Goal: Information Seeking & Learning: Find specific fact

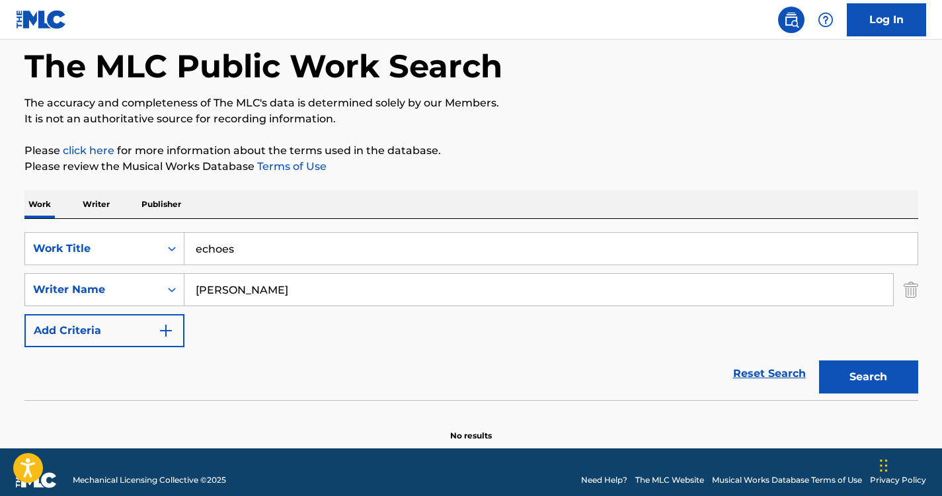
scroll to position [62, 0]
drag, startPoint x: 322, startPoint y: 299, endPoint x: 163, endPoint y: 280, distance: 160.5
click at [162, 281] on div "SearchWithCriteria2a586e01-7a88-4ab5-b9ad-7eaab7be2b9d Writer Name Jurczuk-Gond…" at bounding box center [471, 289] width 894 height 33
paste input "Sandeep Khurana"
type input "Sandeep Khurana"
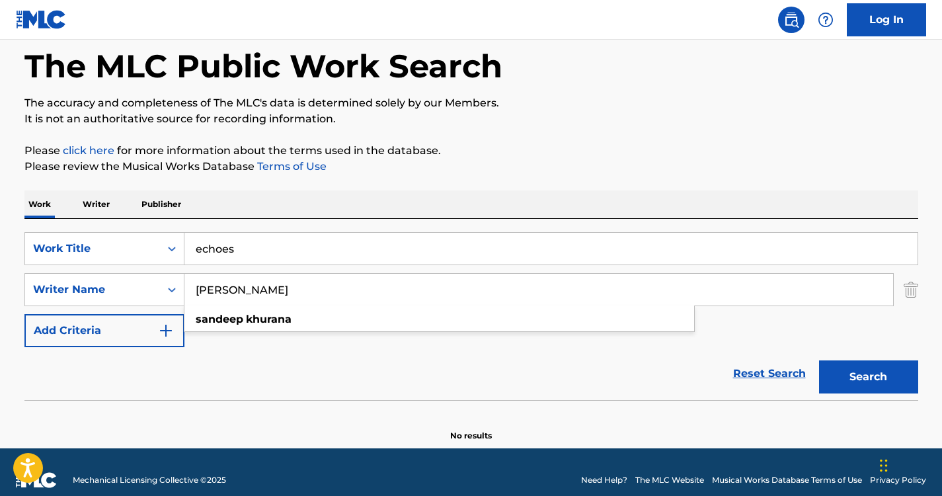
click at [321, 239] on input "echoes" at bounding box center [550, 249] width 733 height 32
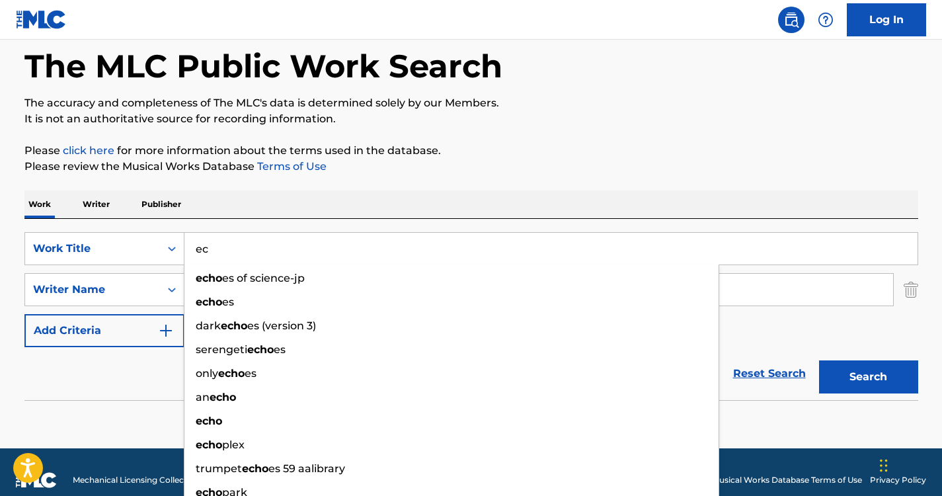
type input "e"
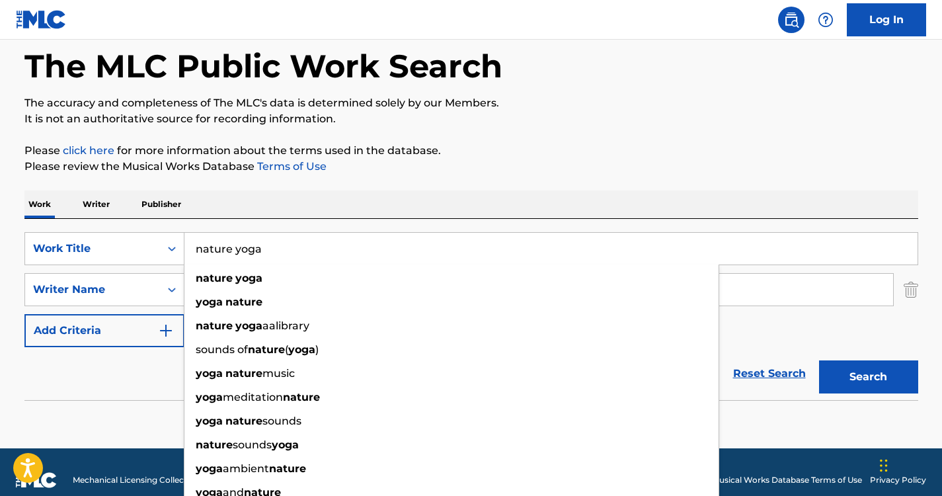
type input "nature yoga"
click at [819, 360] on button "Search" at bounding box center [868, 376] width 99 height 33
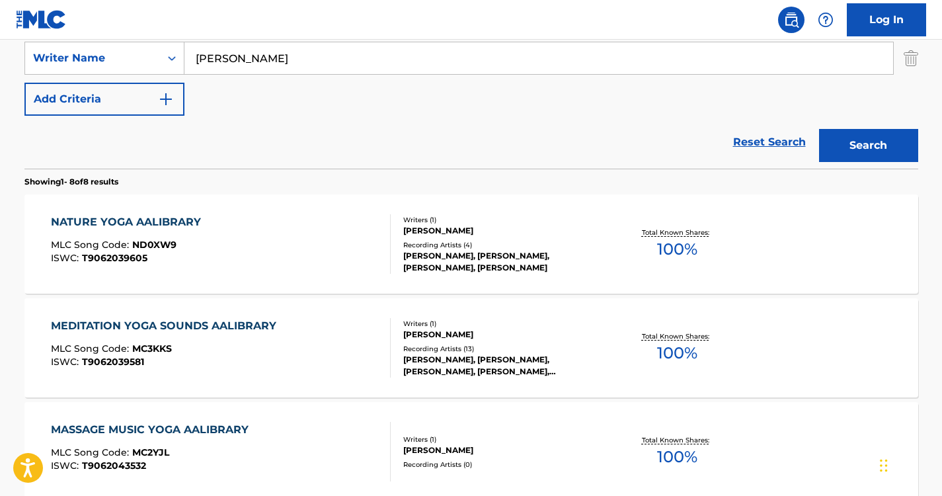
scroll to position [298, 0]
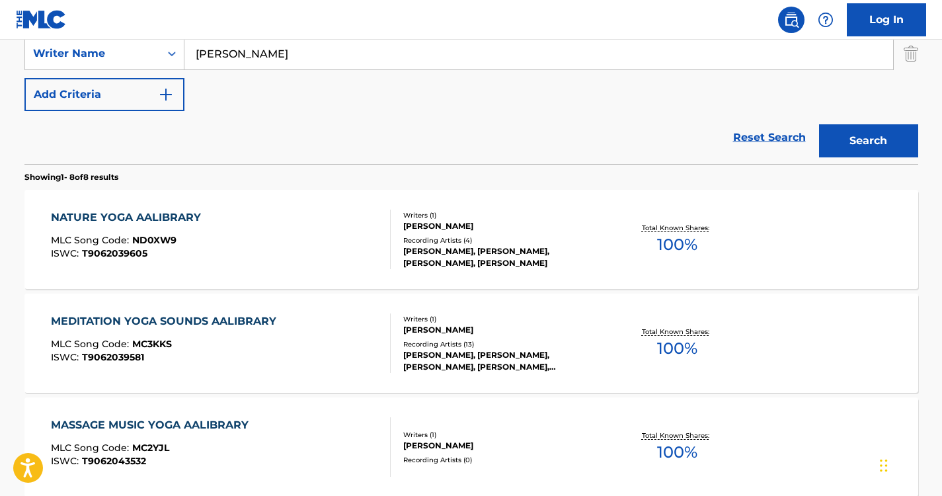
click at [167, 221] on div "NATURE YOGA AALIBRARY" at bounding box center [129, 218] width 157 height 16
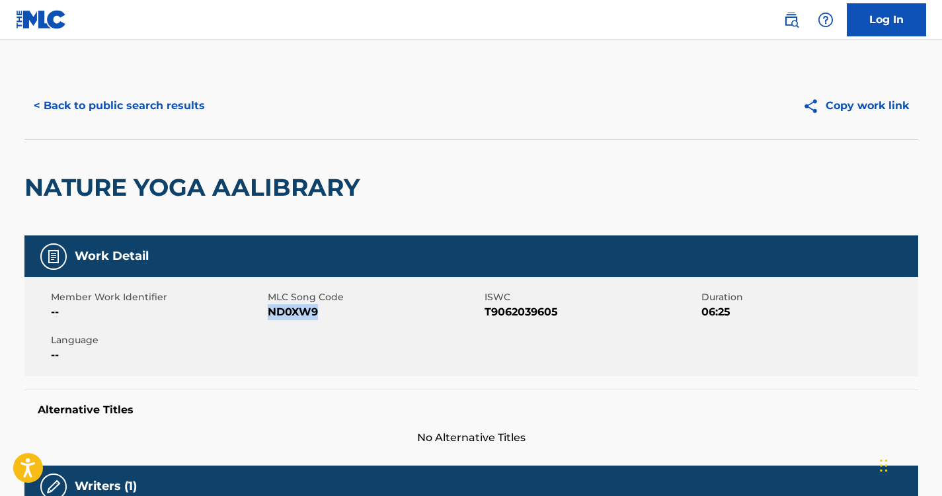
drag, startPoint x: 321, startPoint y: 310, endPoint x: 270, endPoint y: 306, distance: 51.1
click at [270, 306] on span "ND0XW9" at bounding box center [375, 312] width 214 height 16
copy span "ND0XW9"
click at [126, 91] on button "< Back to public search results" at bounding box center [119, 105] width 190 height 33
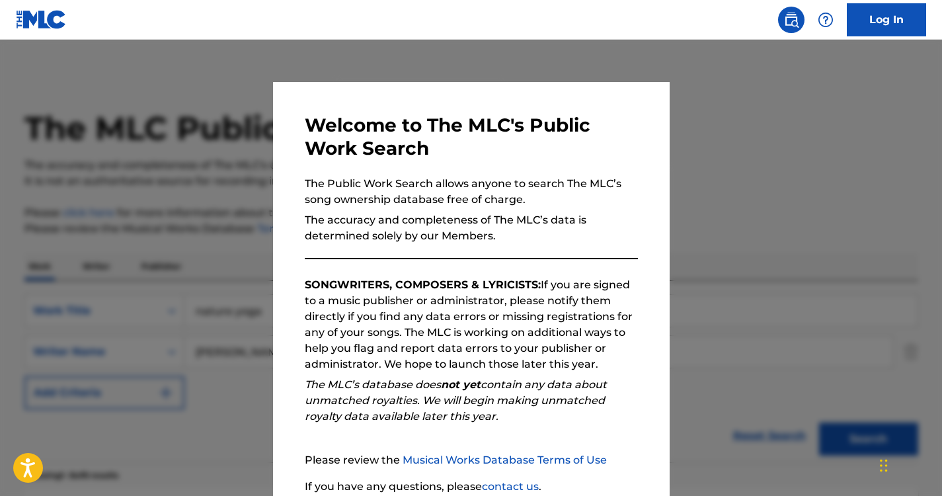
scroll to position [292, 0]
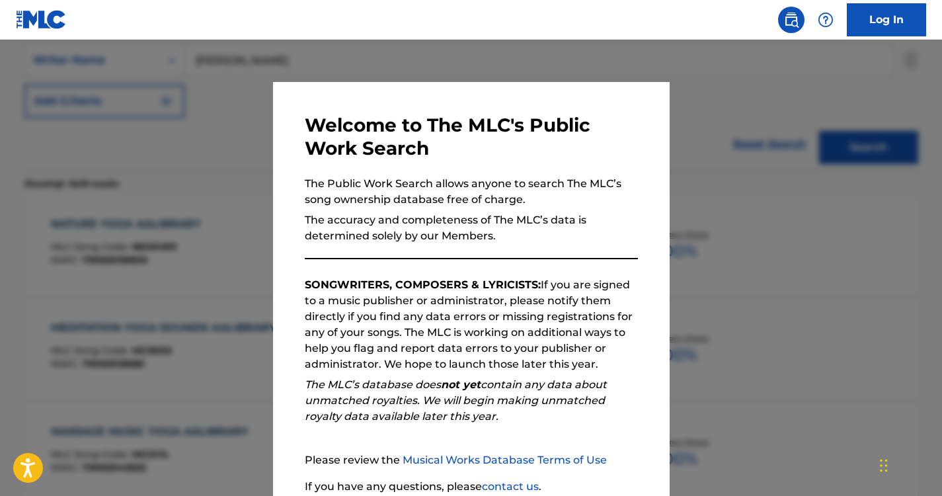
click at [273, 161] on div "Welcome to The MLC's Public Work Search The Public Work Search allows anyone to…" at bounding box center [471, 343] width 397 height 523
click at [231, 173] on div at bounding box center [471, 288] width 942 height 496
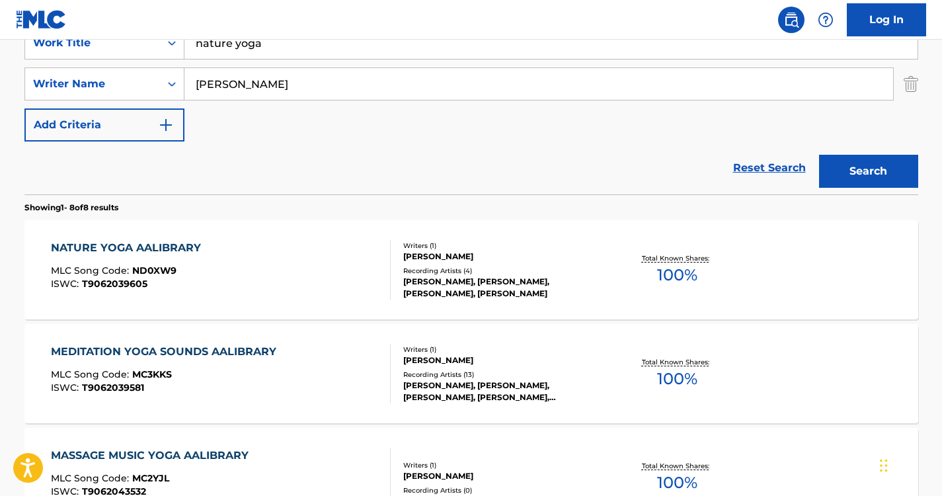
scroll to position [186, 0]
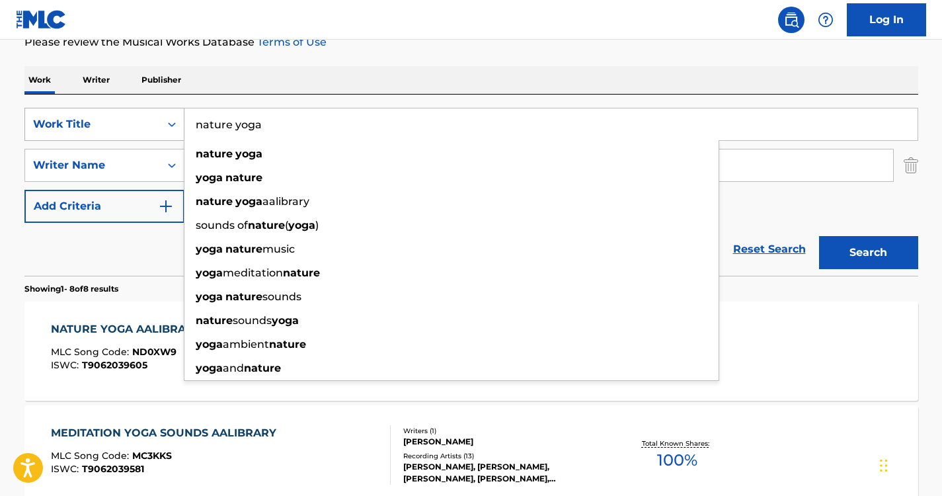
drag, startPoint x: 322, startPoint y: 126, endPoint x: 120, endPoint y: 116, distance: 202.5
click at [116, 119] on div "SearchWithCriteria6a9d5680-64c3-41c2-82e0-57f765887849 Work Title nature yoga n…" at bounding box center [471, 124] width 894 height 33
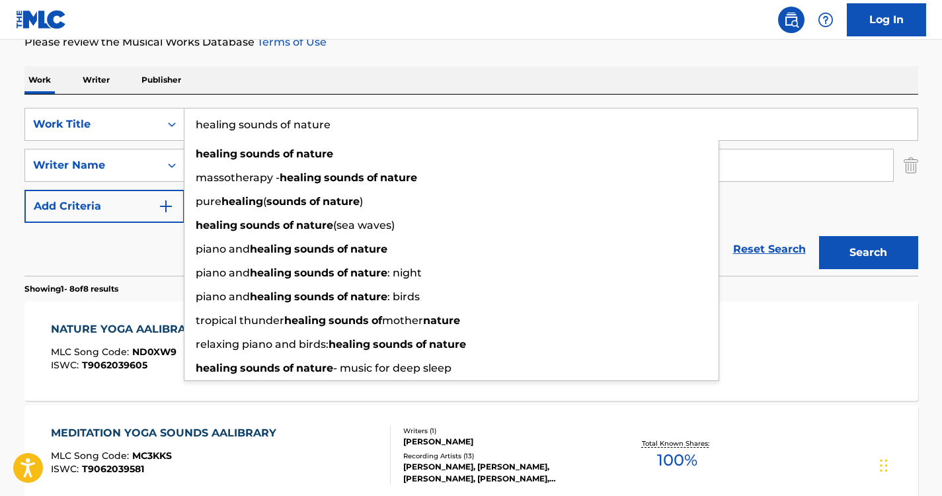
type input "healing sounds of nature"
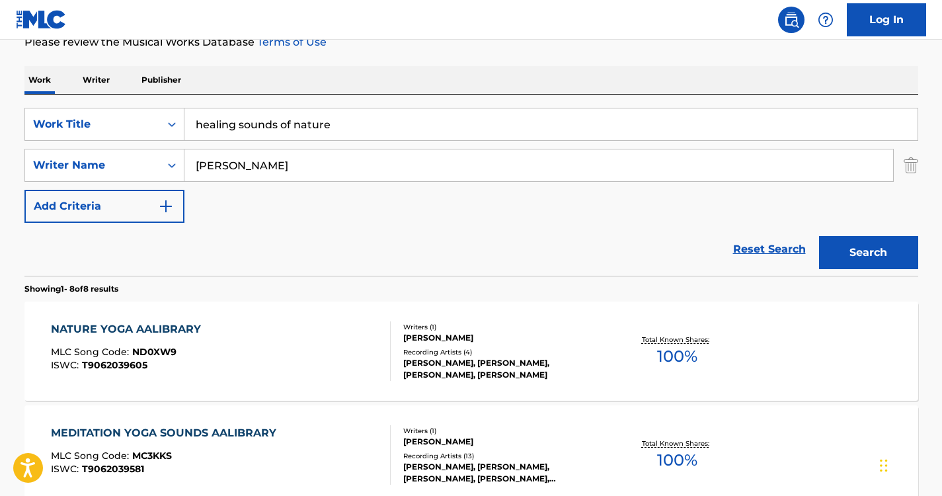
click at [335, 73] on div "Work Writer Publisher" at bounding box center [471, 80] width 894 height 28
drag, startPoint x: 314, startPoint y: 165, endPoint x: 147, endPoint y: 161, distance: 166.7
click at [147, 161] on div "SearchWithCriteria2a586e01-7a88-4ab5-b9ad-7eaab7be2b9d Writer Name Sandeep Khur…" at bounding box center [471, 165] width 894 height 33
click at [869, 247] on button "Search" at bounding box center [868, 252] width 99 height 33
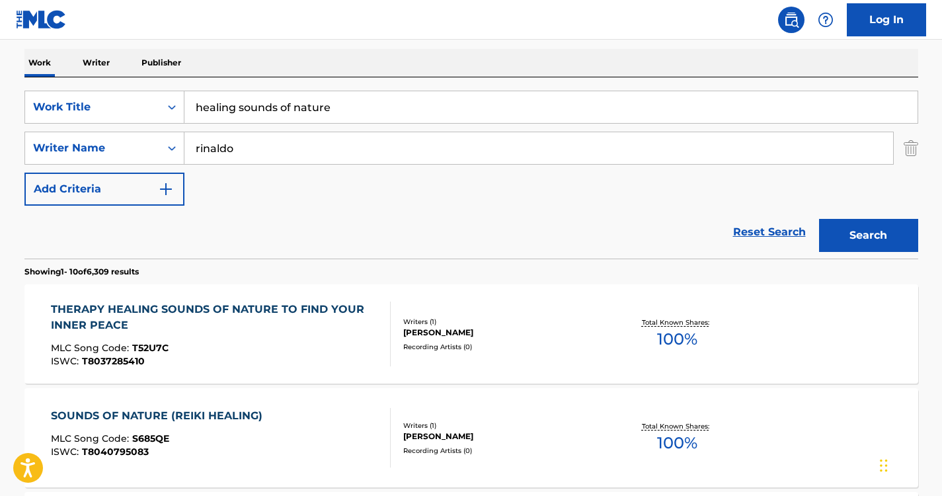
scroll to position [0, 0]
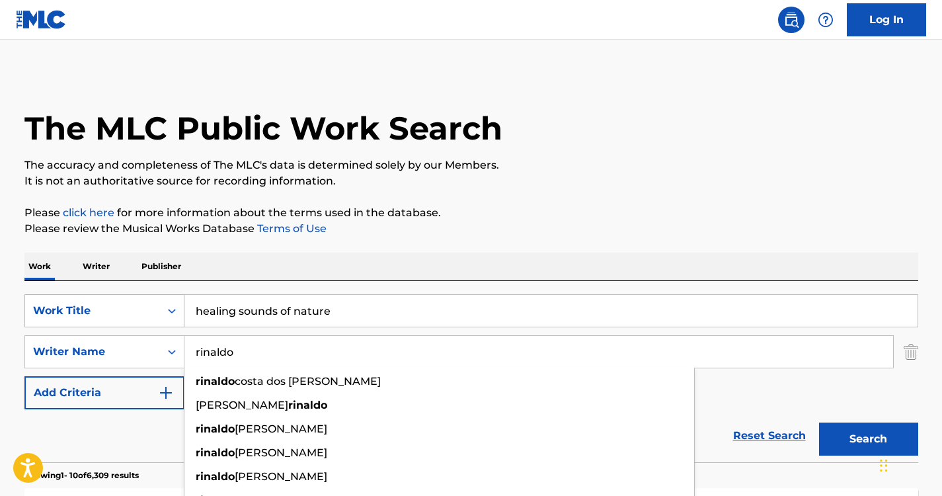
drag, startPoint x: 341, startPoint y: 350, endPoint x: 52, endPoint y: 308, distance: 292.6
click at [52, 308] on div "SearchWithCriteria6a9d5680-64c3-41c2-82e0-57f765887849 Work Title healing sound…" at bounding box center [471, 351] width 894 height 115
paste input "Sacchett"
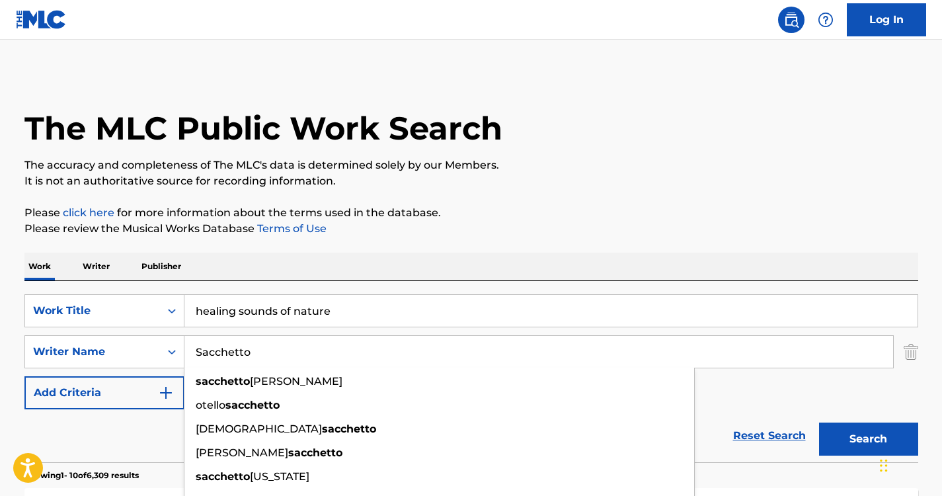
type input "Sacchetto"
click at [409, 284] on div "SearchWithCriteria6a9d5680-64c3-41c2-82e0-57f765887849 Work Title healing sound…" at bounding box center [471, 371] width 894 height 181
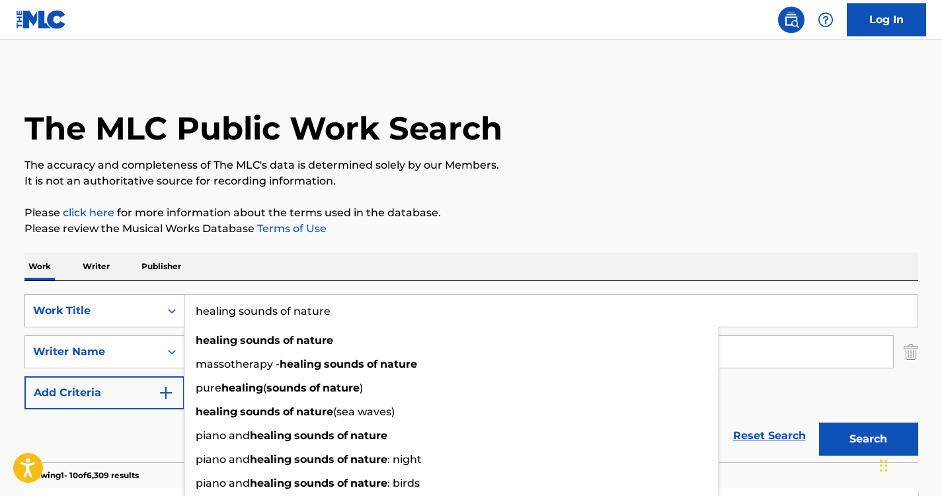
drag, startPoint x: 350, startPoint y: 313, endPoint x: 171, endPoint y: 303, distance: 178.8
click at [171, 303] on div "SearchWithCriteria6a9d5680-64c3-41c2-82e0-57f765887849 Work Title healing sound…" at bounding box center [471, 310] width 894 height 33
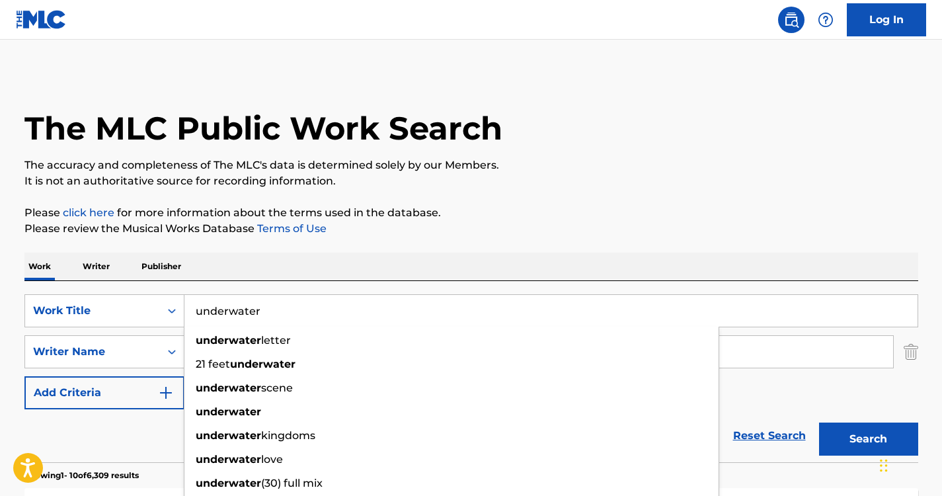
click at [543, 223] on p "Please review the Musical Works Database Terms of Use" at bounding box center [471, 229] width 894 height 16
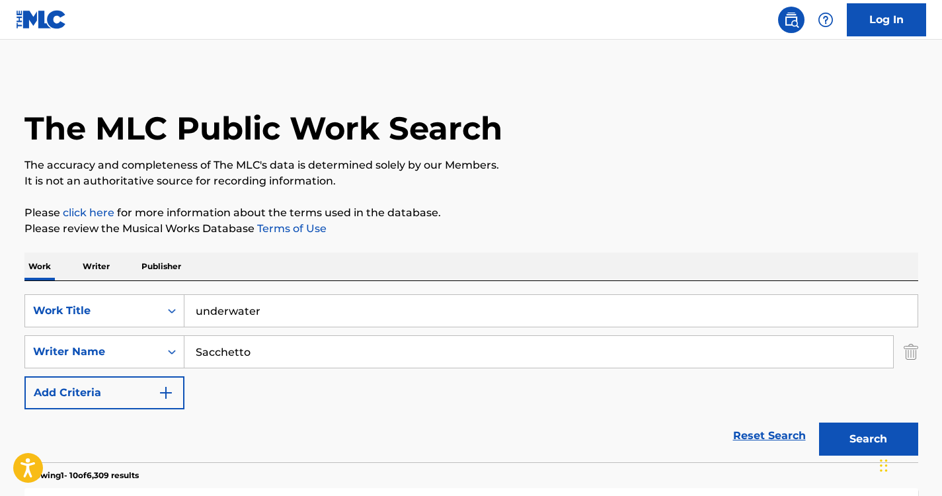
click at [859, 434] on button "Search" at bounding box center [868, 438] width 99 height 33
click at [324, 300] on input "underwater" at bounding box center [550, 311] width 733 height 32
click at [565, 228] on p "Please review the Musical Works Database Terms of Use" at bounding box center [471, 229] width 894 height 16
click at [842, 428] on button "Search" at bounding box center [868, 438] width 99 height 33
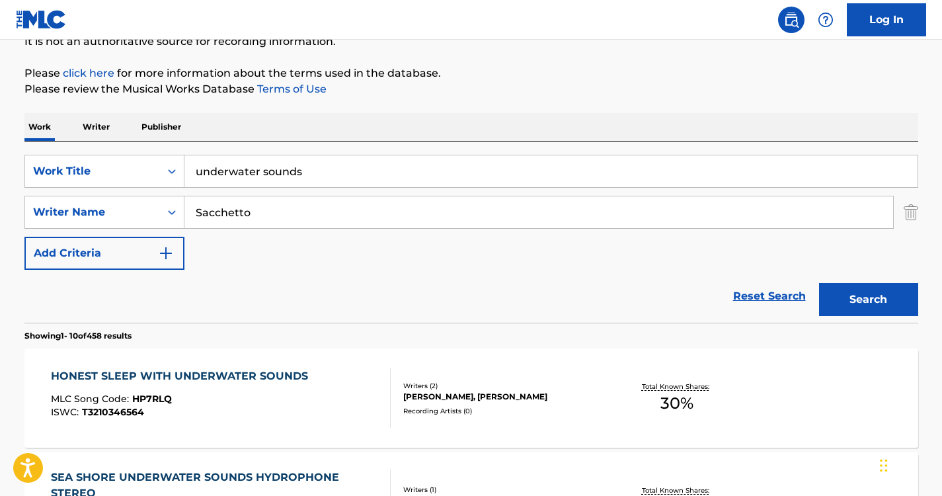
scroll to position [142, 0]
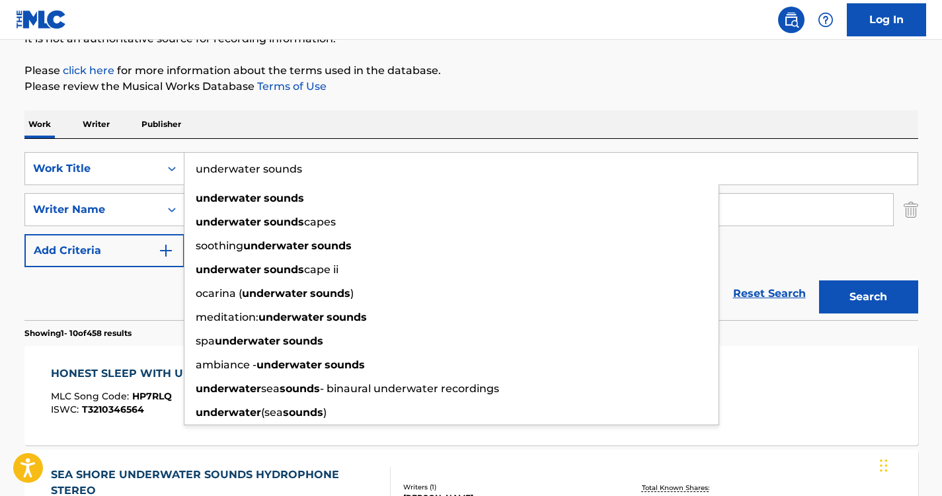
drag, startPoint x: 328, startPoint y: 165, endPoint x: 264, endPoint y: 145, distance: 67.1
click at [264, 145] on div "SearchWithCriteria6a9d5680-64c3-41c2-82e0-57f765887849 Work Title underwater so…" at bounding box center [471, 229] width 894 height 181
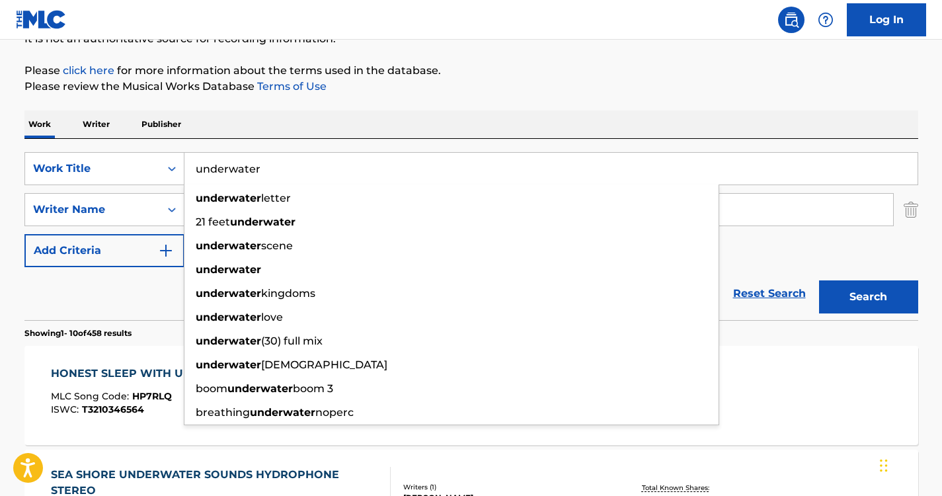
type input "underwater"
click at [354, 126] on div "Work Writer Publisher" at bounding box center [471, 124] width 894 height 28
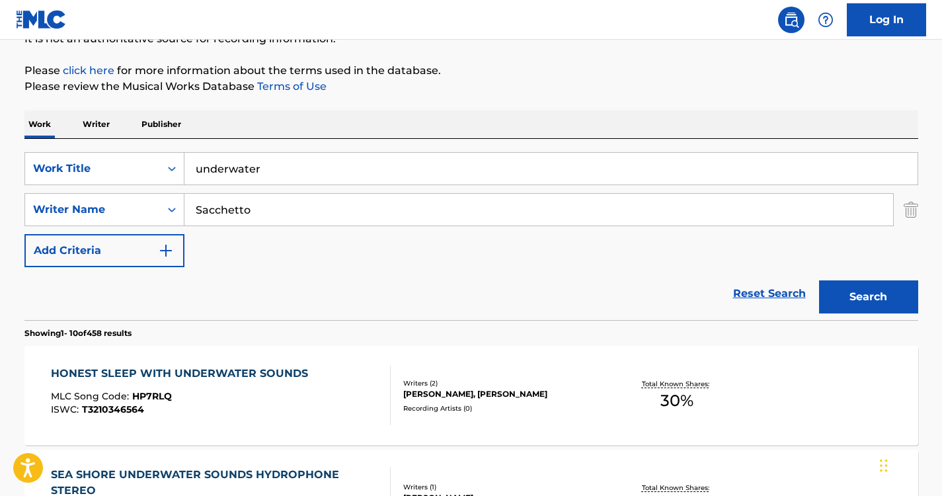
click at [878, 286] on button "Search" at bounding box center [868, 296] width 99 height 33
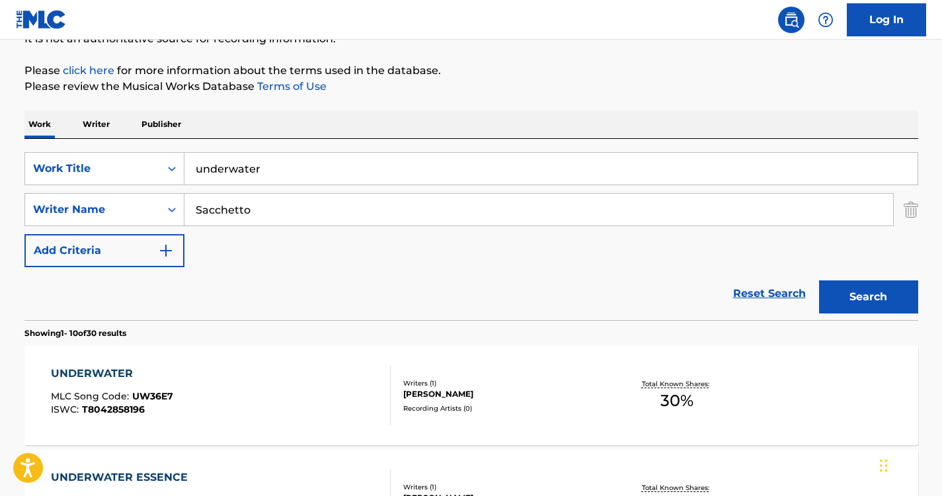
click at [98, 378] on div "UNDERWATER" at bounding box center [112, 374] width 122 height 16
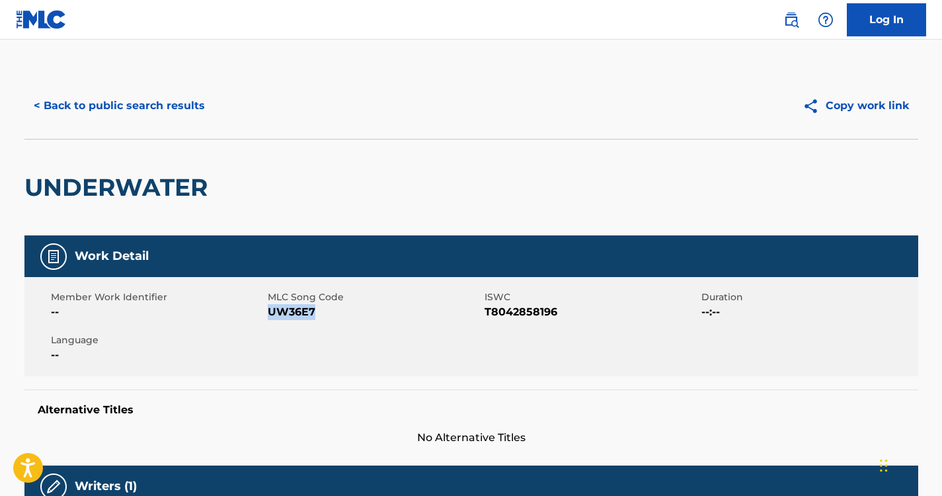
drag, startPoint x: 317, startPoint y: 309, endPoint x: 267, endPoint y: 310, distance: 50.2
click at [268, 310] on span "UW36E7" at bounding box center [375, 312] width 214 height 16
copy span "UW36E7"
click at [118, 91] on button "< Back to public search results" at bounding box center [119, 105] width 190 height 33
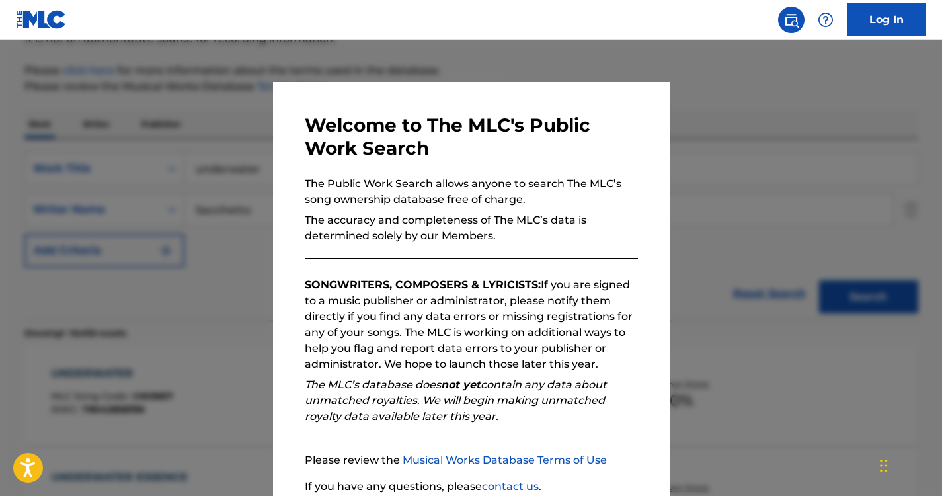
click at [200, 103] on div at bounding box center [471, 288] width 942 height 496
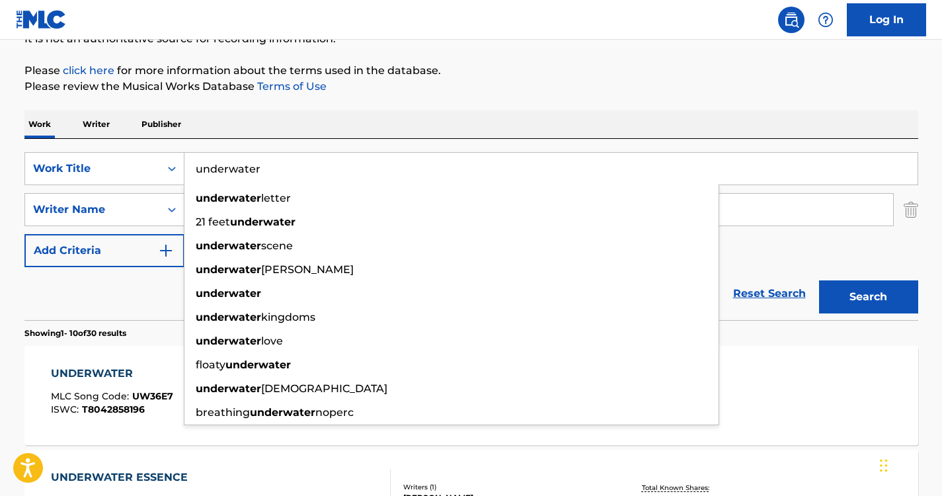
drag, startPoint x: 292, startPoint y: 169, endPoint x: 168, endPoint y: 142, distance: 126.6
click at [168, 142] on div "SearchWithCriteria6a9d5680-64c3-41c2-82e0-57f765887849 Work Title underwater un…" at bounding box center [471, 229] width 894 height 181
click at [263, 128] on div "Work Writer Publisher" at bounding box center [471, 124] width 894 height 28
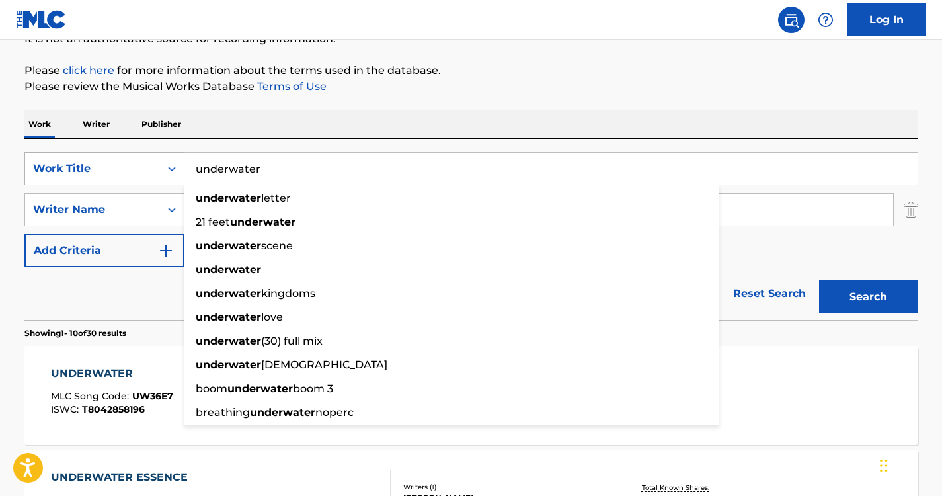
drag, startPoint x: 305, startPoint y: 175, endPoint x: 160, endPoint y: 161, distance: 145.5
click at [160, 161] on div "SearchWithCriteria6a9d5680-64c3-41c2-82e0-57f765887849 Work Title underwater un…" at bounding box center [471, 168] width 894 height 33
paste input "Nature Meditation Academy"
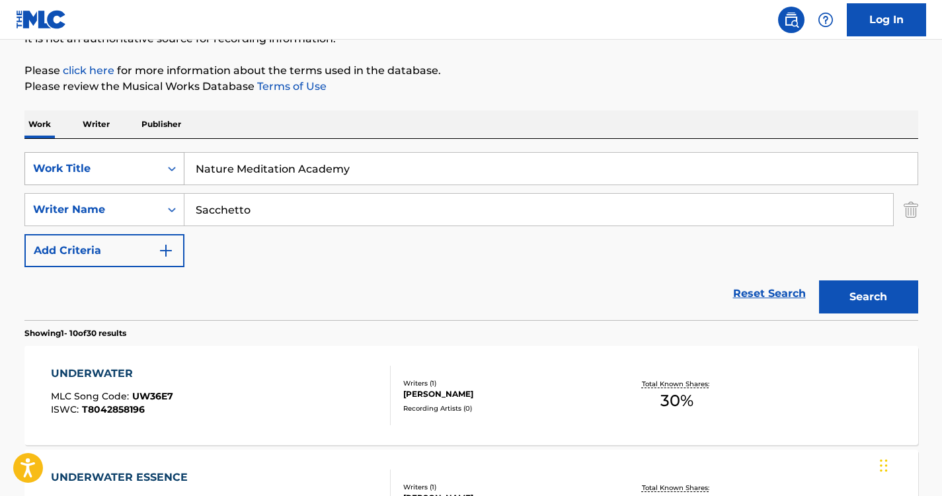
drag, startPoint x: 361, startPoint y: 165, endPoint x: 105, endPoint y: 164, distance: 255.9
click at [105, 164] on div "SearchWithCriteria6a9d5680-64c3-41c2-82e0-57f765887849 Work Title Nature Medita…" at bounding box center [471, 168] width 894 height 33
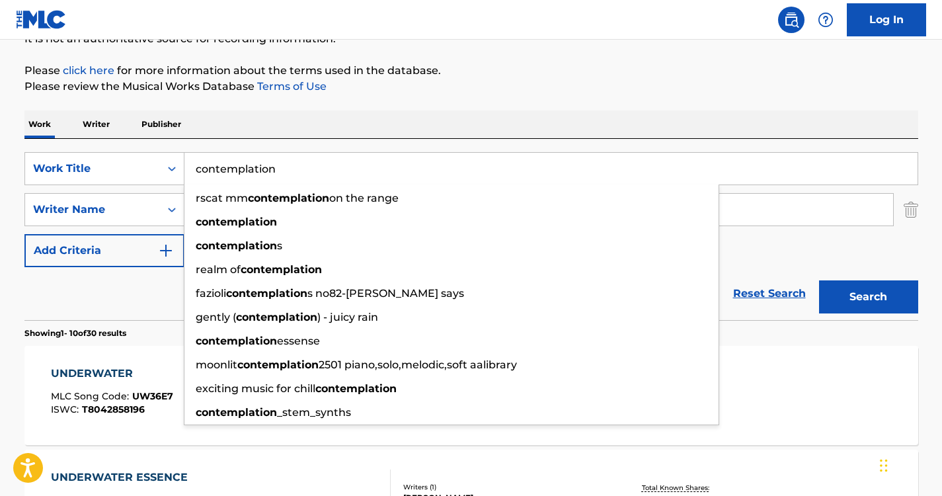
type input "contemplation"
click at [337, 114] on div "Work Writer Publisher" at bounding box center [471, 124] width 894 height 28
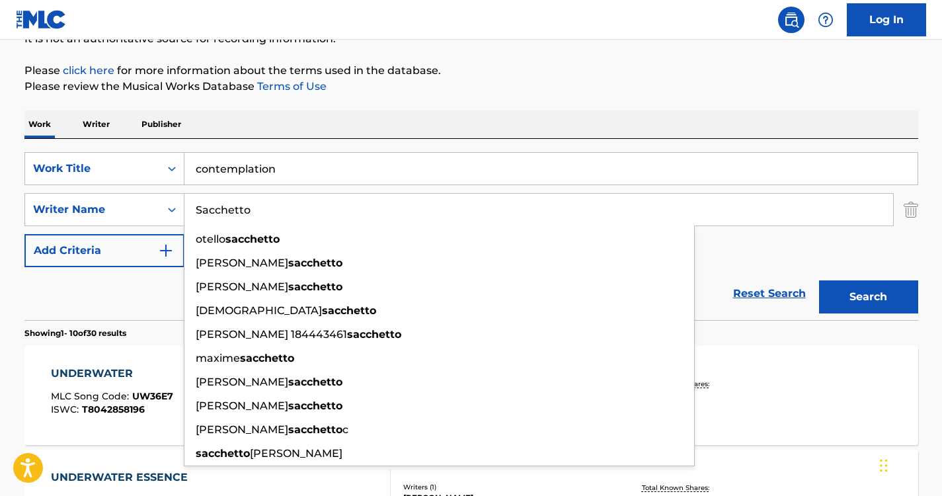
drag, startPoint x: 315, startPoint y: 213, endPoint x: 38, endPoint y: 188, distance: 278.1
click at [38, 188] on div "SearchWithCriteria6a9d5680-64c3-41c2-82e0-57f765887849 Work Title contemplation…" at bounding box center [471, 209] width 894 height 115
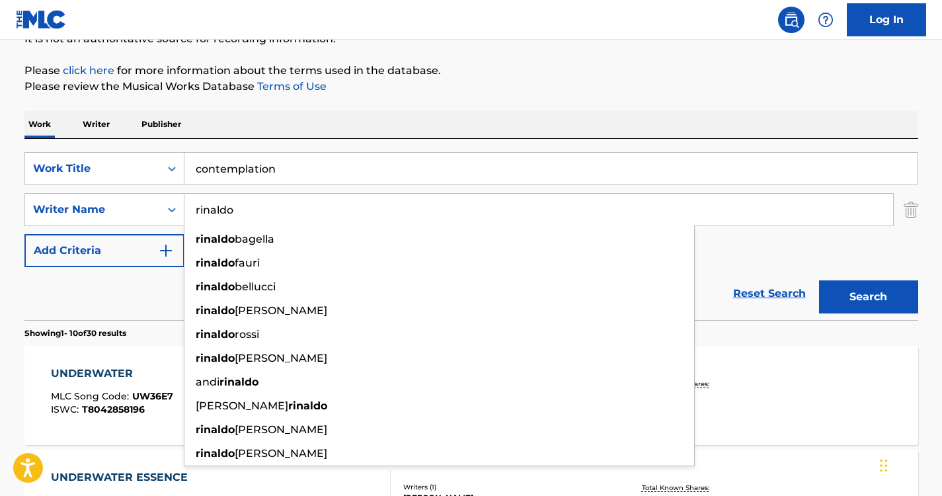
type input "rinaldo"
click at [339, 118] on div "Work Writer Publisher" at bounding box center [471, 124] width 894 height 28
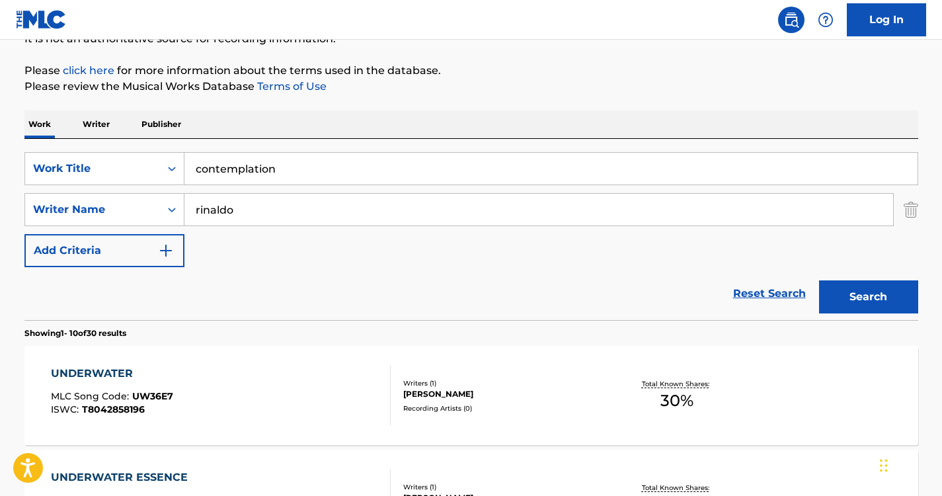
click at [870, 299] on button "Search" at bounding box center [868, 296] width 99 height 33
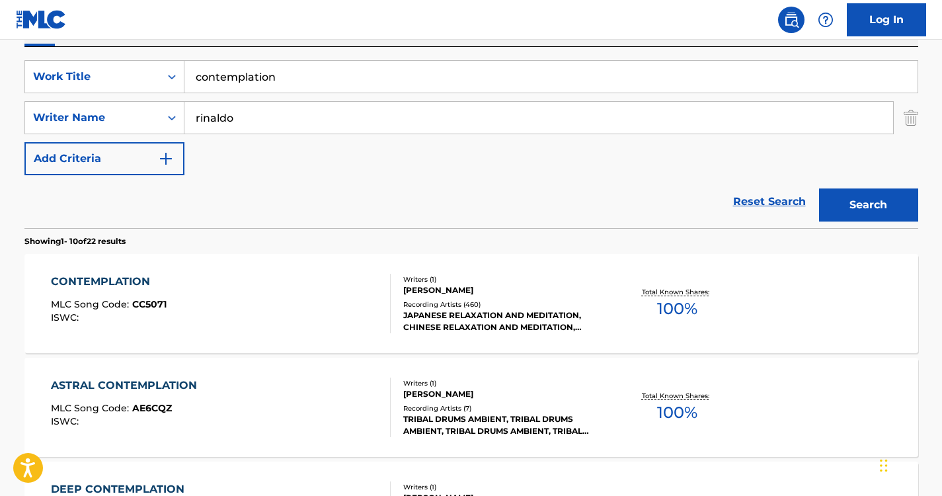
scroll to position [250, 0]
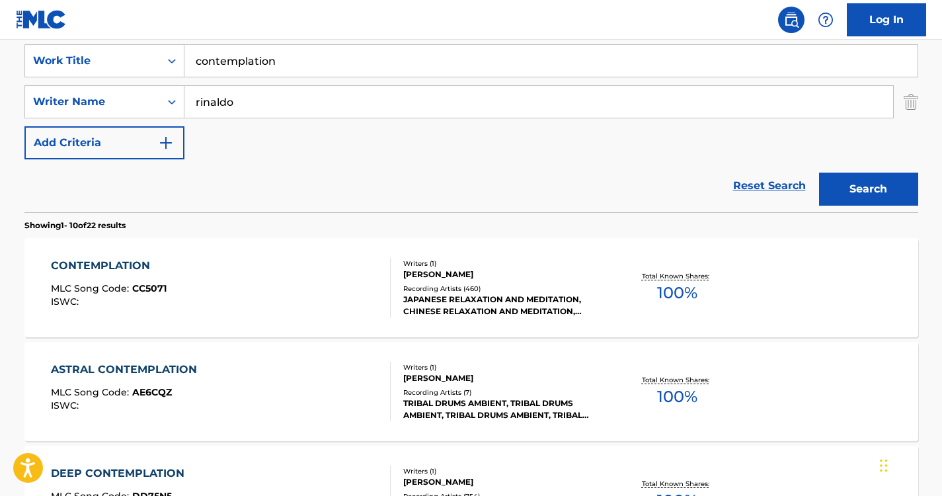
click at [393, 46] on input "contemplation" at bounding box center [550, 61] width 733 height 32
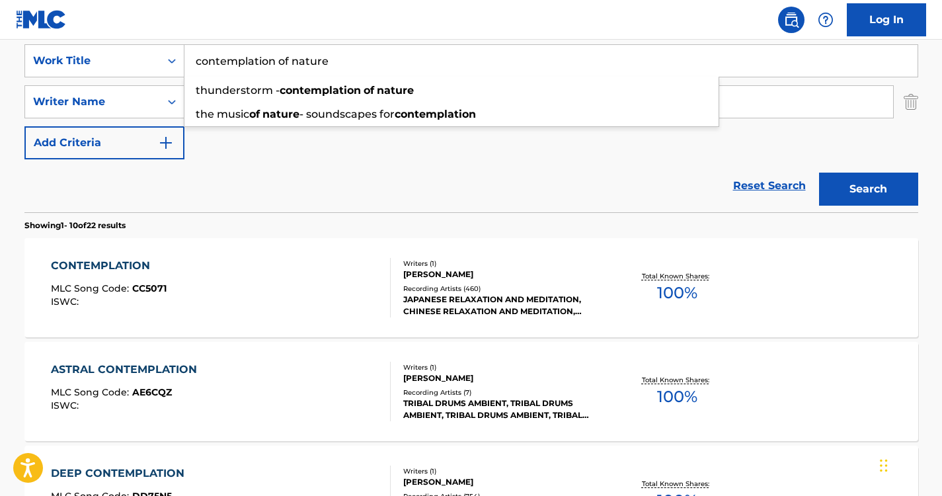
type input "contemplation of nature"
click at [616, 177] on div "Reset Search Search" at bounding box center [471, 185] width 894 height 53
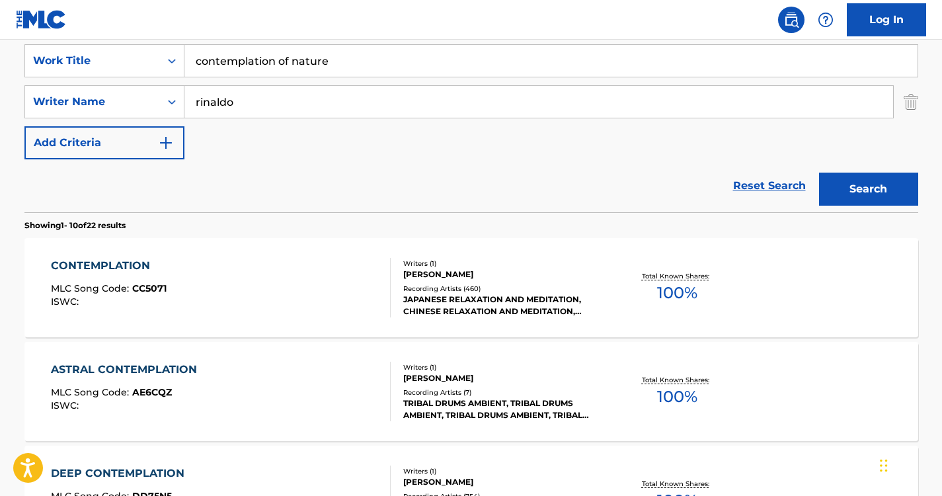
click at [846, 182] on button "Search" at bounding box center [868, 189] width 99 height 33
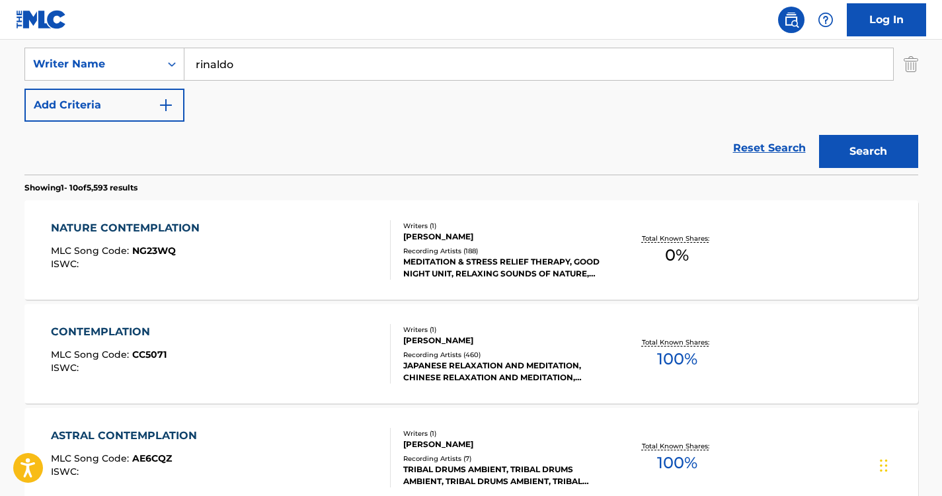
scroll to position [290, 0]
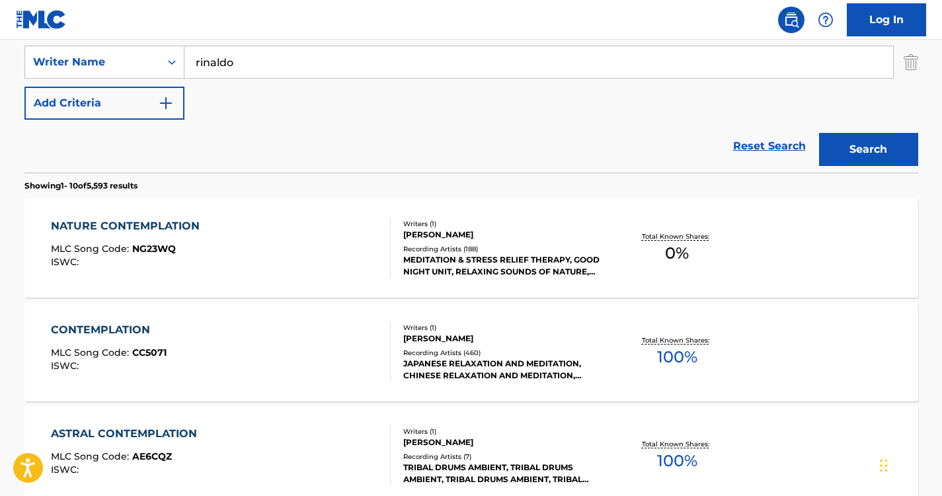
click at [156, 233] on div "NATURE CONTEMPLATION" at bounding box center [128, 226] width 155 height 16
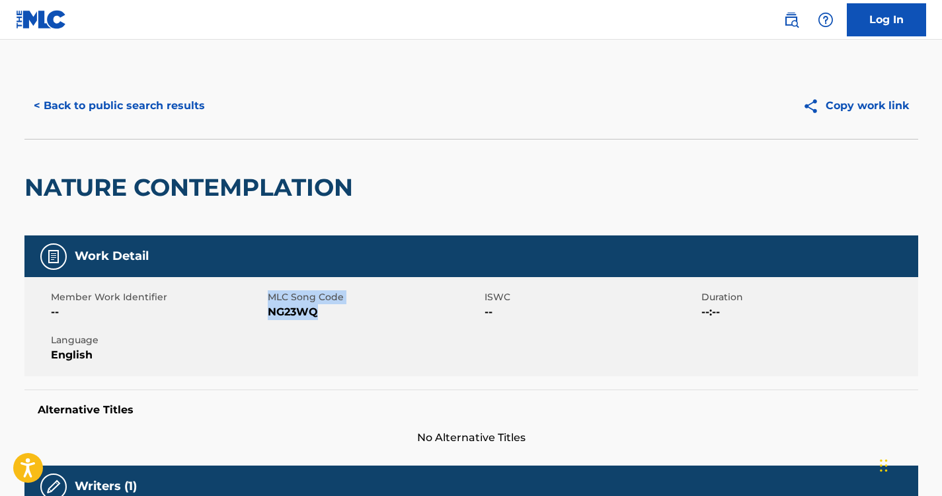
drag, startPoint x: 325, startPoint y: 314, endPoint x: 264, endPoint y: 318, distance: 61.0
click at [264, 318] on div "Member Work Identifier -- MLC Song Code NG23WQ ISWC -- Duration --:-- Language …" at bounding box center [471, 326] width 894 height 99
click at [264, 318] on span "--" at bounding box center [158, 312] width 214 height 16
drag, startPoint x: 333, startPoint y: 311, endPoint x: 270, endPoint y: 311, distance: 62.8
click at [270, 311] on span "NG23WQ" at bounding box center [375, 312] width 214 height 16
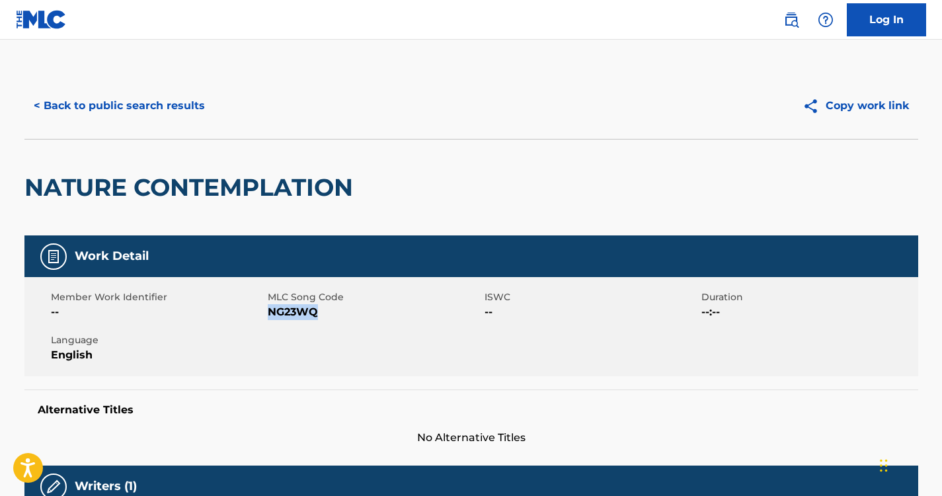
copy span "NG23WQ"
click at [163, 103] on button "< Back to public search results" at bounding box center [119, 105] width 190 height 33
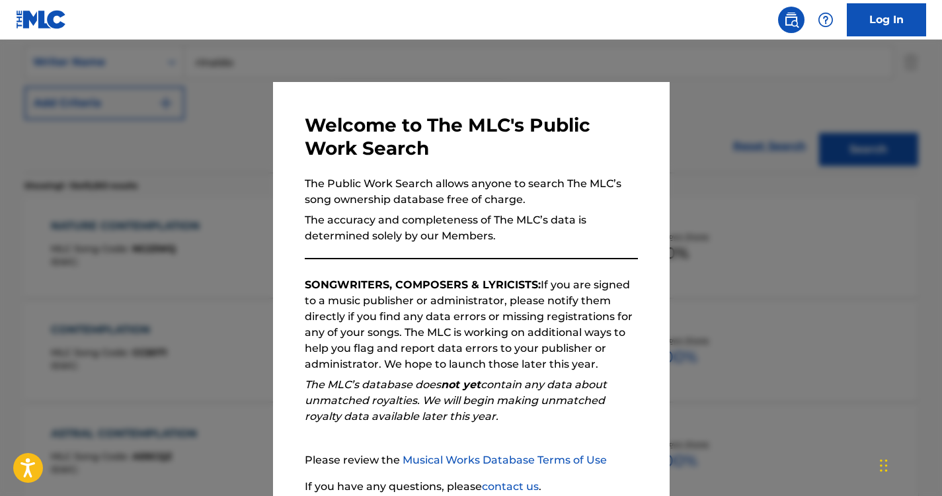
click at [175, 159] on div at bounding box center [471, 288] width 942 height 496
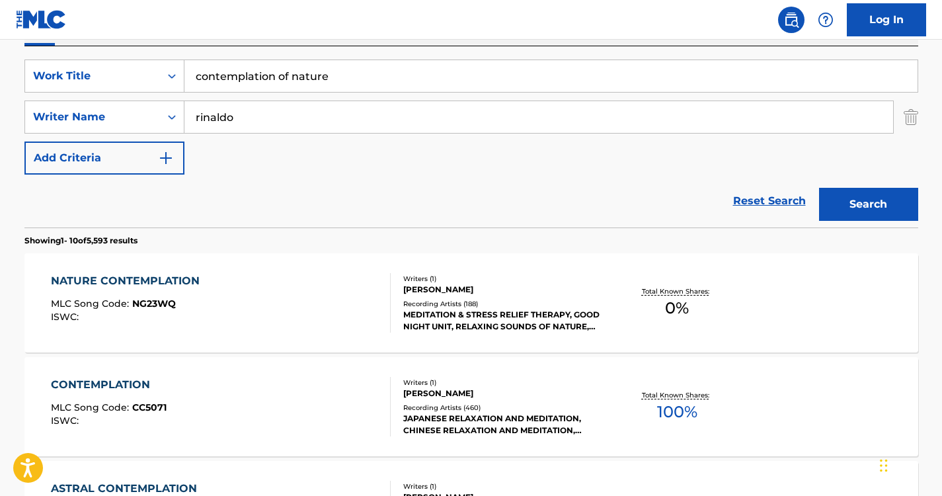
scroll to position [218, 0]
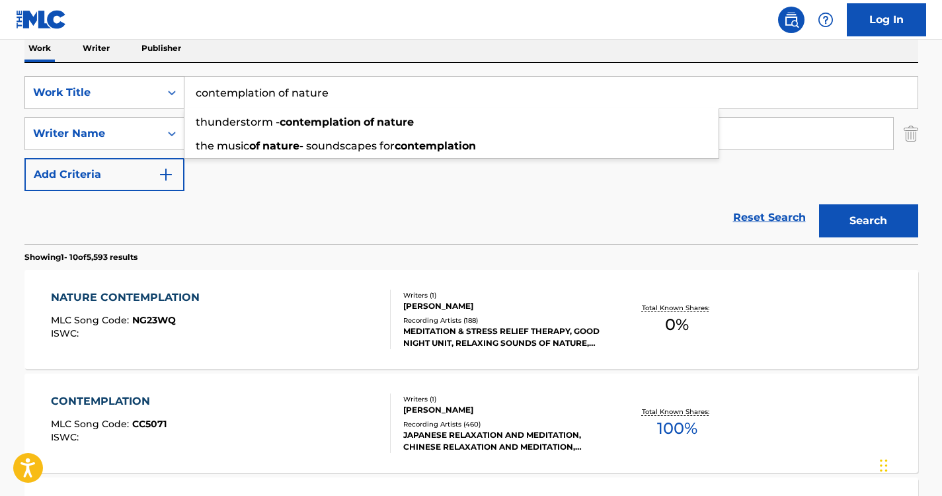
drag, startPoint x: 337, startPoint y: 97, endPoint x: 126, endPoint y: 79, distance: 212.3
click at [126, 79] on div "SearchWithCriteria6a9d5680-64c3-41c2-82e0-57f765887849 Work Title contemplation…" at bounding box center [471, 92] width 894 height 33
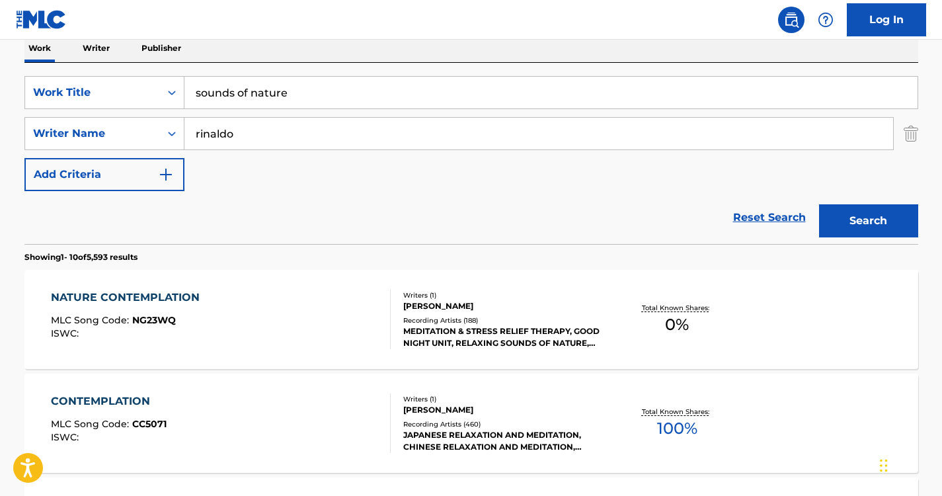
click at [425, 36] on nav "Log In" at bounding box center [471, 20] width 942 height 40
click at [845, 225] on button "Search" at bounding box center [868, 220] width 99 height 33
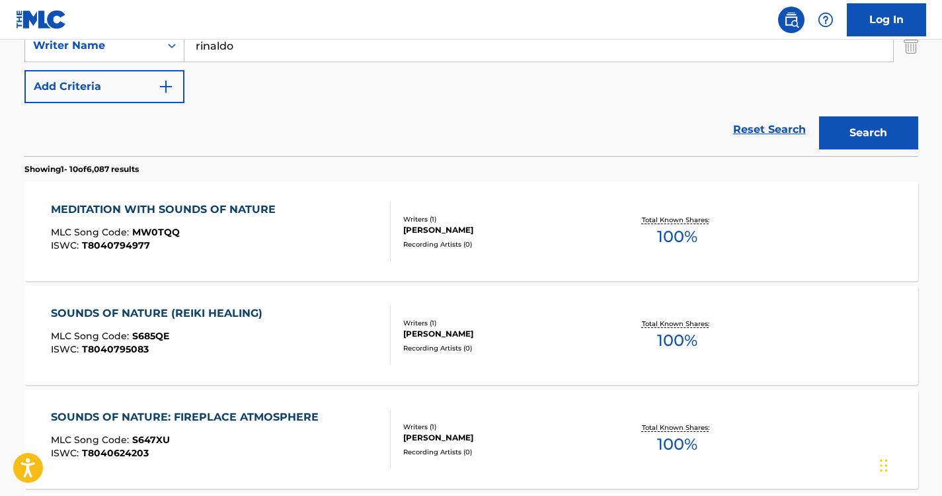
scroll to position [179, 0]
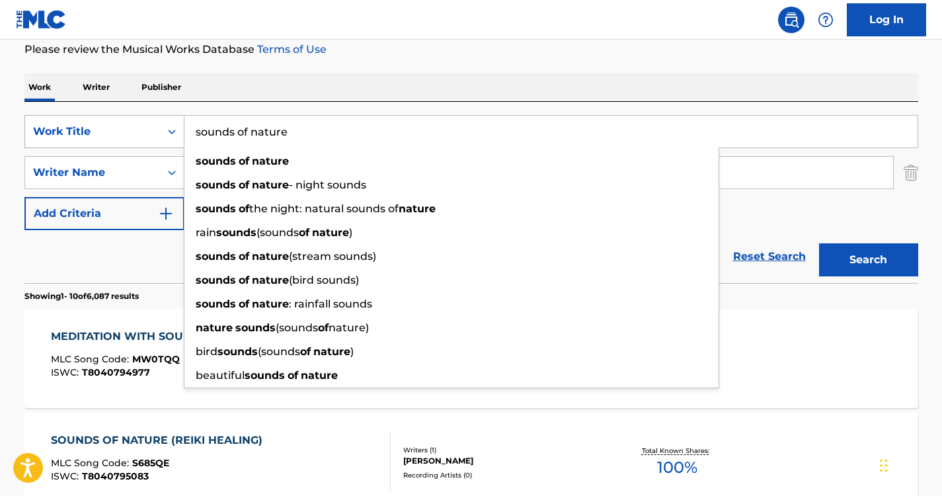
drag, startPoint x: 307, startPoint y: 132, endPoint x: 162, endPoint y: 116, distance: 146.3
click at [162, 116] on div "SearchWithCriteria6a9d5680-64c3-41c2-82e0-57f765887849 Work Title sounds of nat…" at bounding box center [471, 131] width 894 height 33
paste input "Tranquil Nature Sounds"
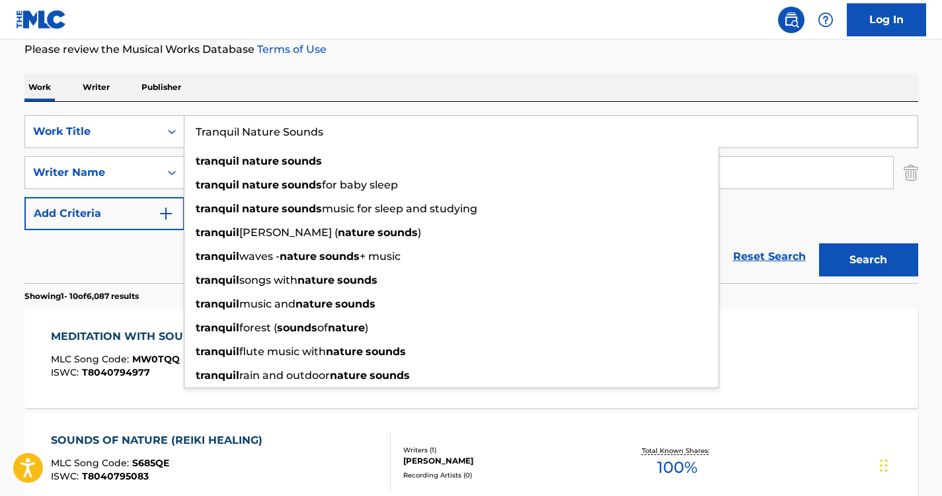
type input "Tranquil Nature Sounds"
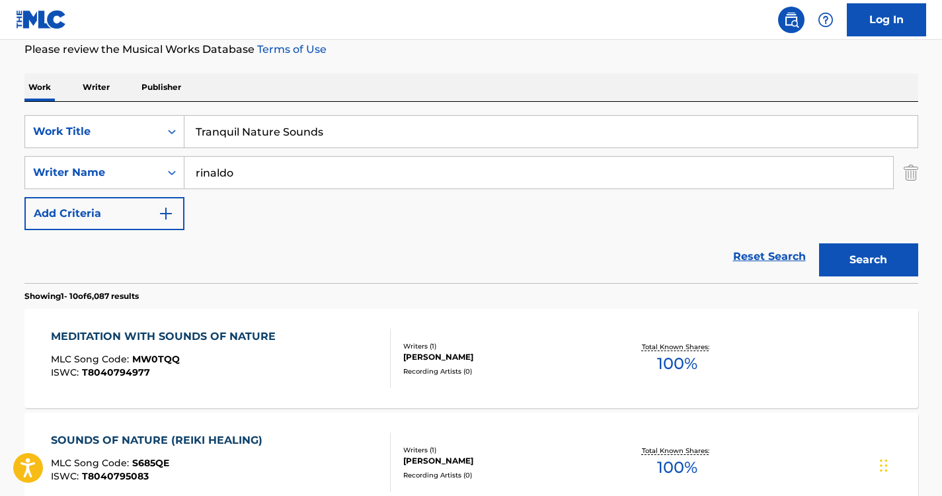
click at [869, 258] on button "Search" at bounding box center [868, 259] width 99 height 33
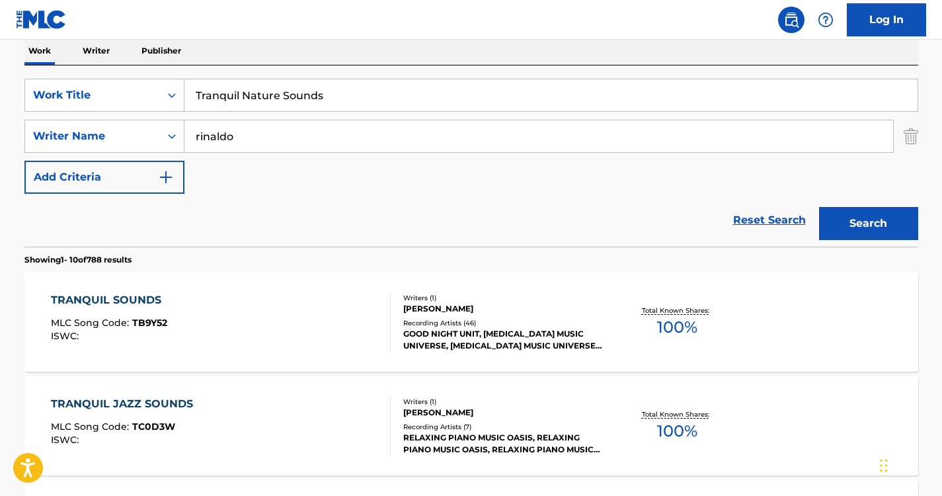
scroll to position [209, 0]
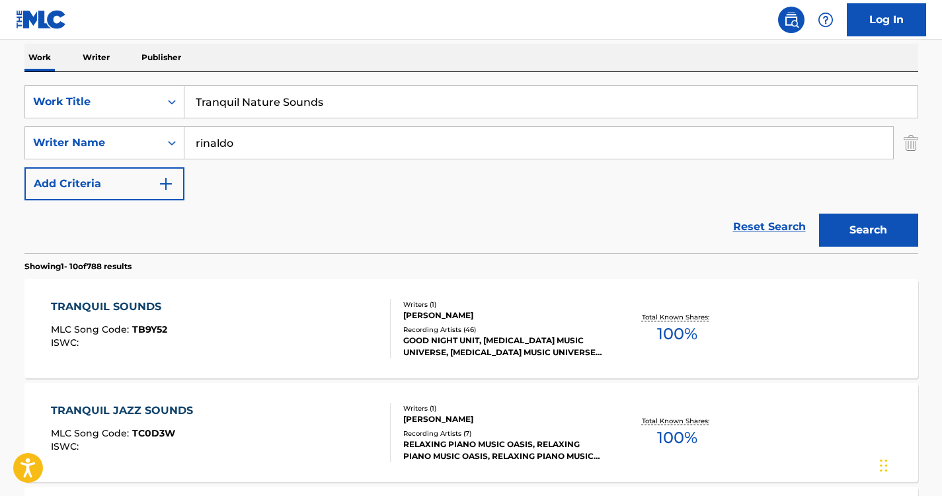
click at [135, 290] on div "TRANQUIL SOUNDS MLC Song Code : TB9Y52 ISWC : Writers ( 1 ) MARCO RINALDO Recor…" at bounding box center [471, 328] width 894 height 99
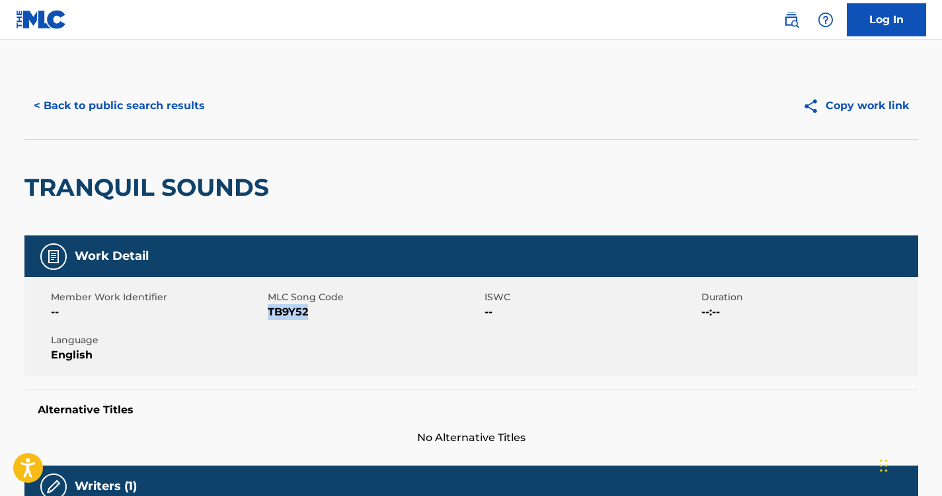
drag, startPoint x: 320, startPoint y: 317, endPoint x: 268, endPoint y: 311, distance: 51.8
click at [268, 311] on span "TB9Y52" at bounding box center [375, 312] width 214 height 16
copy span "TB9Y52"
click at [179, 106] on button "< Back to public search results" at bounding box center [119, 105] width 190 height 33
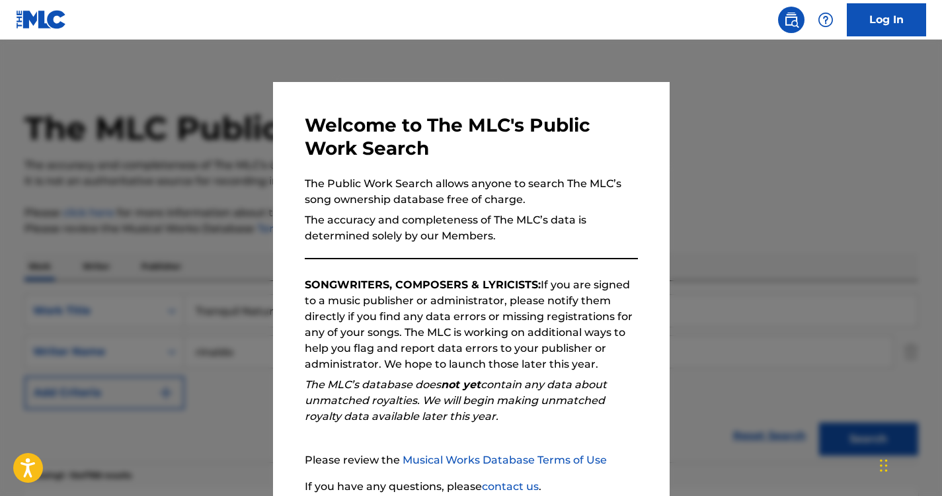
scroll to position [209, 0]
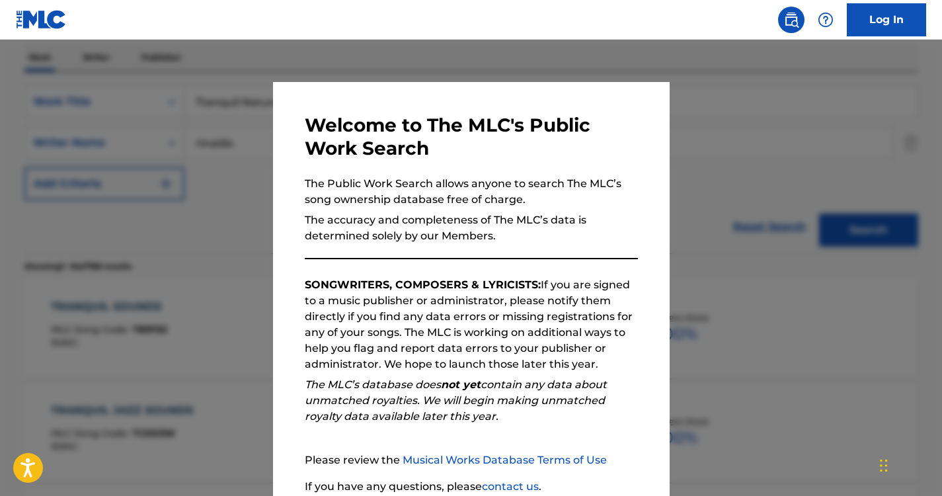
click at [219, 177] on div at bounding box center [471, 288] width 942 height 496
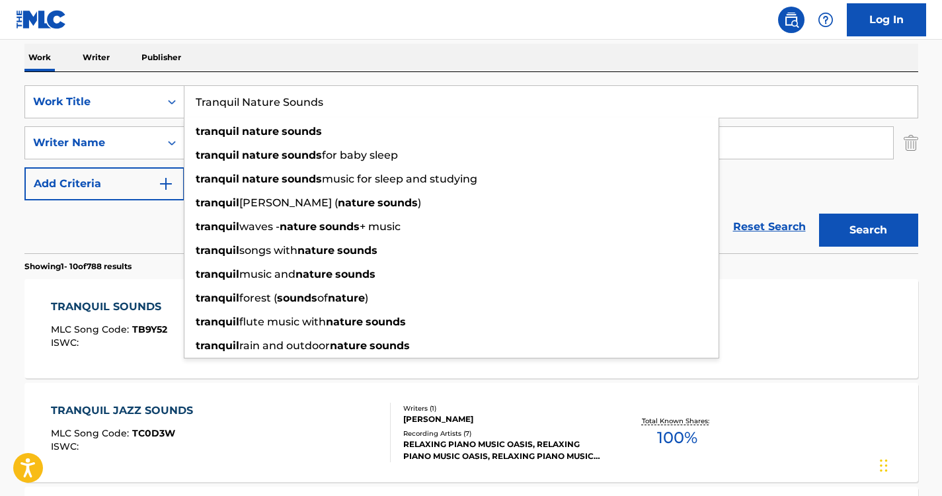
drag, startPoint x: 340, startPoint y: 100, endPoint x: 190, endPoint y: 97, distance: 150.1
click at [190, 97] on input "Tranquil Nature Sounds" at bounding box center [550, 102] width 733 height 32
paste input "Chants of Nature"
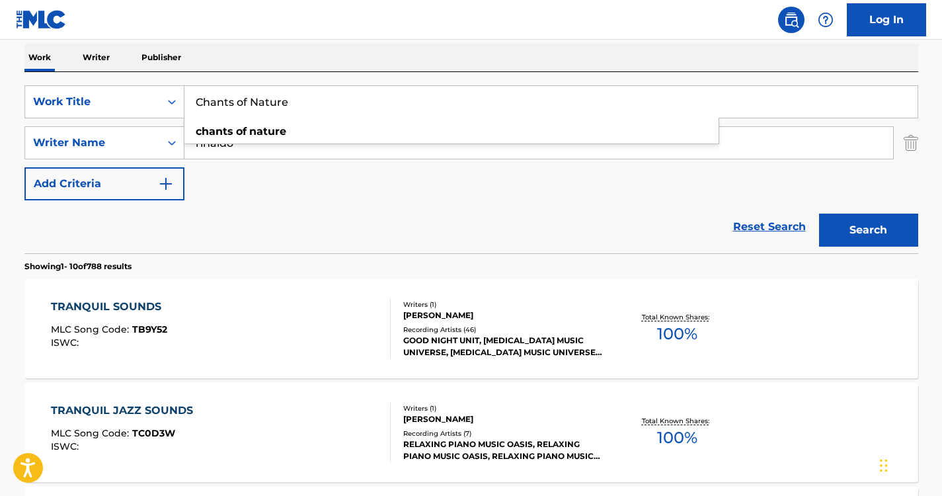
click at [388, 49] on div "Work Writer Publisher" at bounding box center [471, 58] width 894 height 28
click at [865, 220] on button "Search" at bounding box center [868, 230] width 99 height 33
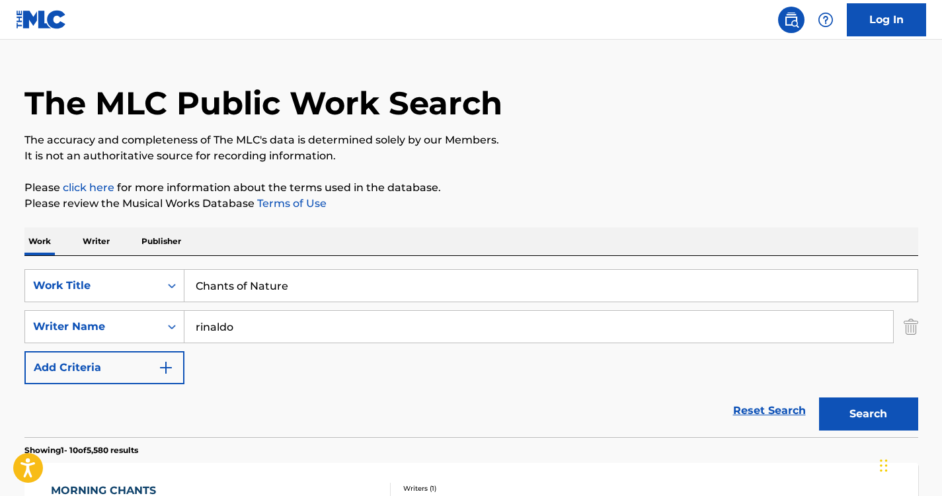
scroll to position [0, 0]
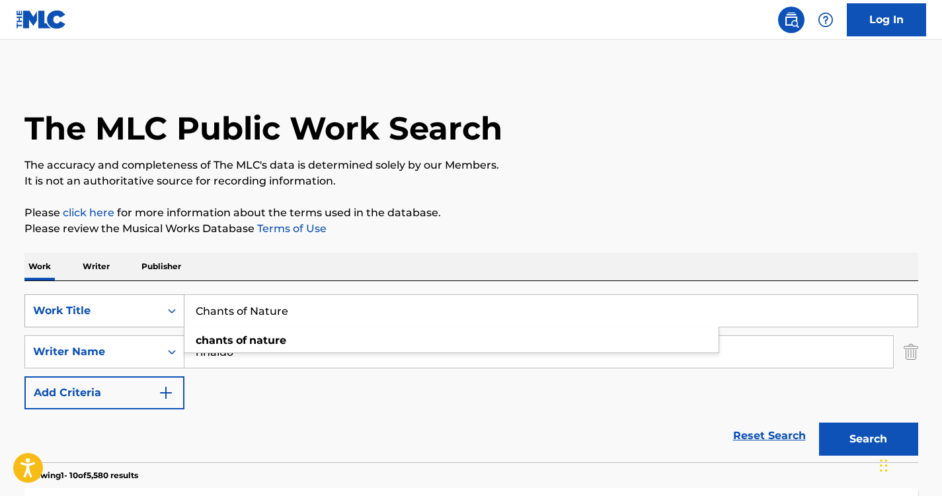
drag, startPoint x: 370, startPoint y: 309, endPoint x: 183, endPoint y: 294, distance: 187.0
click at [183, 294] on div "SearchWithCriteria6a9d5680-64c3-41c2-82e0-57f765887849 Work Title Chants of Nat…" at bounding box center [471, 310] width 894 height 33
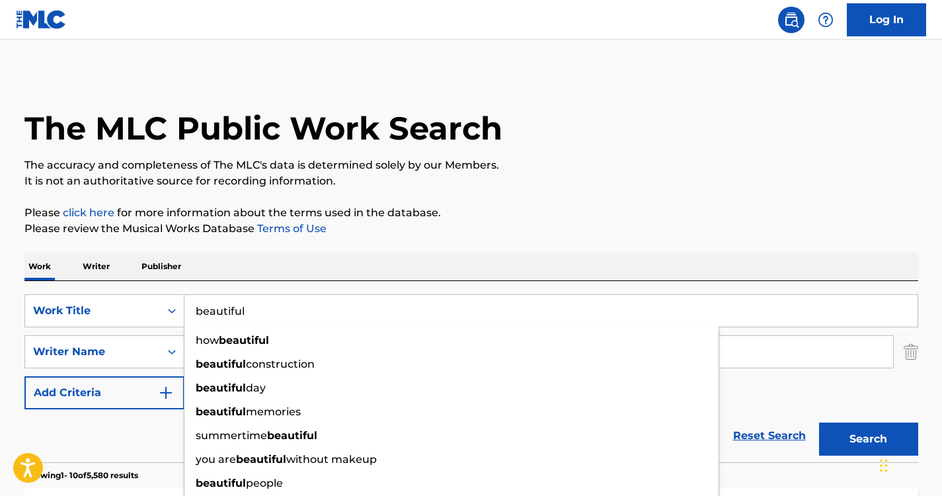
click at [311, 264] on div "Work Writer Publisher" at bounding box center [471, 267] width 894 height 28
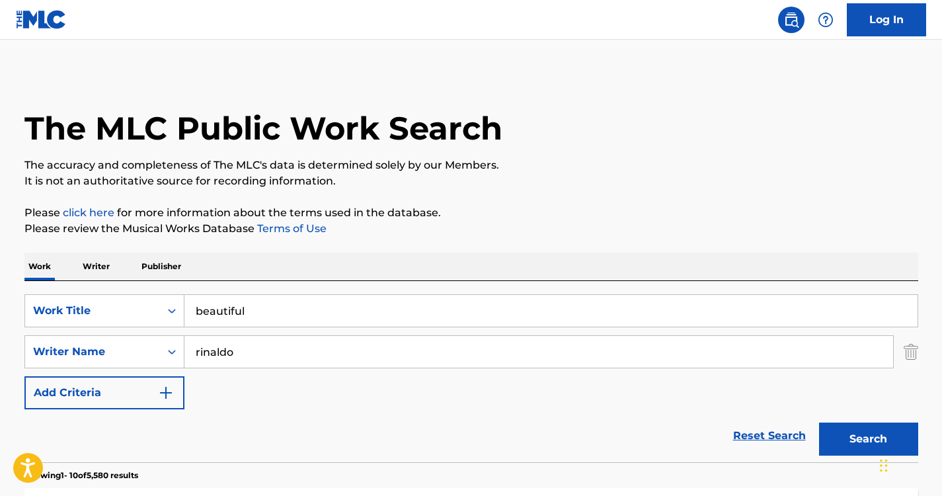
click at [838, 436] on button "Search" at bounding box center [868, 438] width 99 height 33
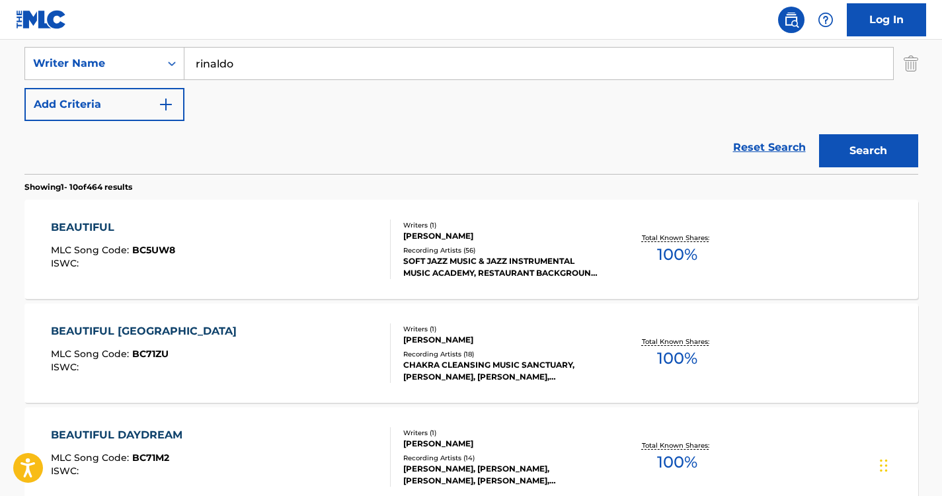
scroll to position [255, 0]
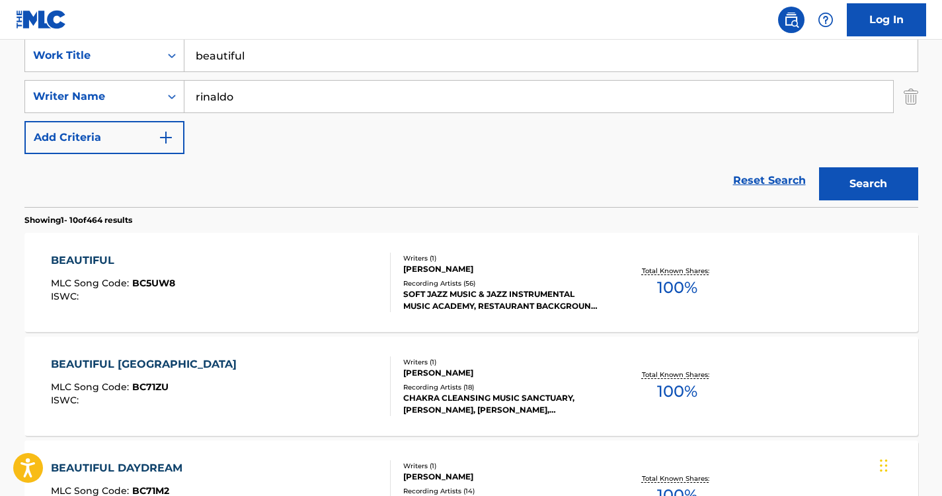
click at [399, 45] on input "beautiful" at bounding box center [550, 56] width 733 height 32
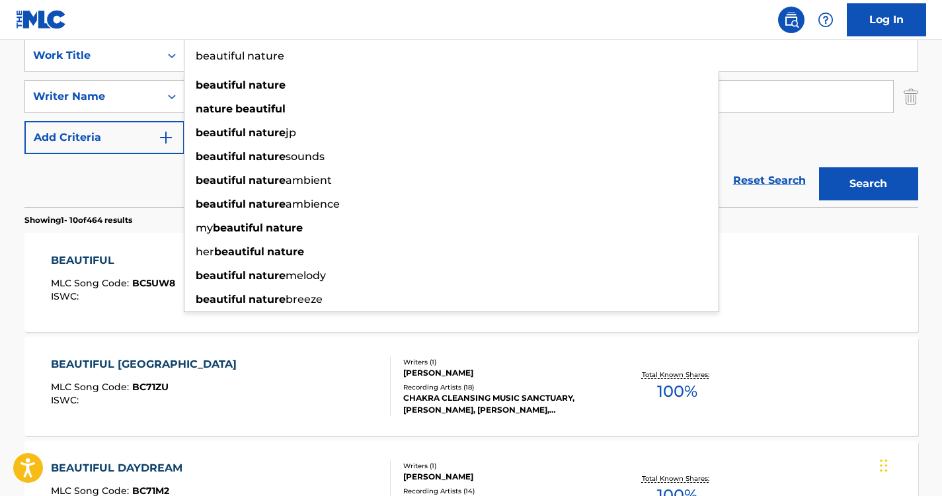
type input "beautiful nature"
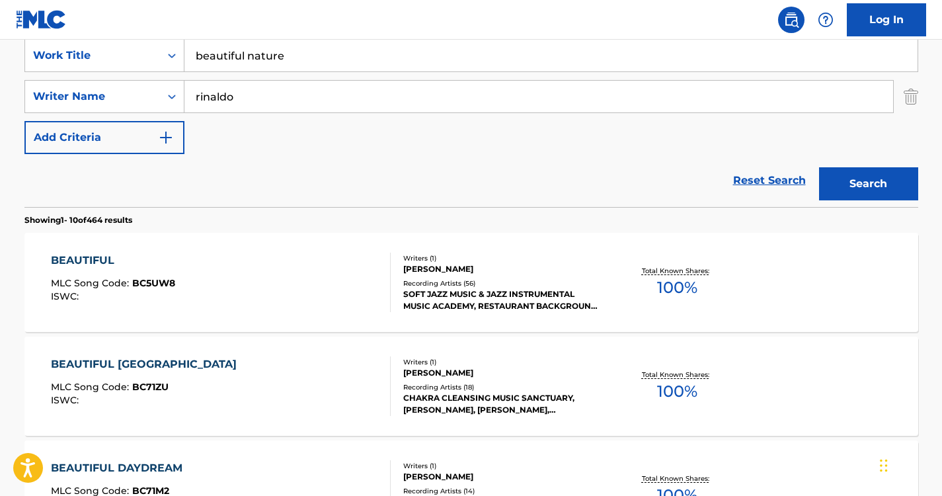
click at [404, 19] on nav "Log In" at bounding box center [471, 20] width 942 height 40
click at [864, 179] on button "Search" at bounding box center [868, 183] width 99 height 33
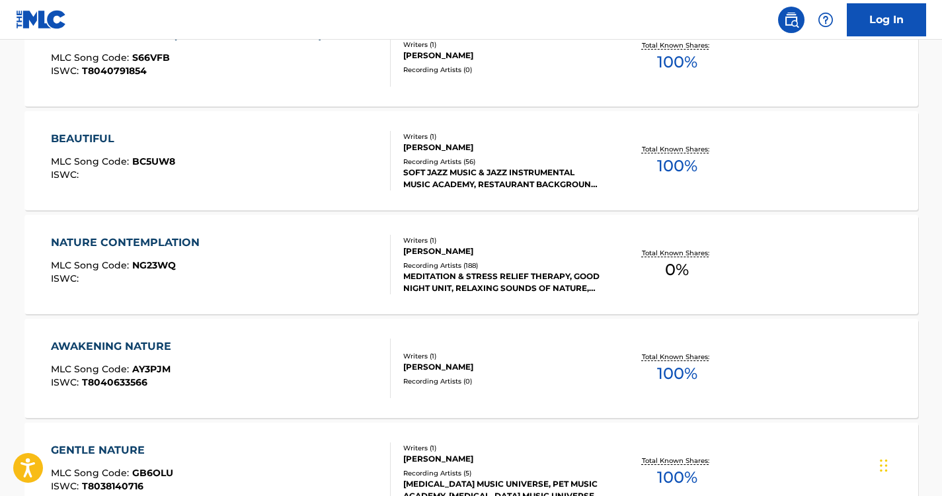
scroll to position [0, 0]
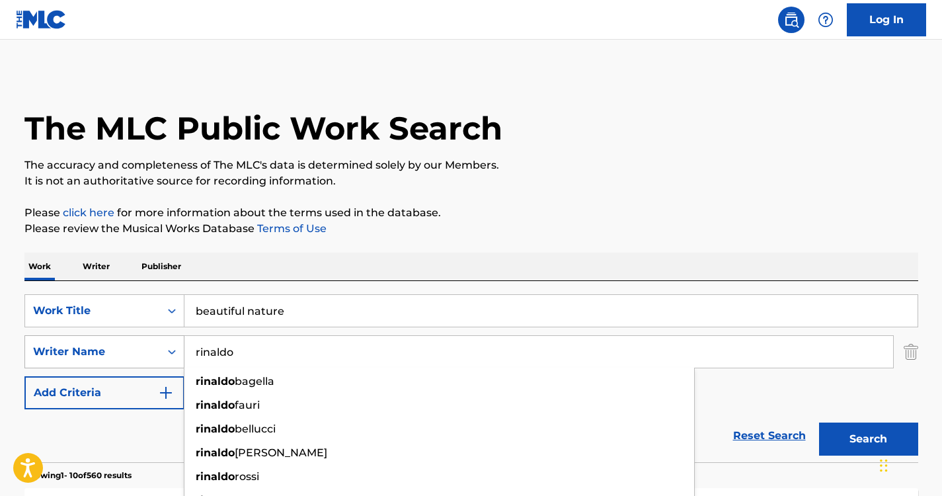
drag, startPoint x: 280, startPoint y: 363, endPoint x: 112, endPoint y: 358, distance: 168.0
click at [112, 358] on div "SearchWithCriteria2a586e01-7a88-4ab5-b9ad-7eaab7be2b9d Writer Name rinaldo rina…" at bounding box center [471, 351] width 894 height 33
paste input "Sacchett"
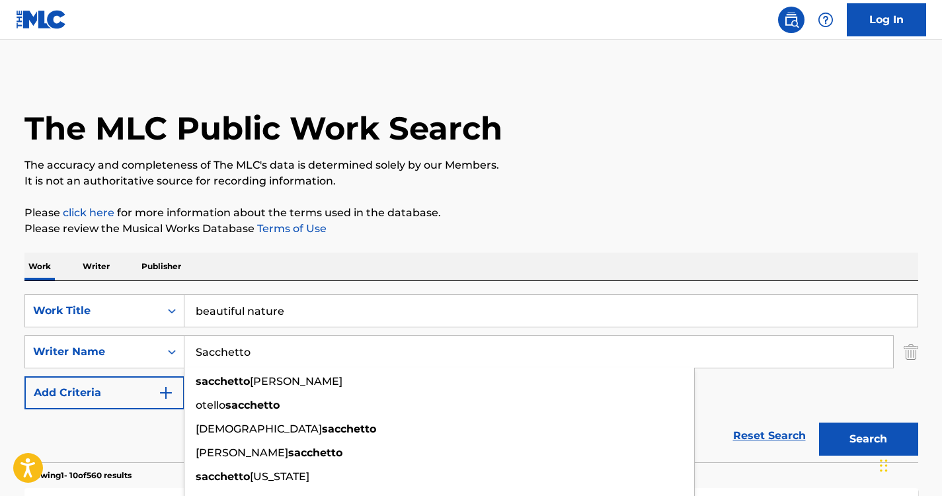
type input "Sacchetto"
click at [284, 298] on input "beautiful nature" at bounding box center [550, 311] width 733 height 32
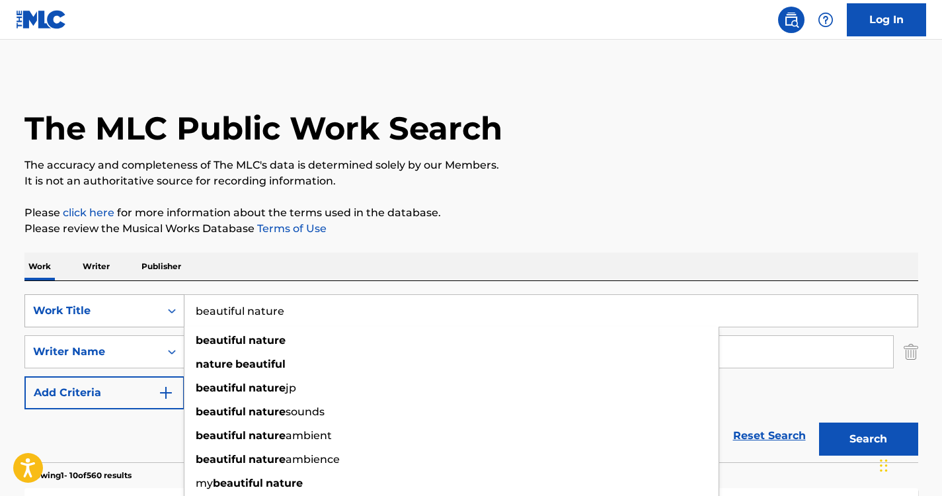
drag, startPoint x: 305, startPoint y: 306, endPoint x: 149, endPoint y: 295, distance: 157.1
click at [149, 295] on div "SearchWithCriteria6a9d5680-64c3-41c2-82e0-57f765887849 Work Title beautiful nat…" at bounding box center [471, 310] width 894 height 33
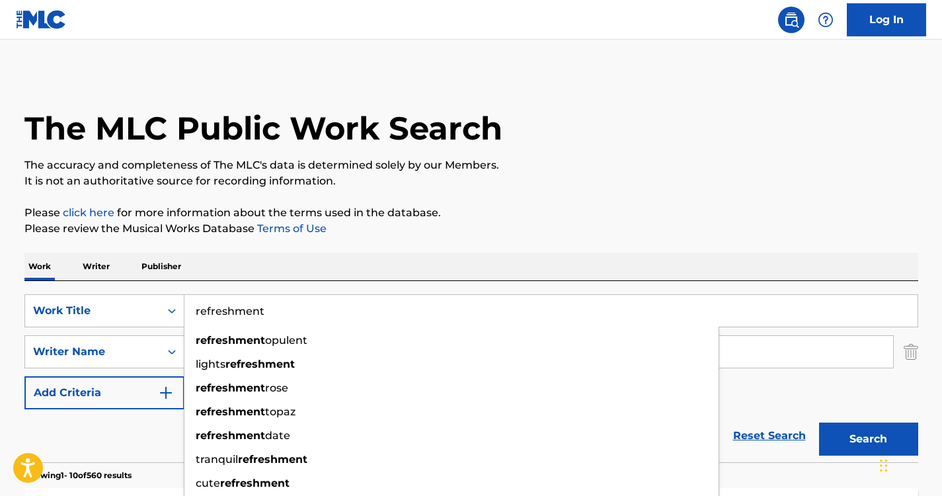
click at [599, 185] on p "It is not an authoritative source for recording information." at bounding box center [471, 181] width 894 height 16
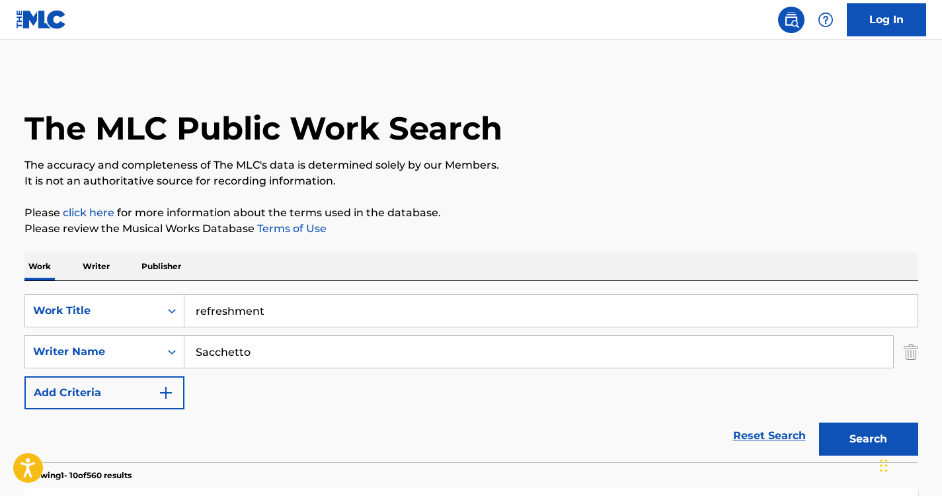
click at [826, 435] on button "Search" at bounding box center [868, 438] width 99 height 33
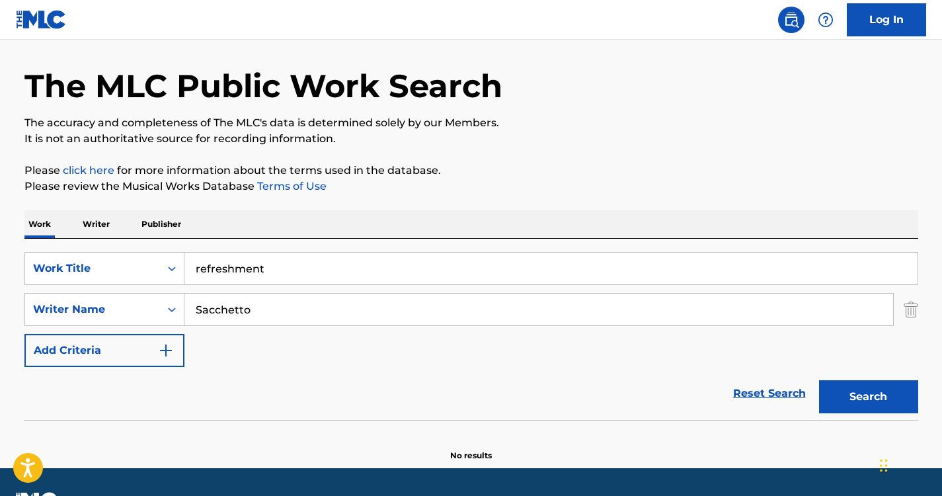
scroll to position [78, 0]
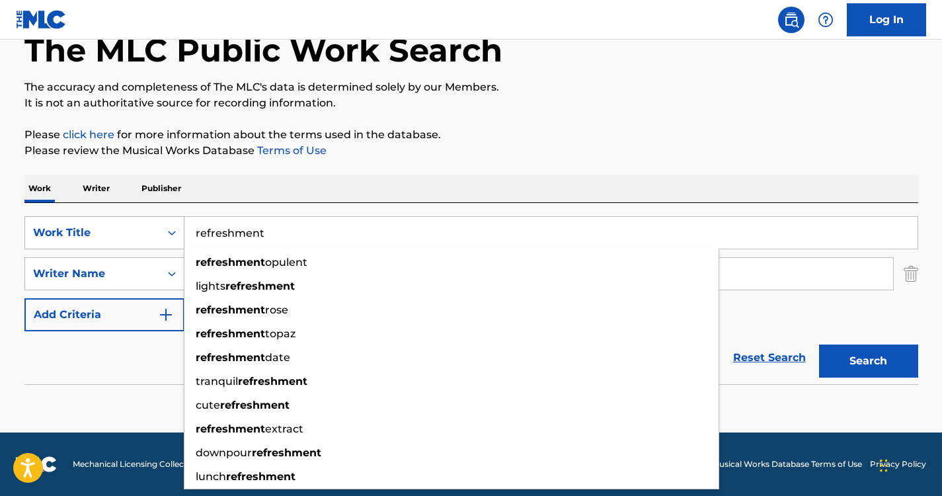
drag, startPoint x: 278, startPoint y: 227, endPoint x: 157, endPoint y: 227, distance: 121.0
click at [157, 227] on div "SearchWithCriteria6a9d5680-64c3-41c2-82e0-57f765887849 Work Title refreshment r…" at bounding box center [471, 232] width 894 height 33
paste input "Healing Power of Nature Sounds"
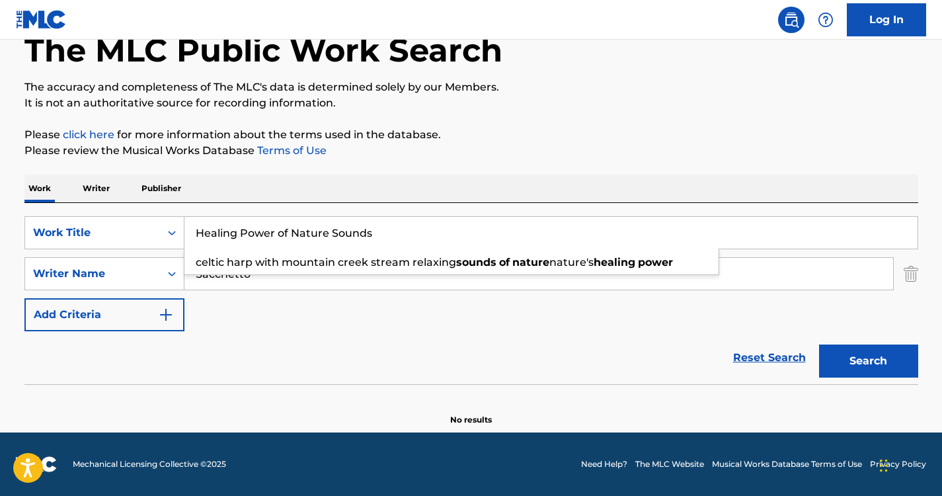
type input "Healing Power of Nature Sounds"
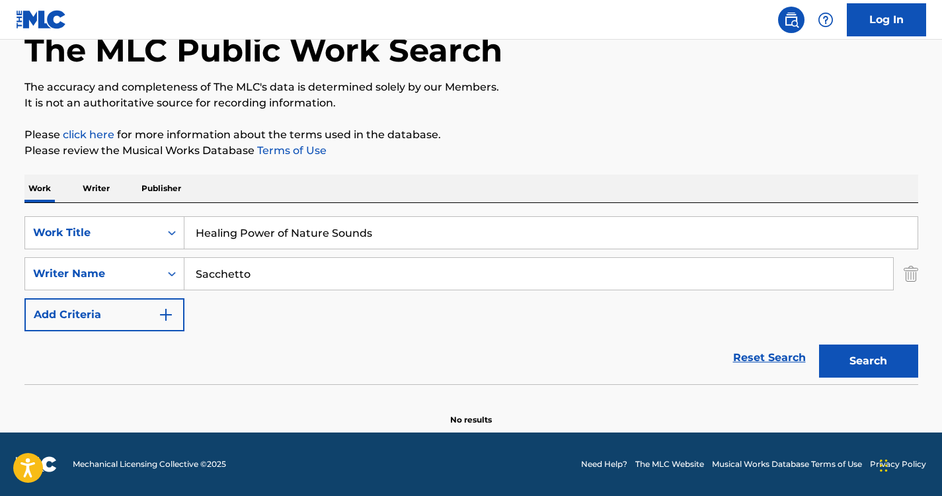
click at [374, 168] on div "The MLC Public Work Search The accuracy and completeness of The MLC's data is d…" at bounding box center [472, 210] width 926 height 431
drag, startPoint x: 364, startPoint y: 255, endPoint x: 93, endPoint y: 249, distance: 270.5
click at [93, 249] on div "SearchWithCriteria6a9d5680-64c3-41c2-82e0-57f765887849 Work Title Healing Power…" at bounding box center [471, 273] width 894 height 115
drag, startPoint x: 93, startPoint y: 249, endPoint x: 260, endPoint y: 272, distance: 168.2
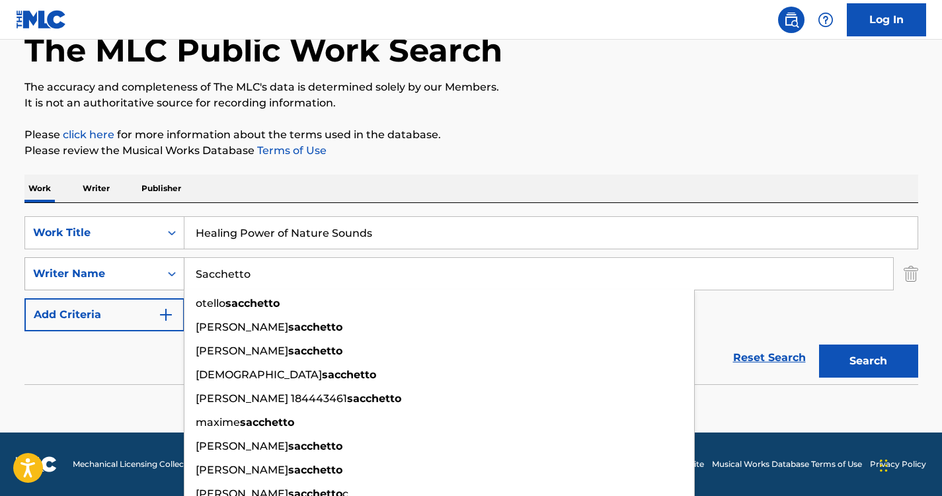
drag, startPoint x: 260, startPoint y: 272, endPoint x: 176, endPoint y: 270, distance: 84.0
click at [176, 270] on div "SearchWithCriteria2a586e01-7a88-4ab5-b9ad-7eaab7be2b9d Writer Name Sacchetto ot…" at bounding box center [471, 273] width 894 height 33
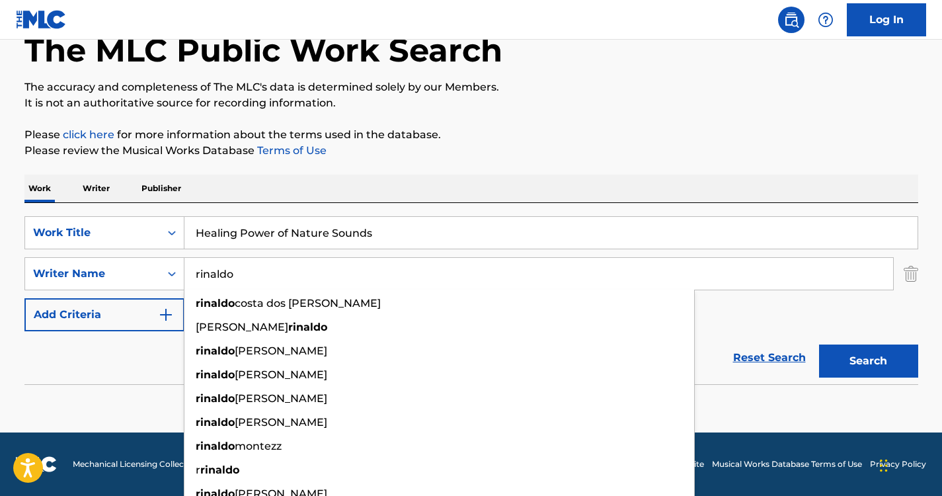
type input "rinaldo"
click at [456, 145] on p "Please review the Musical Works Database Terms of Use" at bounding box center [471, 151] width 894 height 16
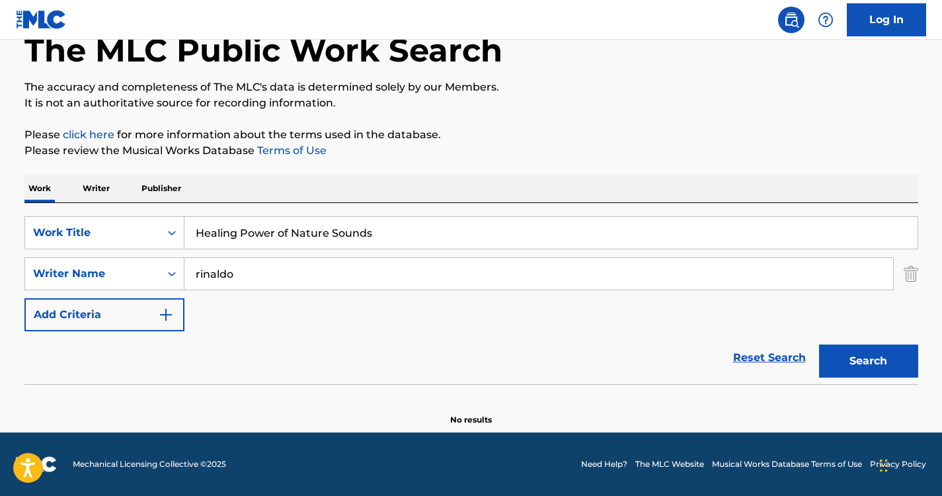
click at [902, 356] on button "Search" at bounding box center [868, 360] width 99 height 33
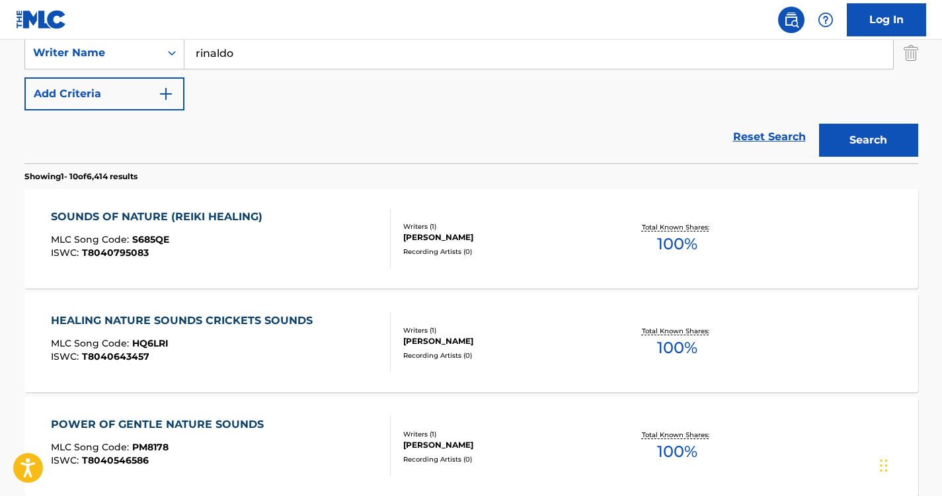
scroll to position [249, 0]
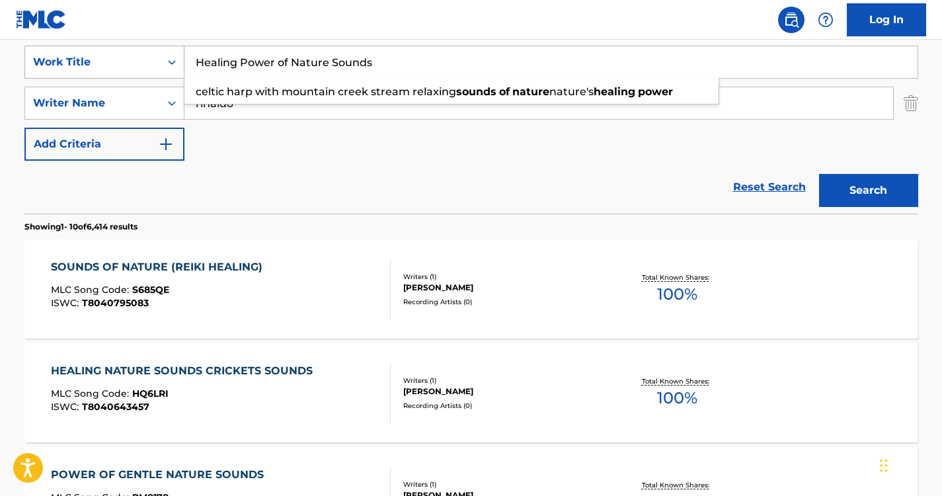
drag, startPoint x: 400, startPoint y: 55, endPoint x: 139, endPoint y: 63, distance: 260.6
click at [139, 63] on div "SearchWithCriteria6a9d5680-64c3-41c2-82e0-57f765887849 Work Title Healing Power…" at bounding box center [471, 62] width 894 height 33
type input "nature of ireland"
click at [301, 29] on nav "Log In" at bounding box center [471, 20] width 942 height 40
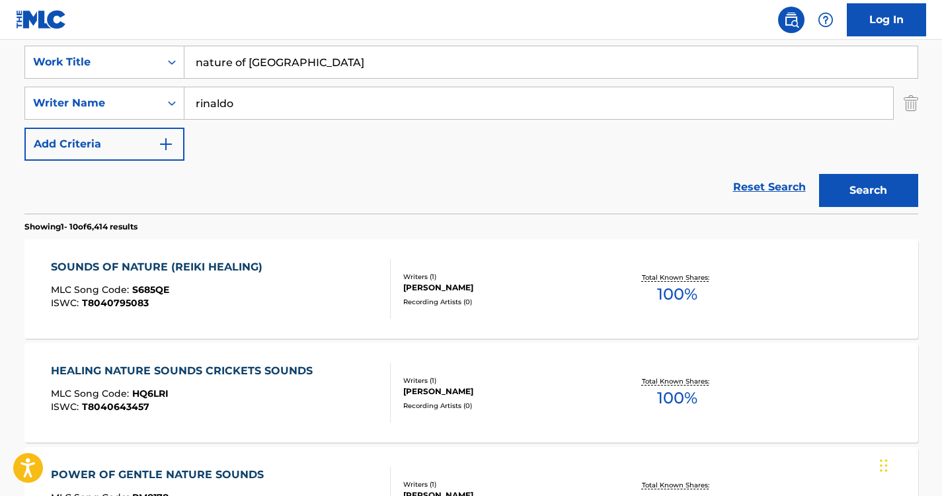
click at [894, 202] on button "Search" at bounding box center [868, 190] width 99 height 33
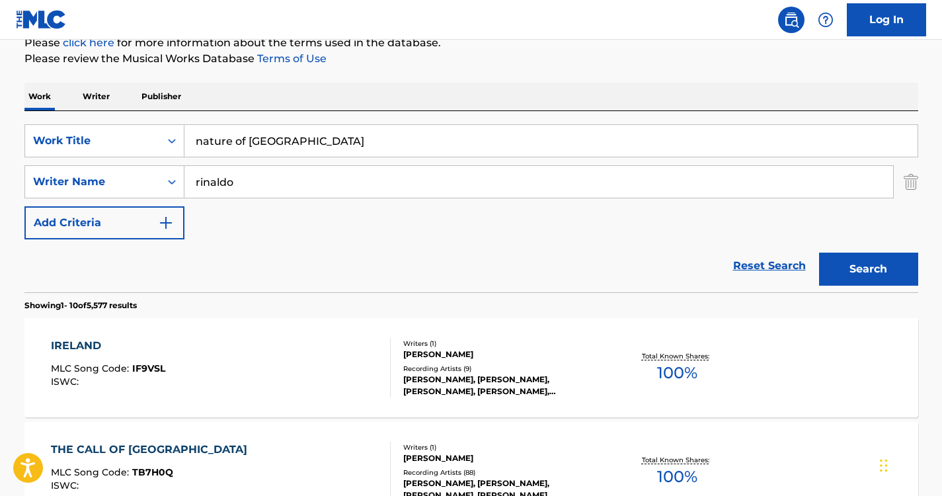
scroll to position [20, 0]
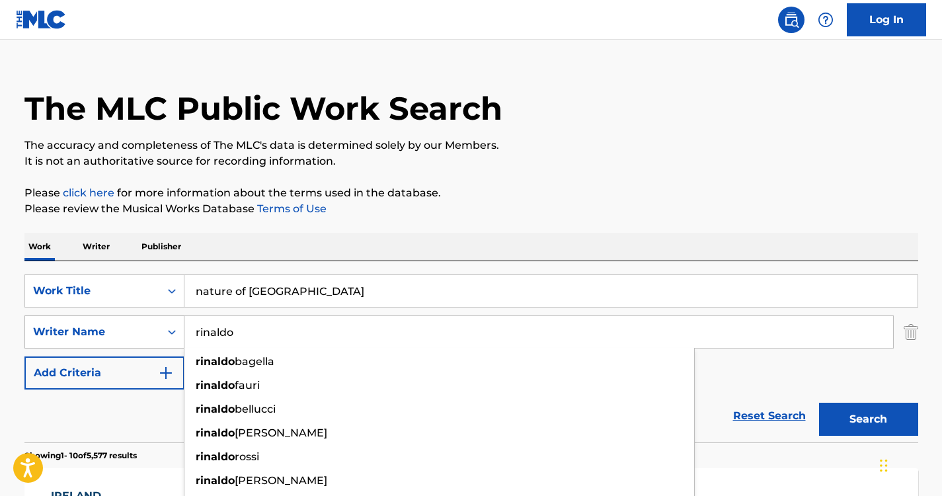
drag, startPoint x: 284, startPoint y: 327, endPoint x: 119, endPoint y: 330, distance: 165.3
click at [119, 330] on div "SearchWithCriteria2a586e01-7a88-4ab5-b9ad-7eaab7be2b9d Writer Name rinaldo rina…" at bounding box center [471, 331] width 894 height 33
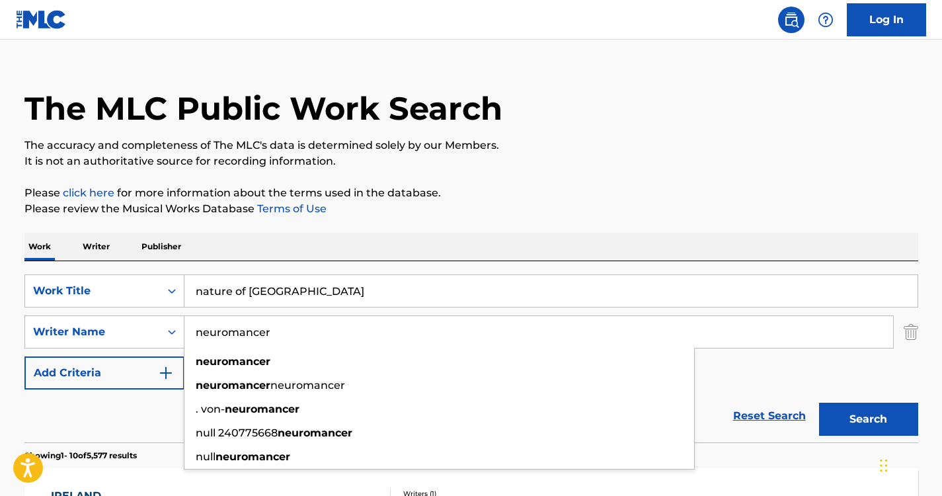
type input "neuromancer"
click at [311, 281] on input "nature of ireland" at bounding box center [550, 291] width 733 height 32
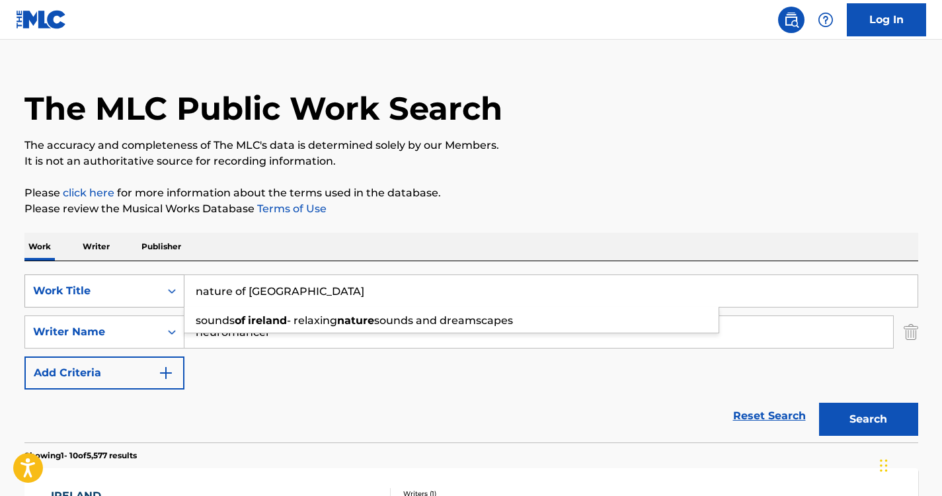
drag, startPoint x: 311, startPoint y: 281, endPoint x: 162, endPoint y: 281, distance: 148.8
click at [162, 281] on div "SearchWithCriteria6a9d5680-64c3-41c2-82e0-57f765887849 Work Title nature of ire…" at bounding box center [471, 290] width 894 height 33
paste input "Nature Sounds Lullaby"
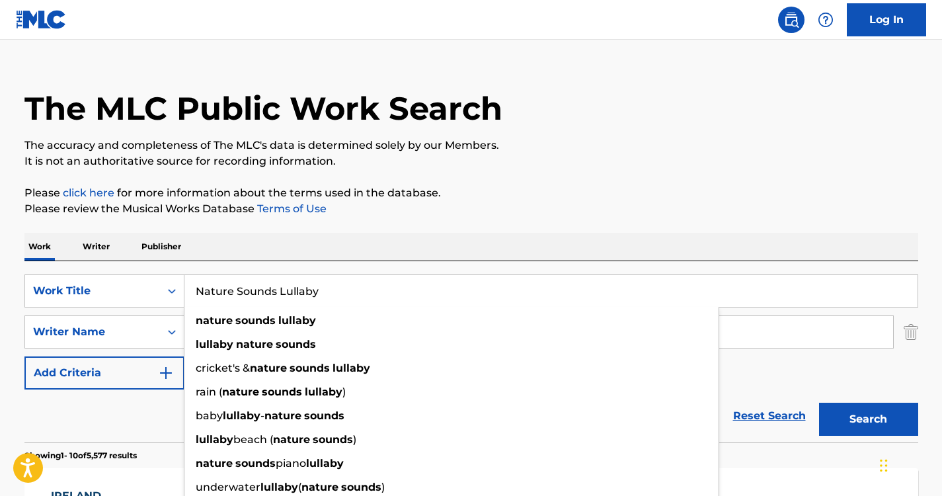
type input "Nature Sounds Lullaby"
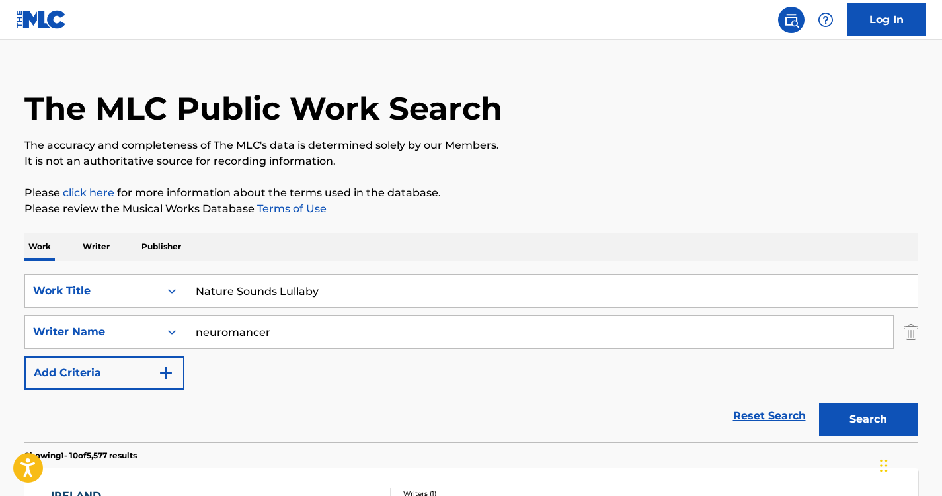
click at [842, 405] on button "Search" at bounding box center [868, 419] width 99 height 33
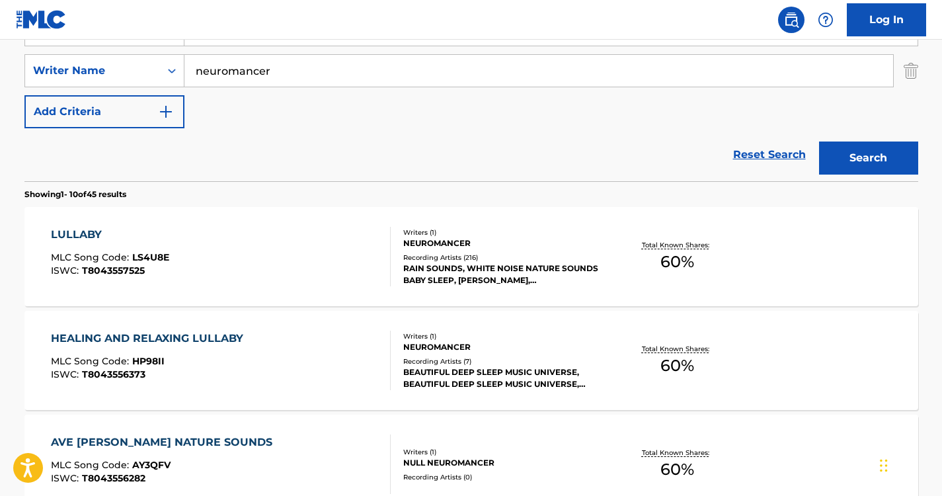
scroll to position [0, 0]
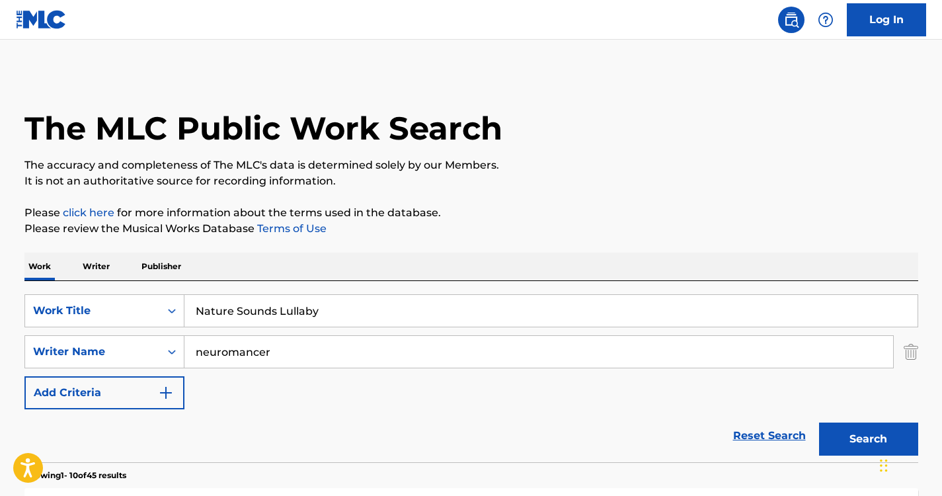
click at [302, 337] on input "neuromancer" at bounding box center [538, 352] width 709 height 32
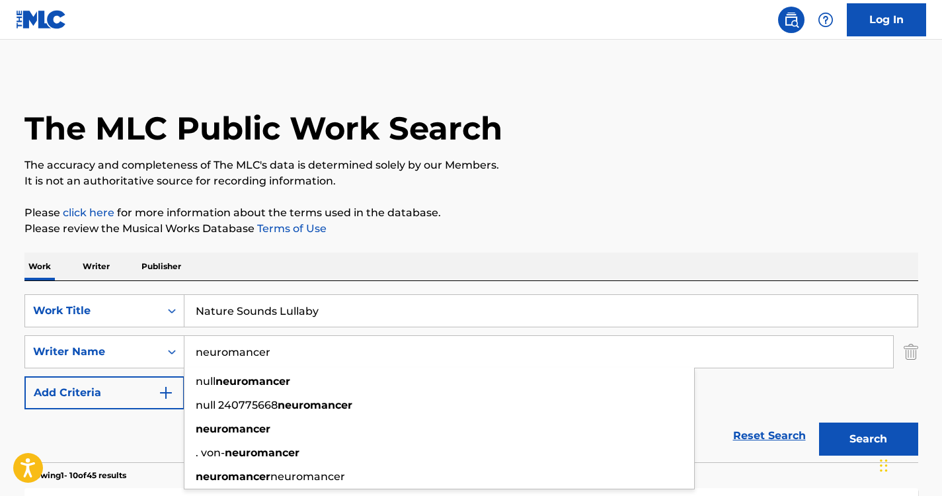
drag, startPoint x: 302, startPoint y: 337, endPoint x: 184, endPoint y: 335, distance: 118.4
click at [184, 335] on div "SearchWithCriteria6a9d5680-64c3-41c2-82e0-57f765887849 Work Title Nature Sounds…" at bounding box center [471, 351] width 894 height 115
paste input "Trivellato"
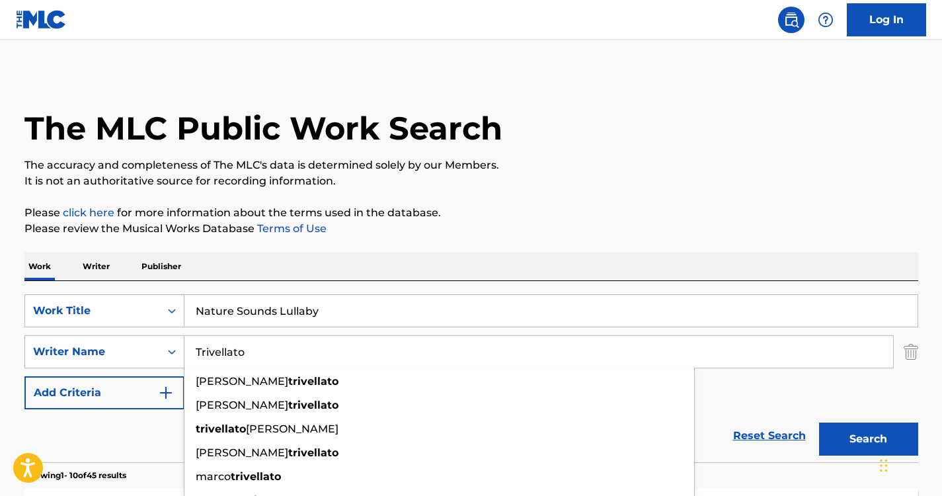
type input "Trivellato"
click at [392, 287] on div "SearchWithCriteria6a9d5680-64c3-41c2-82e0-57f765887849 Work Title Nature Sounds…" at bounding box center [471, 371] width 894 height 181
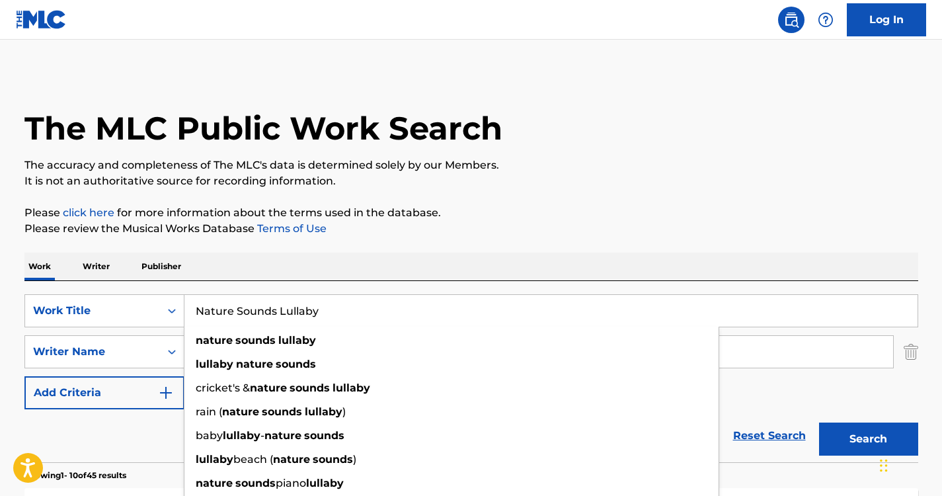
drag, startPoint x: 354, startPoint y: 305, endPoint x: 191, endPoint y: 292, distance: 163.9
click at [191, 292] on div "SearchWithCriteria6a9d5680-64c3-41c2-82e0-57f765887849 Work Title Nature Sounds…" at bounding box center [471, 371] width 894 height 181
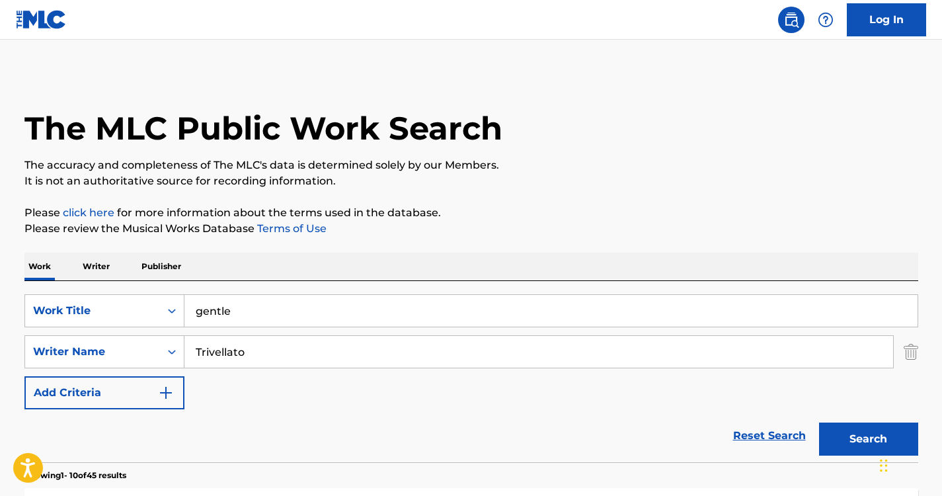
click at [686, 136] on div "The MLC Public Work Search" at bounding box center [471, 121] width 894 height 97
click at [841, 448] on button "Search" at bounding box center [868, 438] width 99 height 33
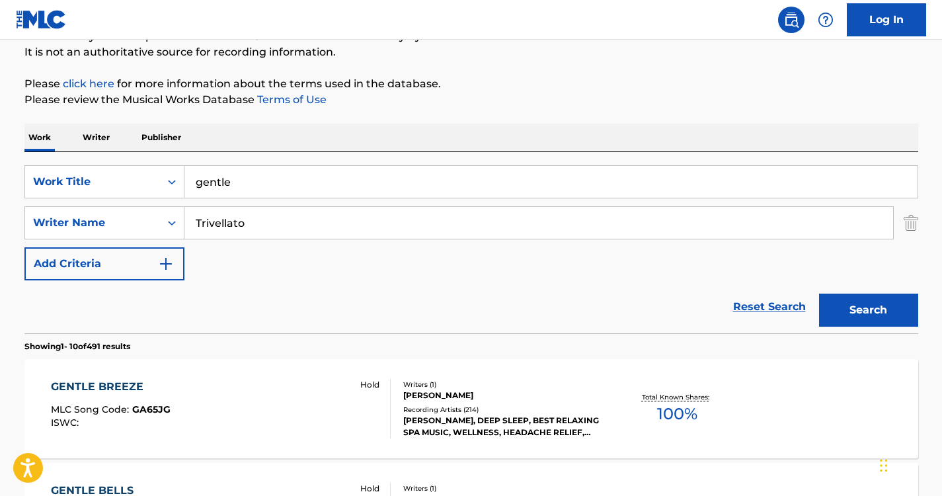
scroll to position [71, 0]
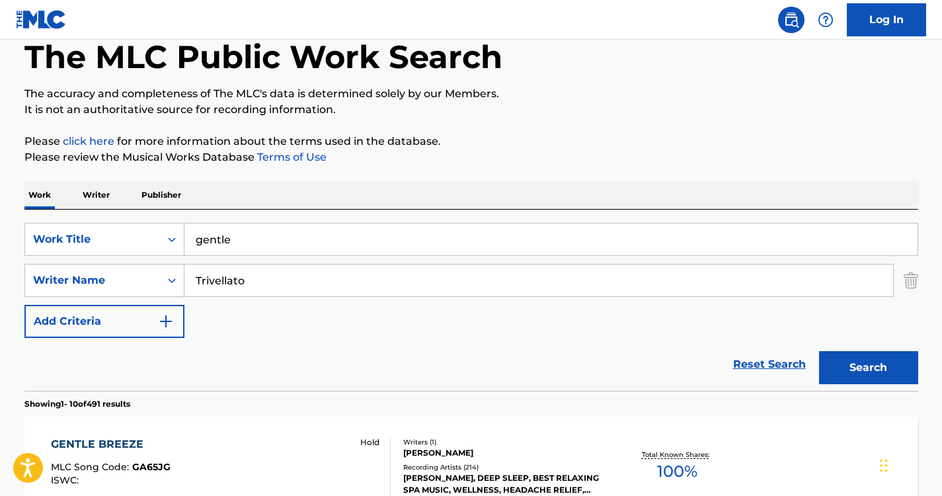
click at [274, 245] on input "gentle" at bounding box center [550, 239] width 733 height 32
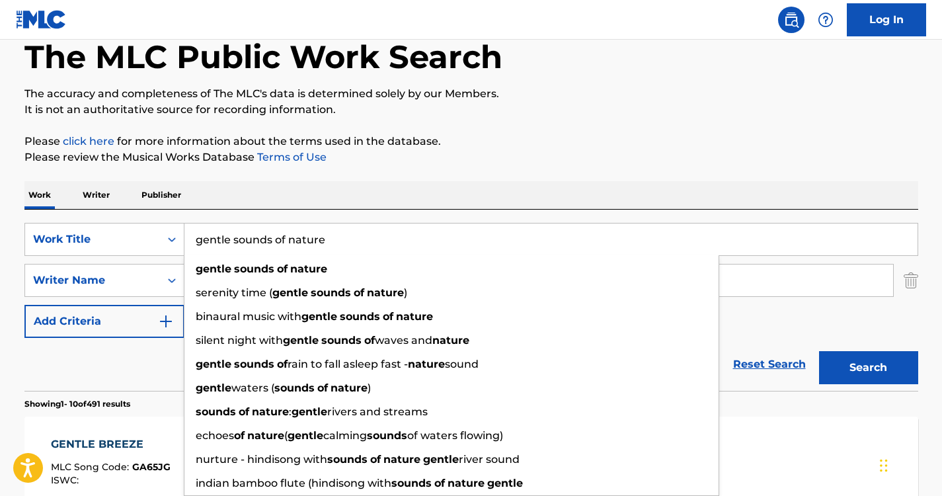
type input "gentle sounds of nature"
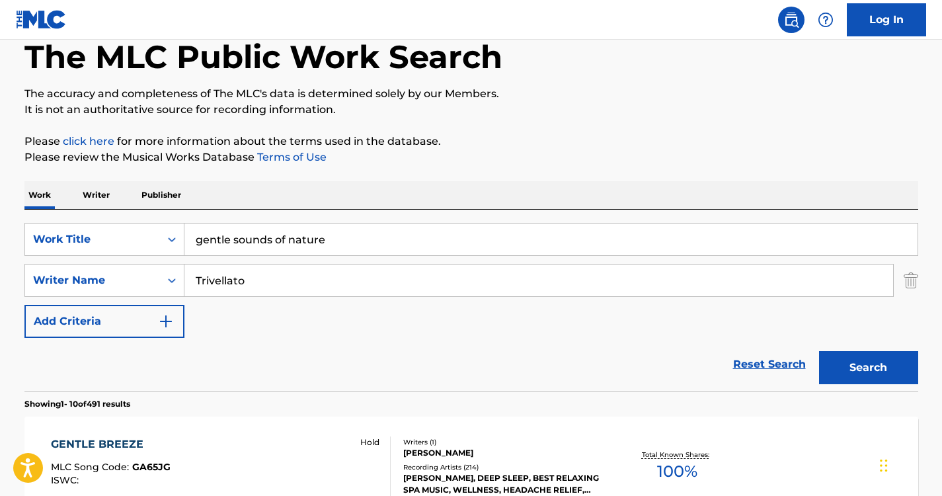
click at [849, 362] on button "Search" at bounding box center [868, 367] width 99 height 33
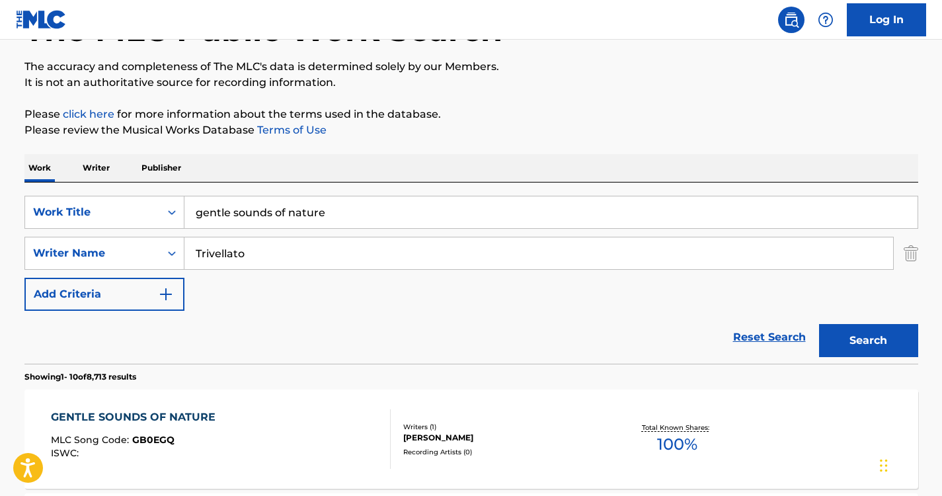
scroll to position [106, 0]
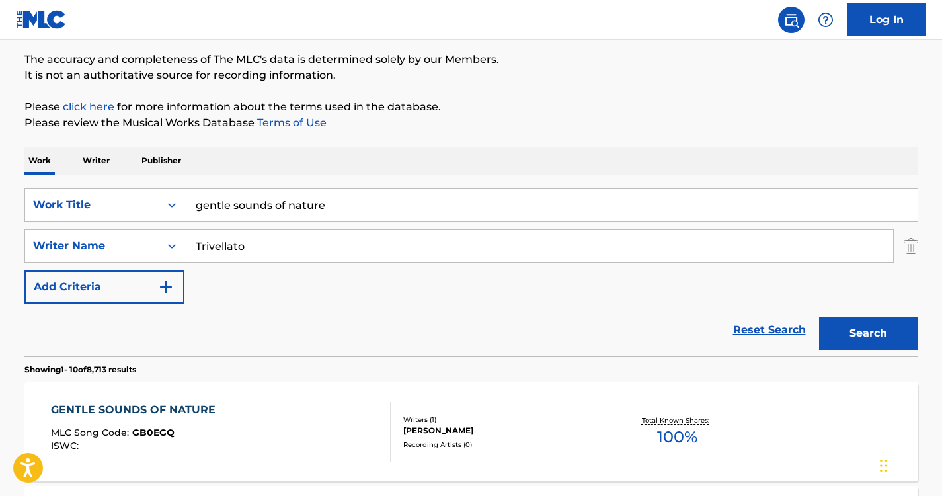
click at [175, 409] on div "GENTLE SOUNDS OF NATURE" at bounding box center [136, 410] width 171 height 16
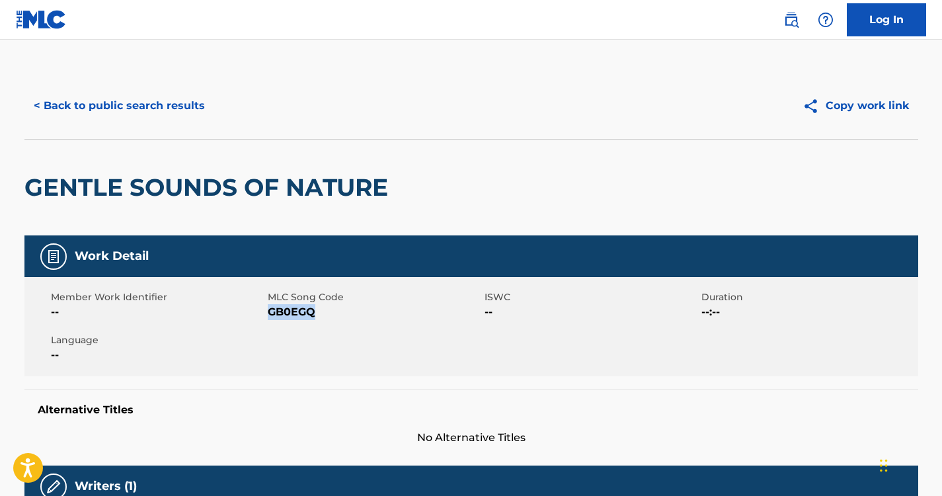
drag, startPoint x: 322, startPoint y: 314, endPoint x: 268, endPoint y: 313, distance: 54.2
click at [268, 313] on span "GB0EGQ" at bounding box center [375, 312] width 214 height 16
copy span "GB0EGQ"
click at [159, 98] on button "< Back to public search results" at bounding box center [119, 105] width 190 height 33
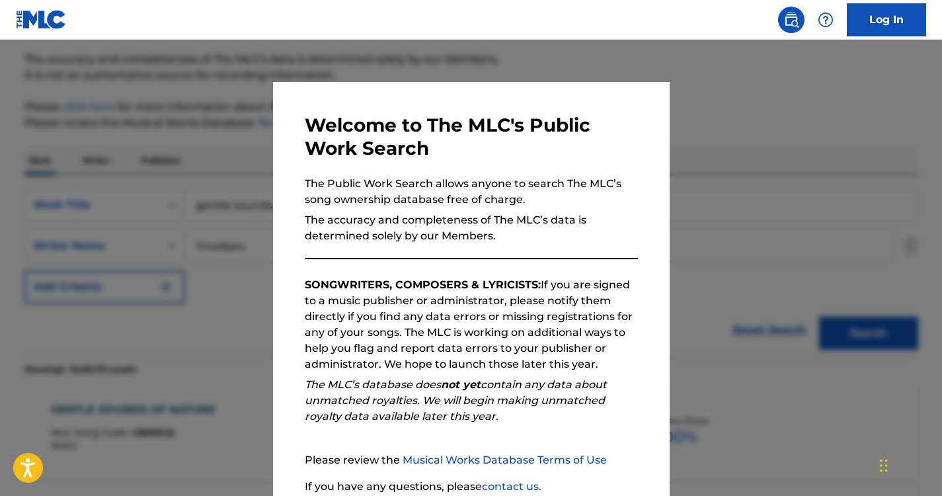
click at [216, 148] on div at bounding box center [471, 288] width 942 height 496
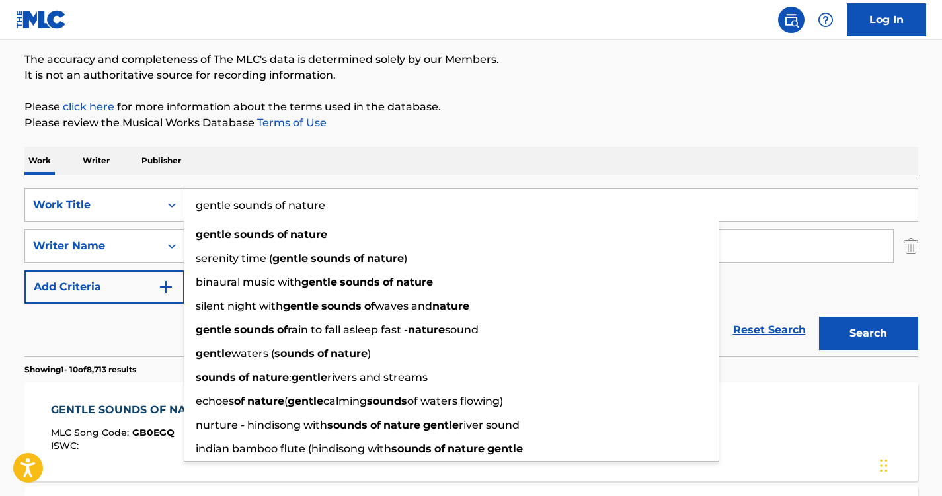
drag, startPoint x: 353, startPoint y: 198, endPoint x: 165, endPoint y: 186, distance: 188.8
click at [165, 186] on div "SearchWithCriteria6a9d5680-64c3-41c2-82e0-57f765887849 Work Title gentle sounds…" at bounding box center [471, 265] width 894 height 181
paste input "Relaxing Sounds of N"
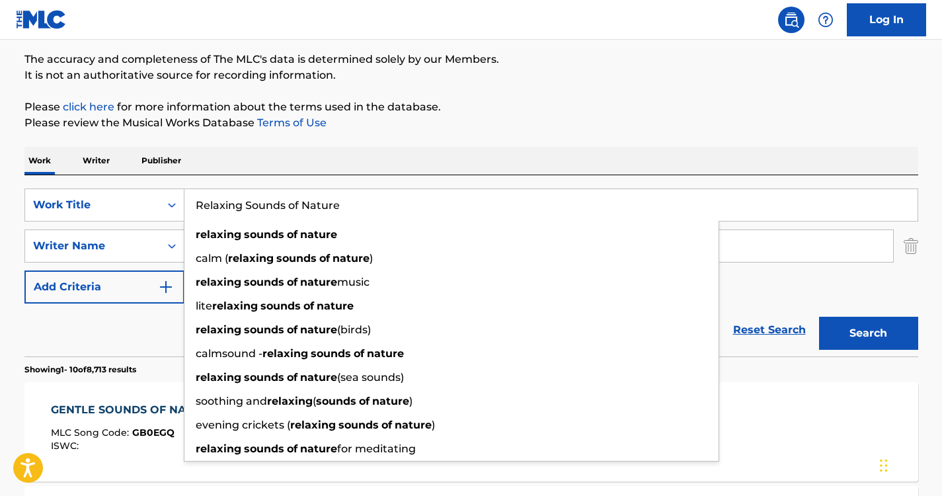
type input "Relaxing Sounds of Nature"
click at [421, 151] on div "Work Writer Publisher" at bounding box center [471, 161] width 894 height 28
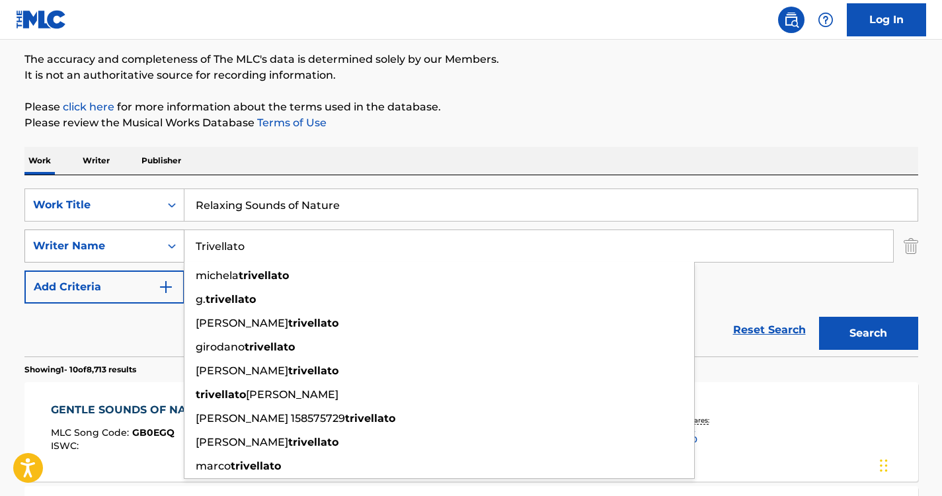
drag, startPoint x: 329, startPoint y: 245, endPoint x: 135, endPoint y: 231, distance: 194.9
click at [135, 231] on div "SearchWithCriteria2a586e01-7a88-4ab5-b9ad-7eaab7be2b9d Writer Name Trivellato m…" at bounding box center [471, 245] width 894 height 33
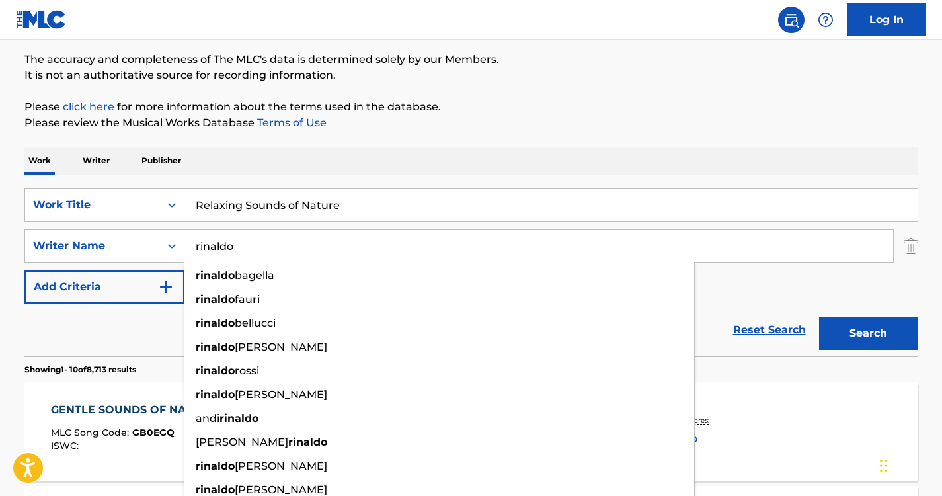
type input "rinaldo"
click at [435, 118] on p "Please review the Musical Works Database Terms of Use" at bounding box center [471, 123] width 894 height 16
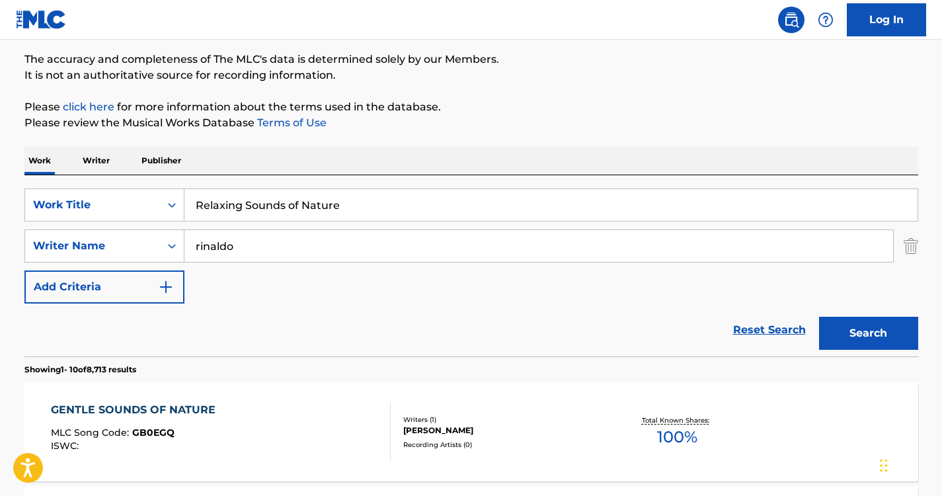
click at [838, 329] on button "Search" at bounding box center [868, 333] width 99 height 33
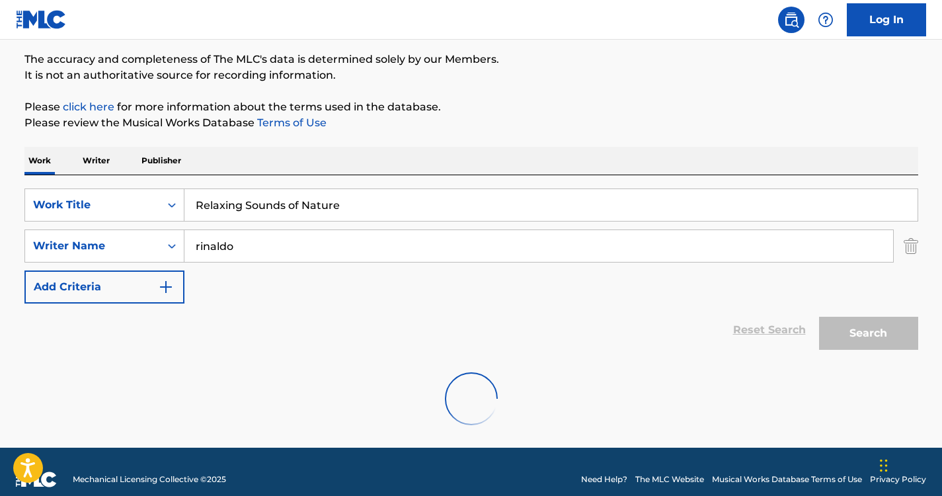
scroll to position [121, 0]
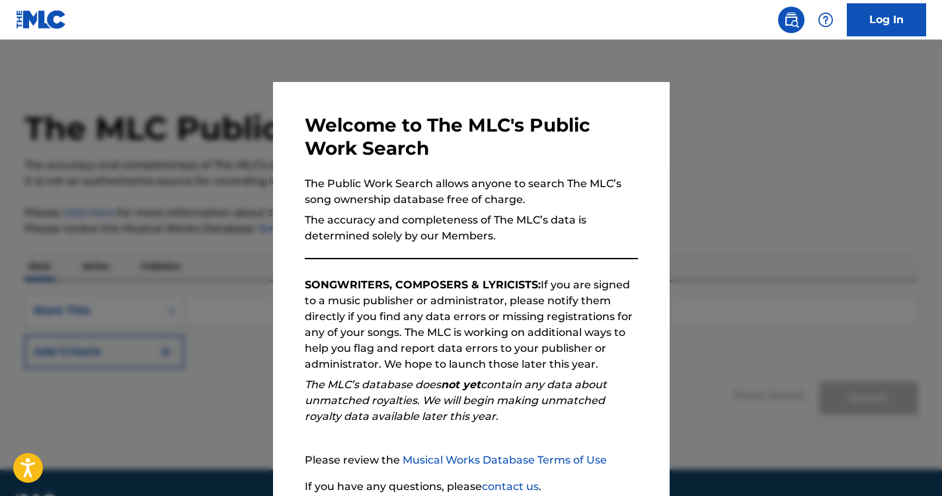
click at [212, 196] on div at bounding box center [471, 288] width 942 height 496
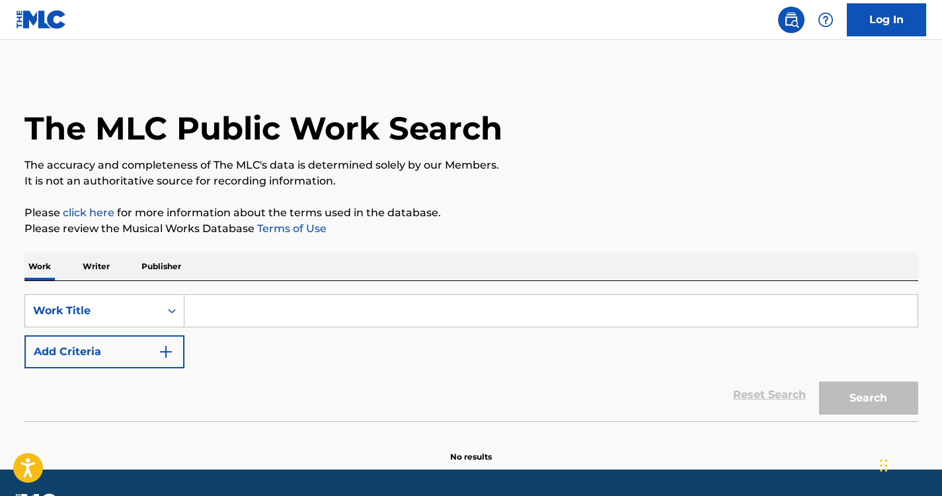
click at [263, 308] on input "Search Form" at bounding box center [550, 311] width 733 height 32
paste input "Relaxing Sounds of Nature"
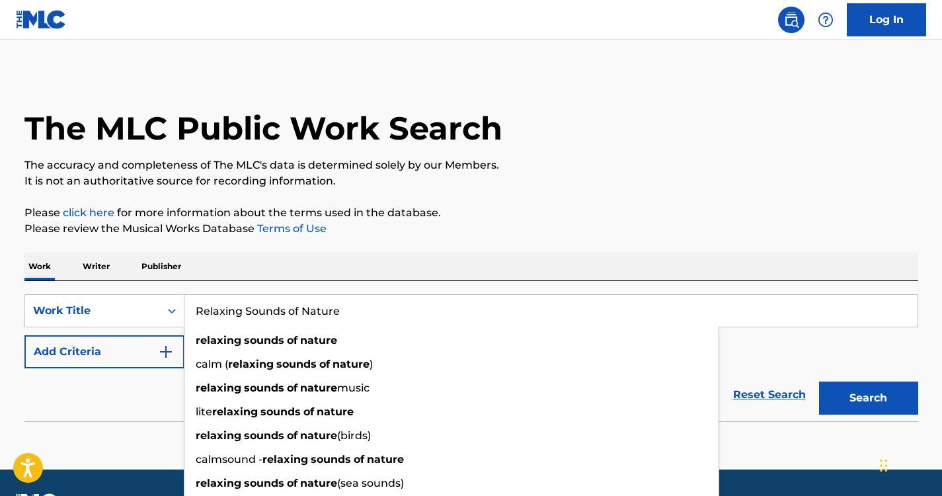
type input "Relaxing Sounds of Nature"
click at [169, 356] on img "Search Form" at bounding box center [166, 352] width 16 height 16
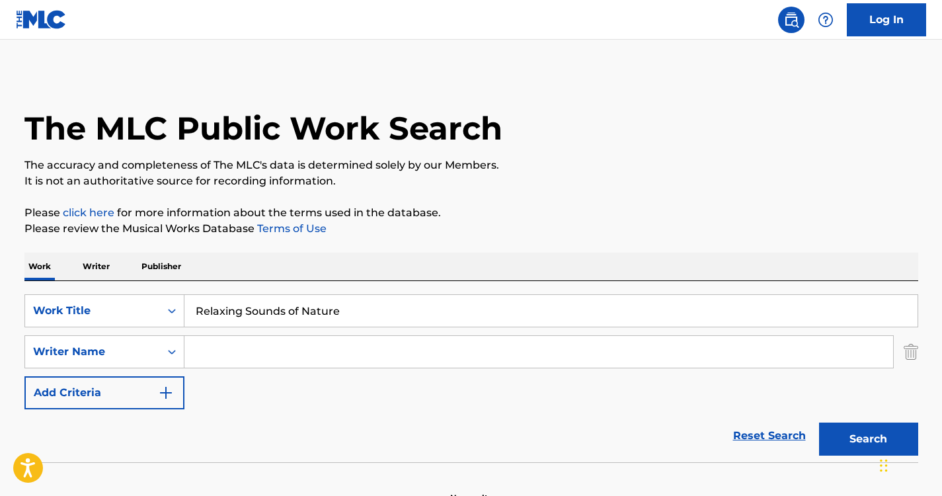
click at [259, 355] on input "Search Form" at bounding box center [538, 352] width 709 height 32
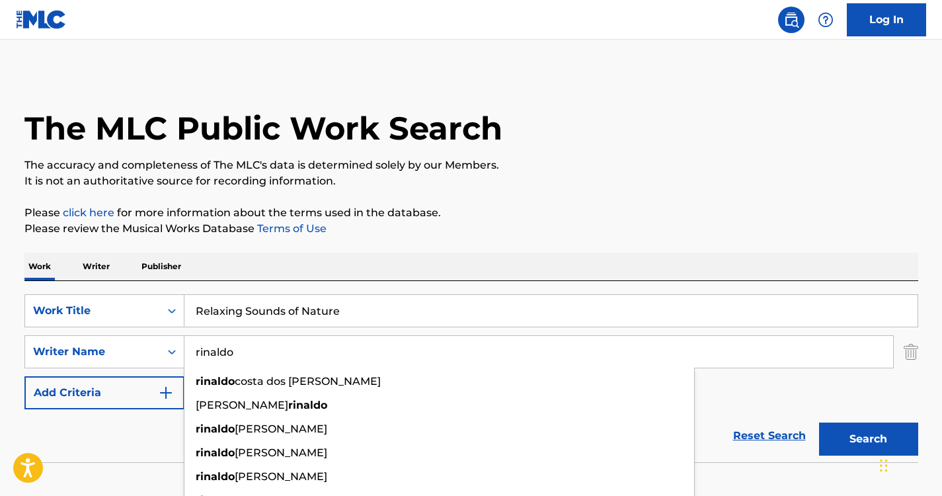
type input "rinaldo"
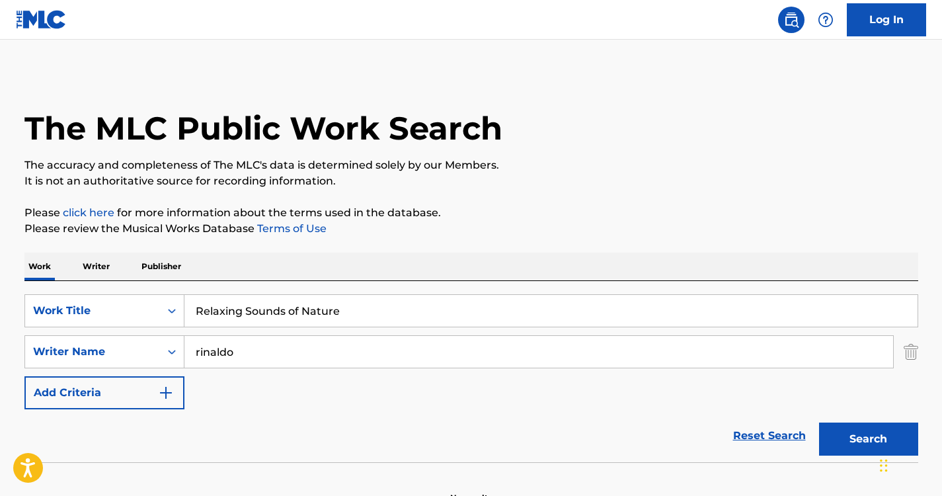
click at [506, 208] on p "Please click here for more information about the terms used in the database." at bounding box center [471, 213] width 894 height 16
click at [867, 432] on button "Search" at bounding box center [868, 438] width 99 height 33
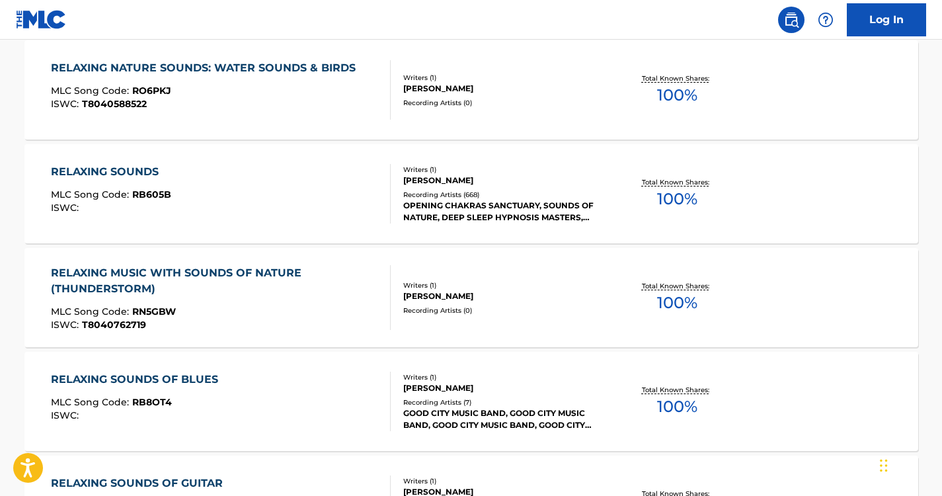
scroll to position [394, 0]
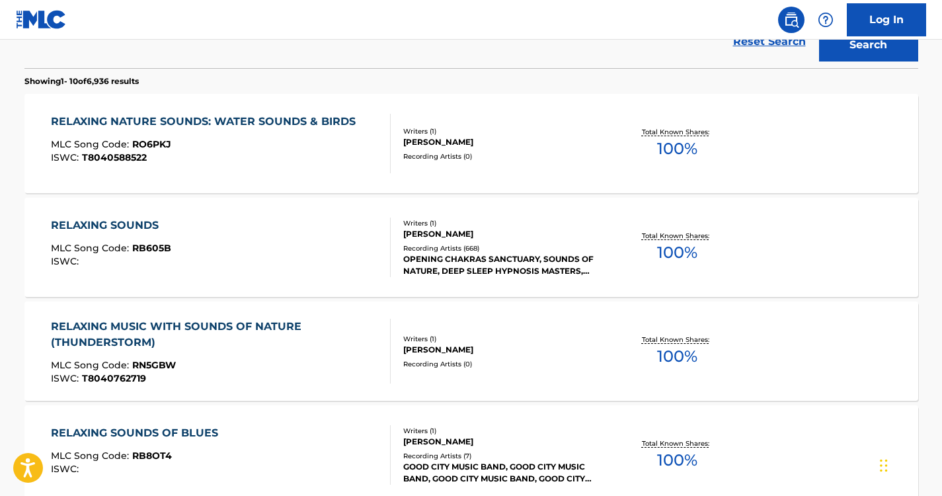
click at [143, 227] on div "RELAXING SOUNDS" at bounding box center [111, 226] width 120 height 16
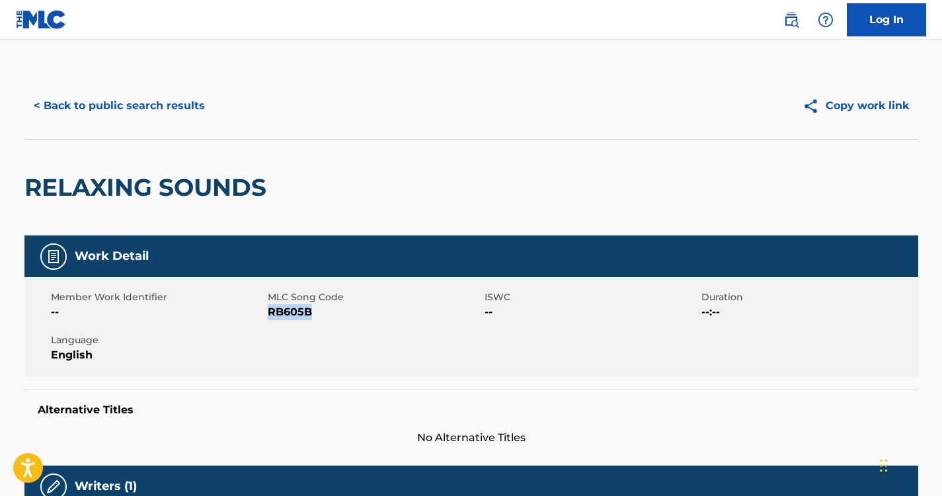
drag, startPoint x: 313, startPoint y: 307, endPoint x: 268, endPoint y: 311, distance: 45.1
click at [268, 311] on span "RB605B" at bounding box center [375, 312] width 214 height 16
copy span "RB605B"
click at [179, 93] on button "< Back to public search results" at bounding box center [119, 105] width 190 height 33
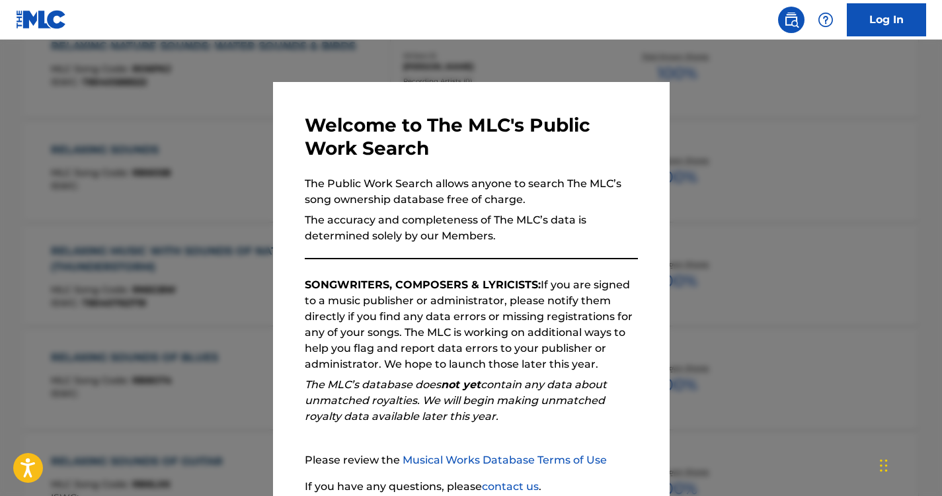
click at [227, 121] on div at bounding box center [471, 288] width 942 height 496
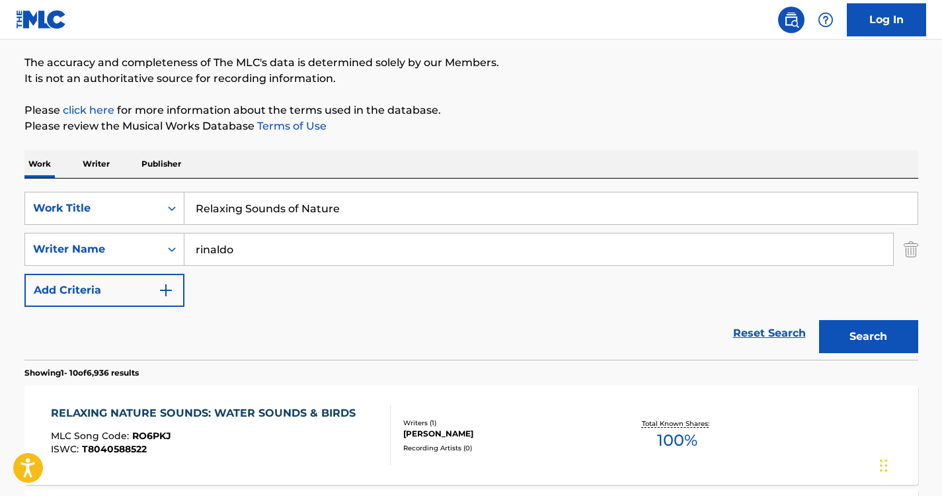
scroll to position [0, 0]
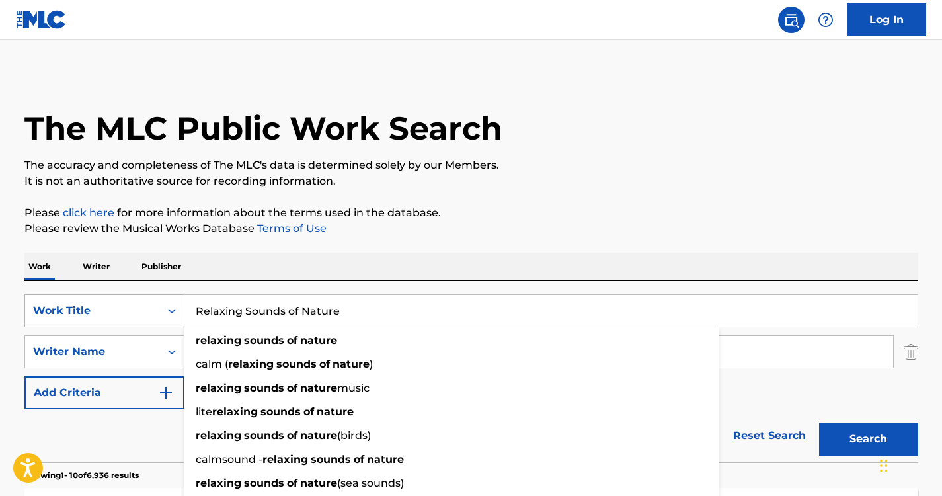
drag, startPoint x: 350, startPoint y: 317, endPoint x: 173, endPoint y: 309, distance: 176.7
click at [173, 309] on div "SearchWithCriteria1152d5fa-7b97-4ca9-96f9-1429bc7f845d Work Title Relaxing Soun…" at bounding box center [471, 310] width 894 height 33
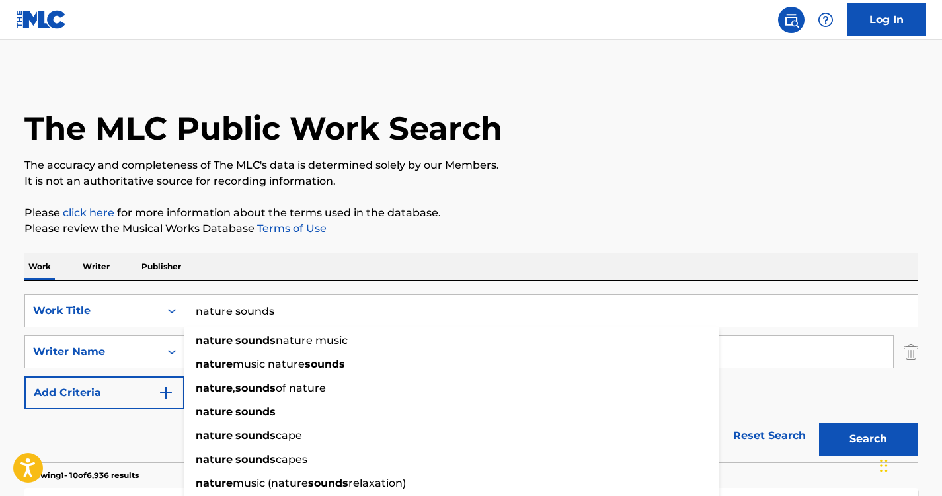
type input "nature sounds"
click at [308, 268] on div "Work Writer Publisher" at bounding box center [471, 267] width 894 height 28
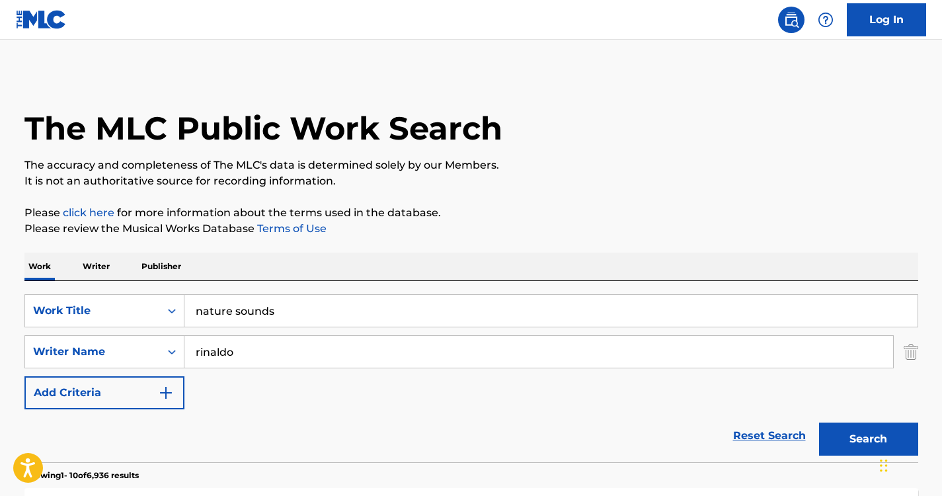
click at [867, 434] on button "Search" at bounding box center [868, 438] width 99 height 33
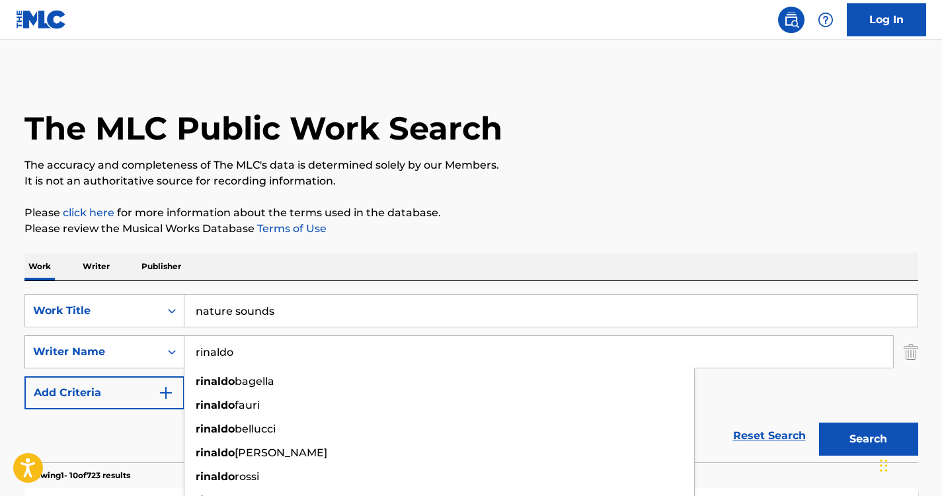
drag, startPoint x: 270, startPoint y: 352, endPoint x: 125, endPoint y: 350, distance: 145.5
click at [125, 350] on div "SearchWithCriteriaf9d3f5bf-a7ab-4f4b-b909-210f130568ab Writer Name [PERSON_NAME…" at bounding box center [471, 351] width 894 height 33
paste input "Wichrzycka"
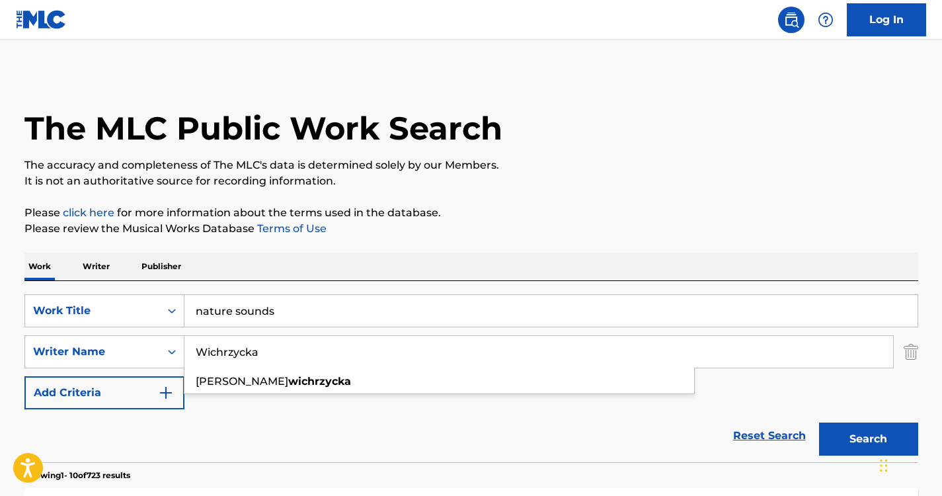
type input "Wichrzycka"
click at [464, 286] on div "SearchWithCriteria1152d5fa-7b97-4ca9-96f9-1429bc7f845d Work Title nature sounds…" at bounding box center [471, 371] width 894 height 181
click at [844, 440] on button "Search" at bounding box center [868, 438] width 99 height 33
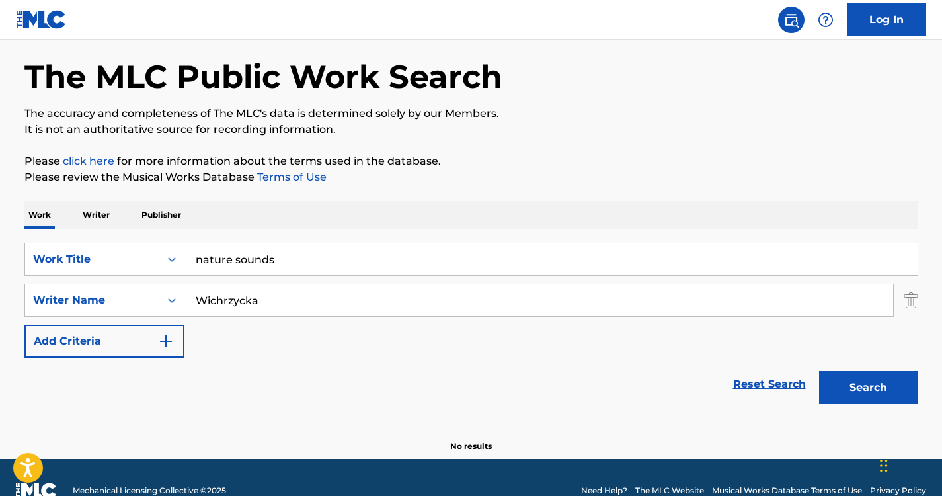
scroll to position [78, 0]
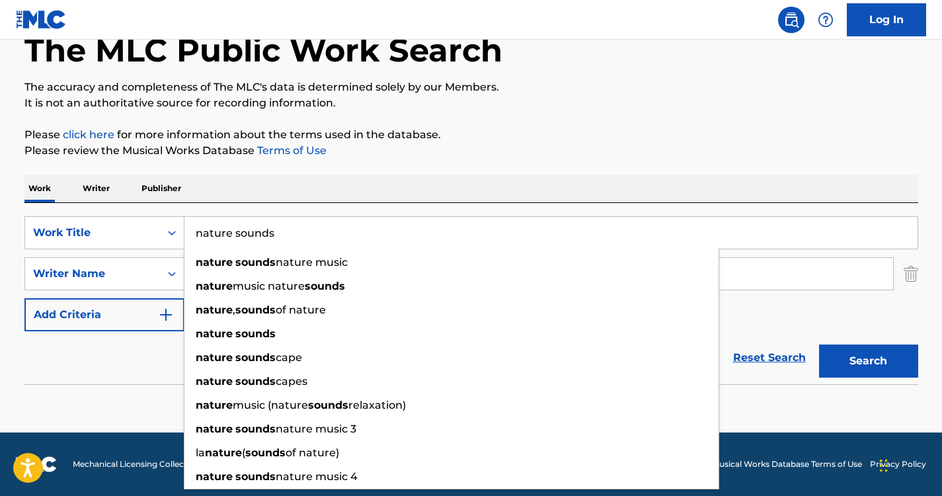
drag, startPoint x: 319, startPoint y: 223, endPoint x: 152, endPoint y: 192, distance: 170.1
click at [152, 192] on div "Work Writer Publisher SearchWithCriteria1152d5fa-7b97-4ca9-96f9-1429bc7f845d Wo…" at bounding box center [471, 300] width 894 height 251
paste input "Bosom of Nature"
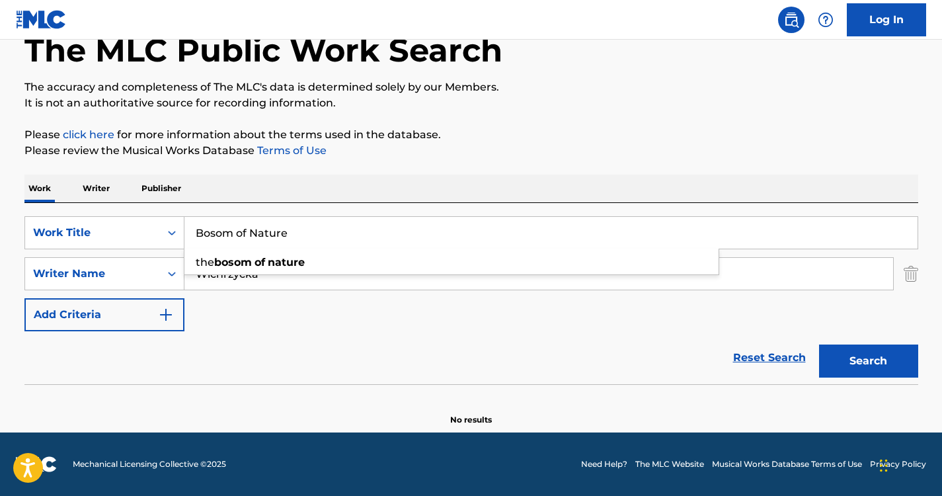
type input "Bosom of Nature"
click at [335, 185] on div "Work Writer Publisher" at bounding box center [471, 189] width 894 height 28
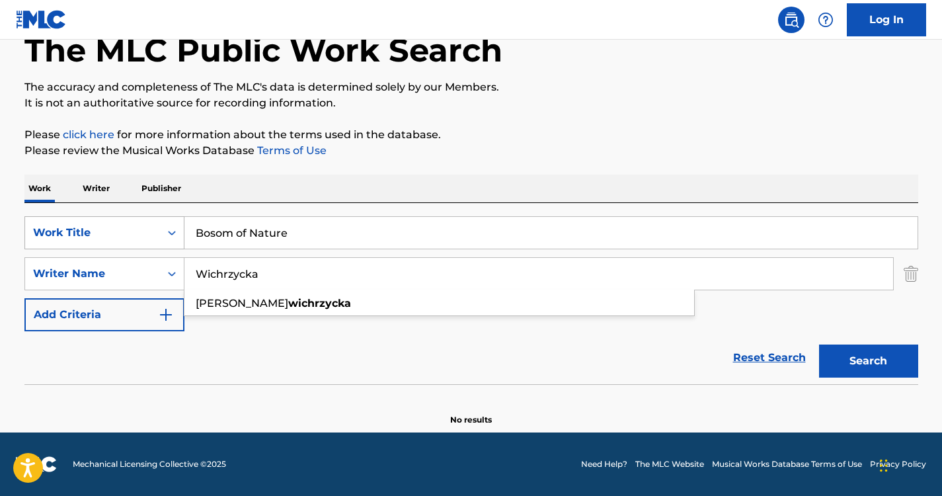
drag, startPoint x: 320, startPoint y: 266, endPoint x: 117, endPoint y: 235, distance: 205.4
click at [117, 235] on div "SearchWithCriteria1152d5fa-7b97-4ca9-96f9-1429bc7f845d Work Title Bosom of Natu…" at bounding box center [471, 273] width 894 height 115
click at [563, 167] on div "The MLC Public Work Search The accuracy and completeness of The MLC's data is d…" at bounding box center [472, 210] width 926 height 431
click at [879, 346] on button "Search" at bounding box center [868, 360] width 99 height 33
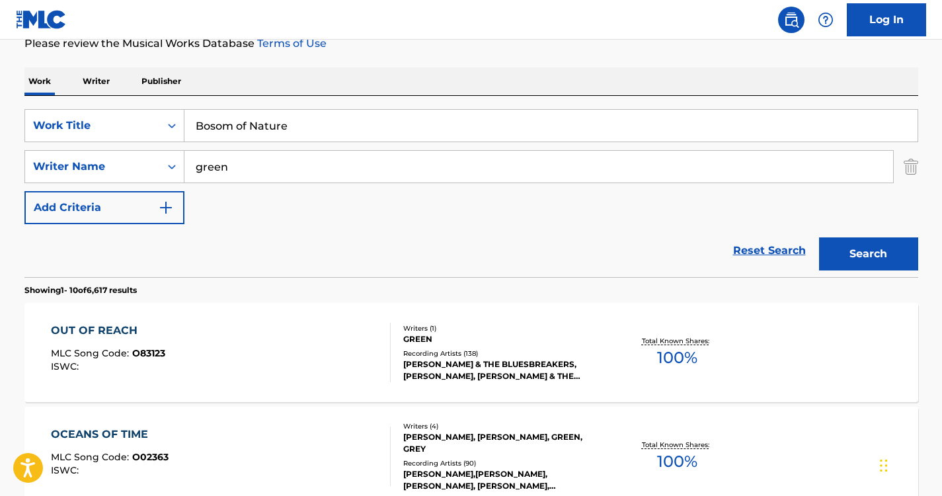
scroll to position [141, 0]
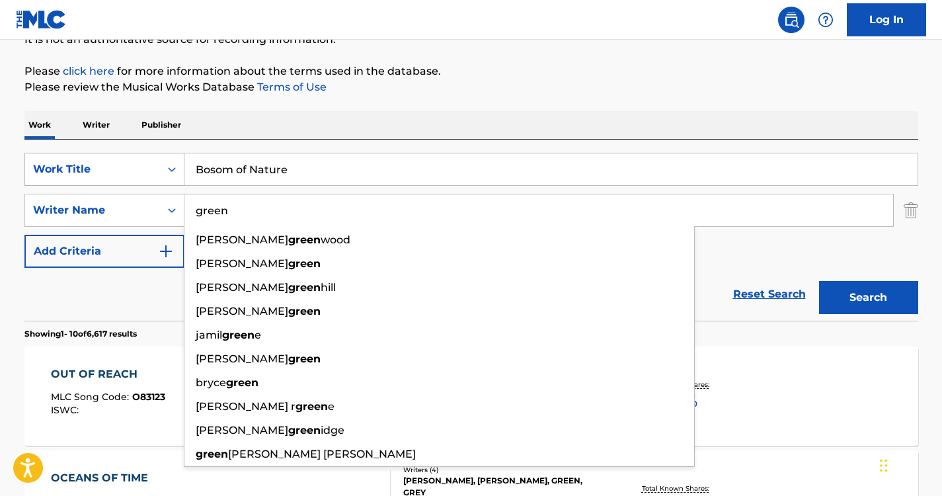
drag, startPoint x: 292, startPoint y: 202, endPoint x: 165, endPoint y: 185, distance: 128.7
drag, startPoint x: 165, startPoint y: 185, endPoint x: 549, endPoint y: 99, distance: 394.4
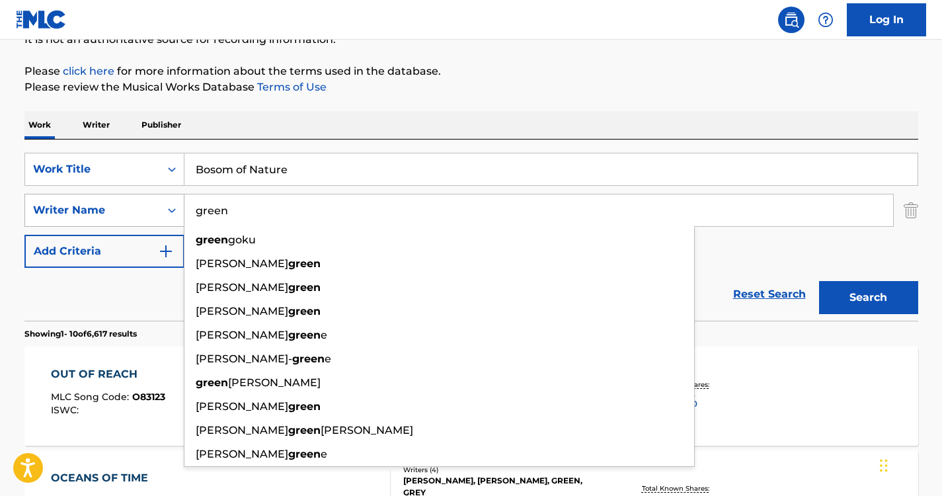
drag, startPoint x: 294, startPoint y: 218, endPoint x: 175, endPoint y: 194, distance: 121.4
click at [175, 194] on div "SearchWithCriteriaf9d3f5bf-a7ab-4f4b-b909-210f130568ab Writer Name green [PERSO…" at bounding box center [471, 210] width 894 height 33
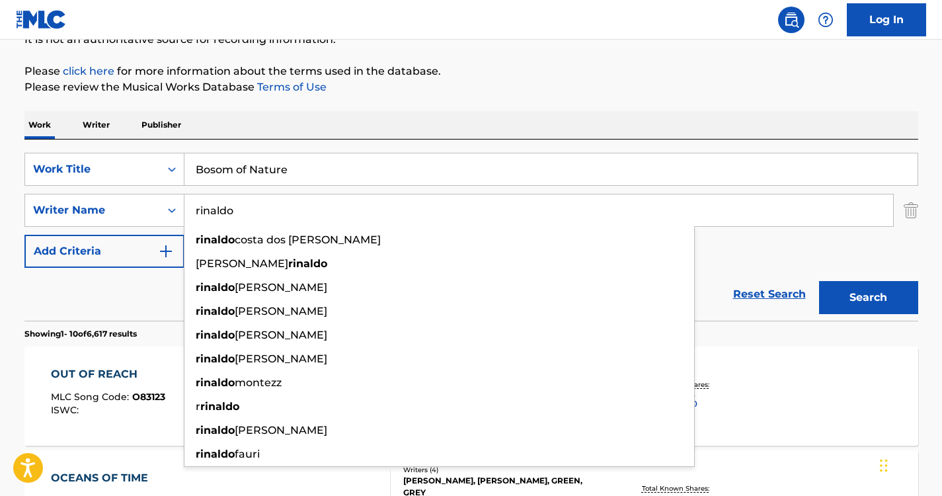
type input "rinaldo"
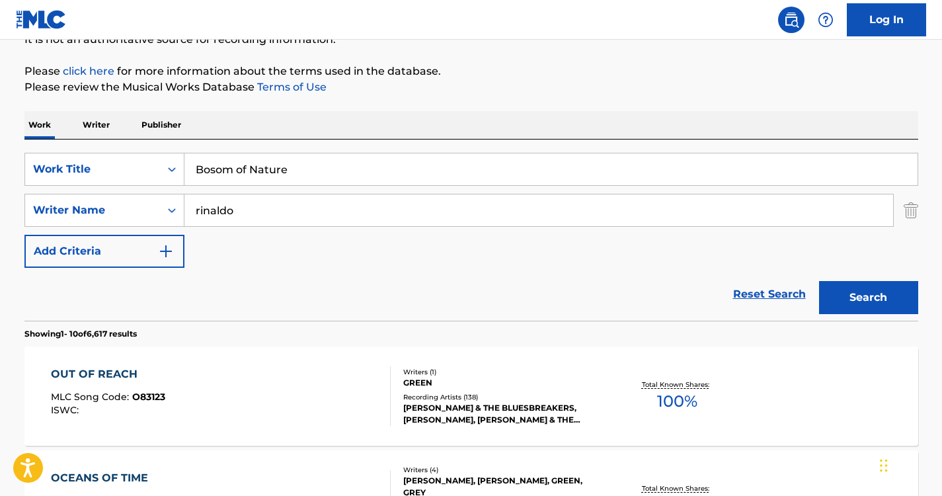
click at [502, 95] on p "Please review the Musical Works Database Terms of Use" at bounding box center [471, 87] width 894 height 16
click at [889, 303] on button "Search" at bounding box center [868, 297] width 99 height 33
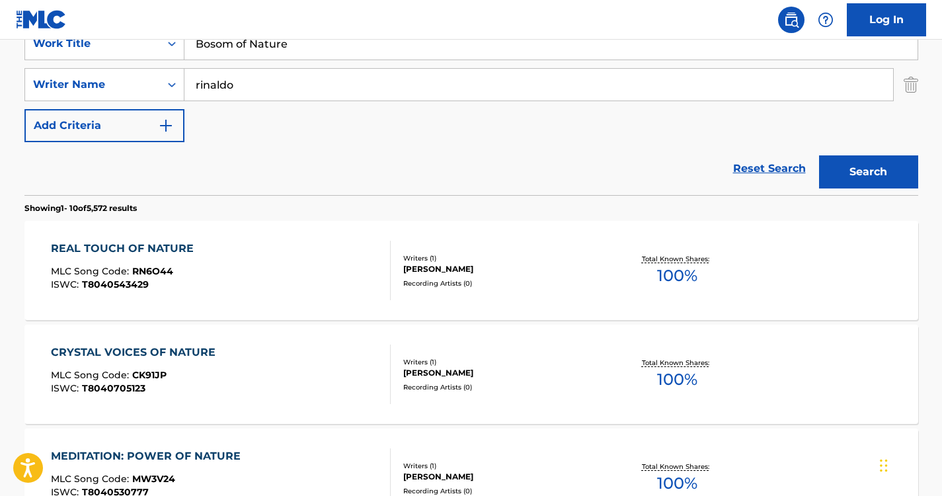
scroll to position [189, 0]
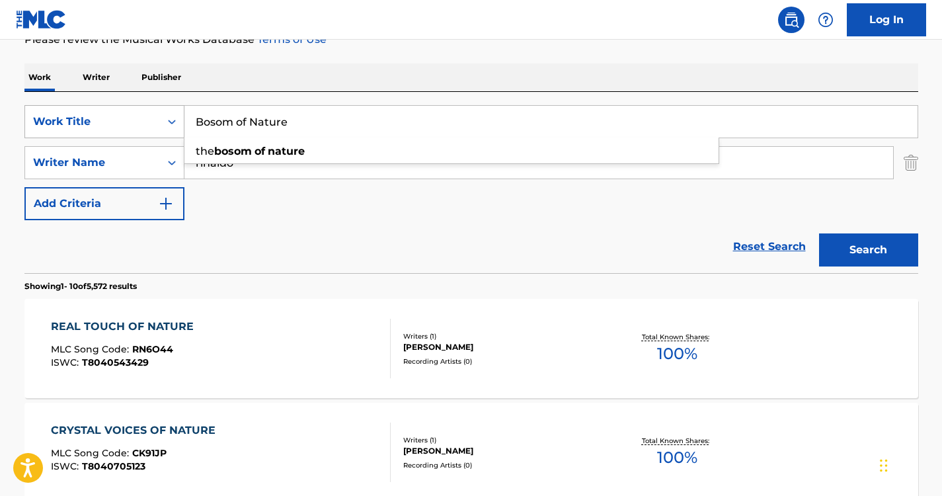
drag, startPoint x: 314, startPoint y: 116, endPoint x: 161, endPoint y: 117, distance: 153.4
click at [161, 117] on div "SearchWithCriteria1152d5fa-7b97-4ca9-96f9-1429bc7f845d Work Title Bosom of Natu…" at bounding box center [471, 121] width 894 height 33
paste input "Keep Calm Nature Sounds"
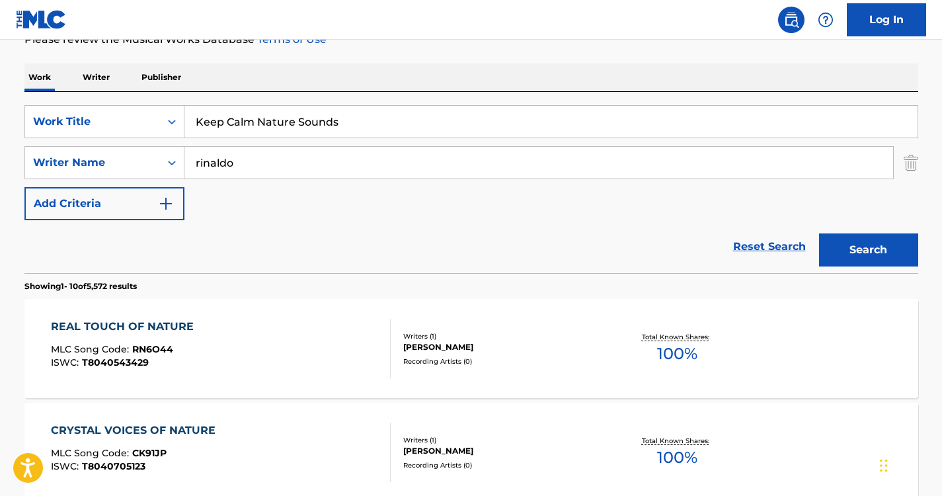
click at [863, 248] on button "Search" at bounding box center [868, 249] width 99 height 33
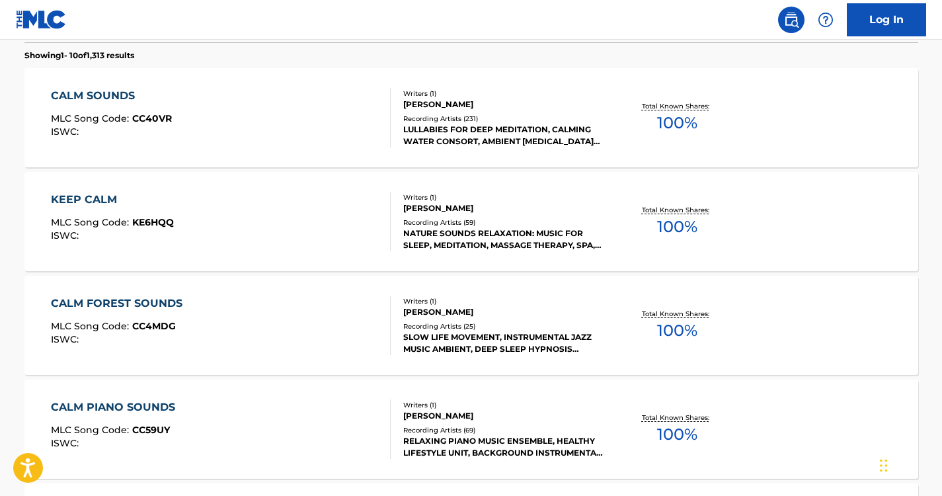
scroll to position [0, 0]
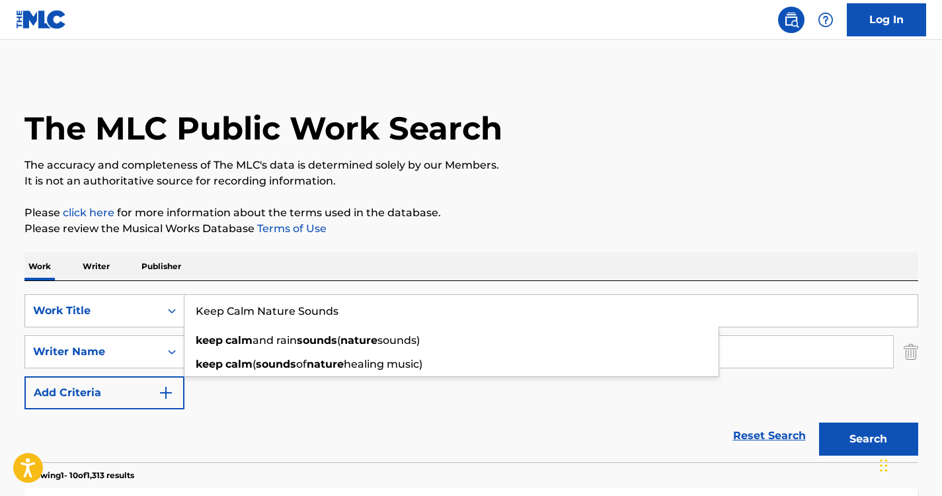
drag, startPoint x: 370, startPoint y: 309, endPoint x: 134, endPoint y: 279, distance: 238.0
paste input "Nature of Reality"
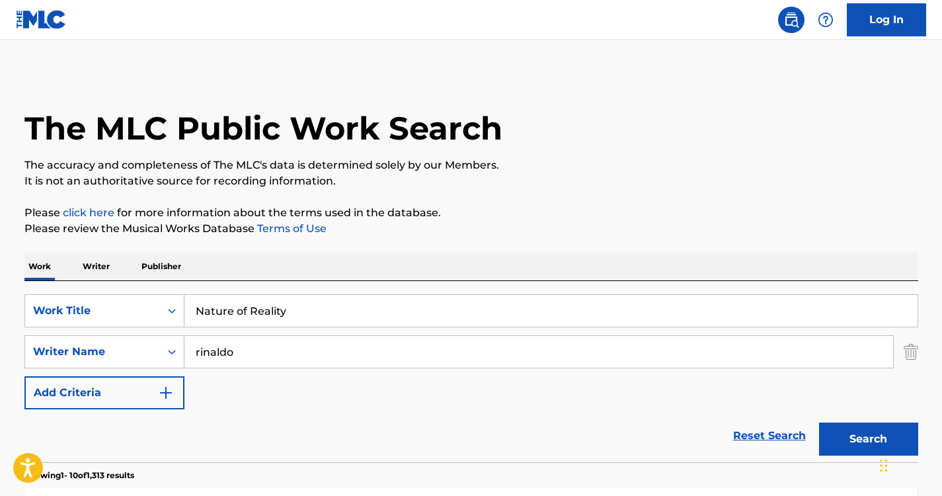
click at [865, 454] on button "Search" at bounding box center [868, 438] width 99 height 33
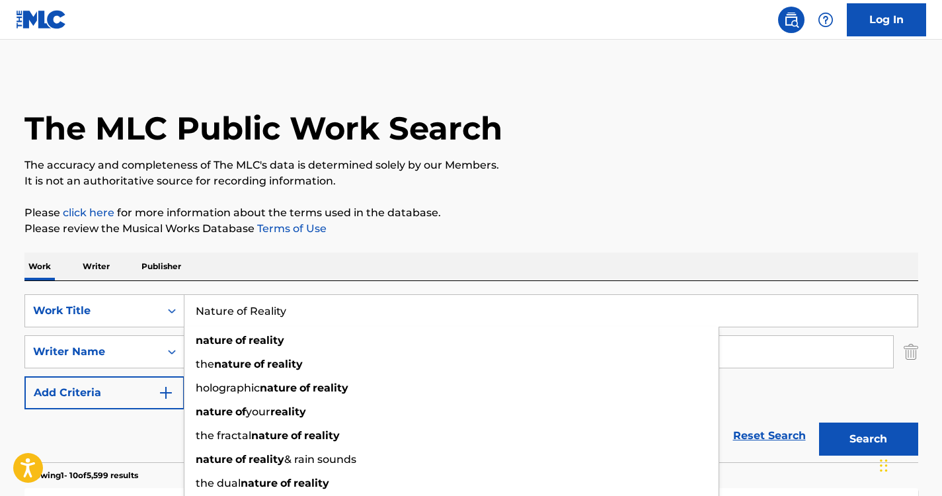
drag, startPoint x: 332, startPoint y: 311, endPoint x: 135, endPoint y: 288, distance: 198.3
click at [135, 288] on div "SearchWithCriteria1152d5fa-7b97-4ca9-96f9-1429bc7f845d Work Title Nature of Rea…" at bounding box center [471, 371] width 894 height 181
paste input "Sounds of Birds"
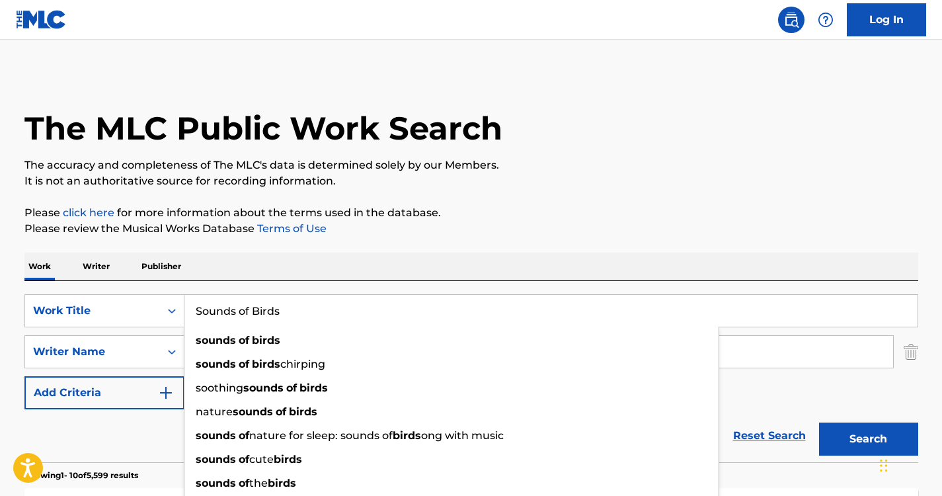
type input "Sounds of Birds"
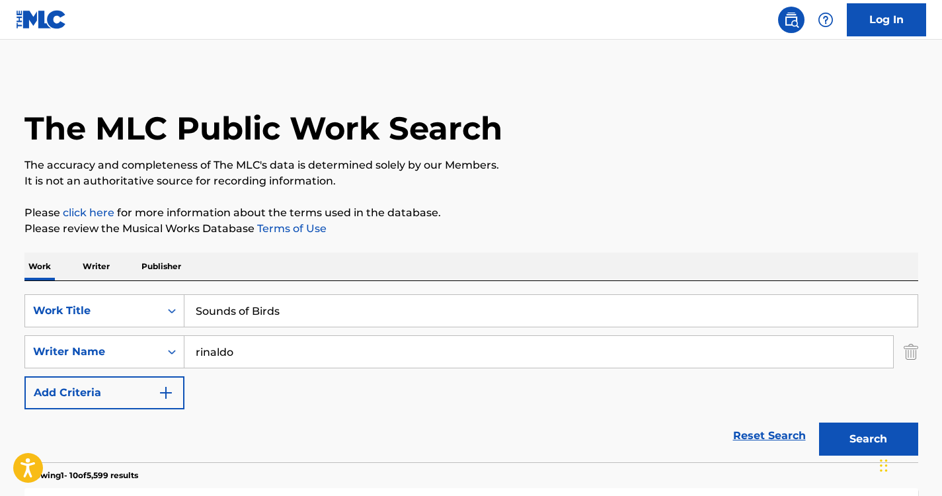
click at [828, 430] on button "Search" at bounding box center [868, 438] width 99 height 33
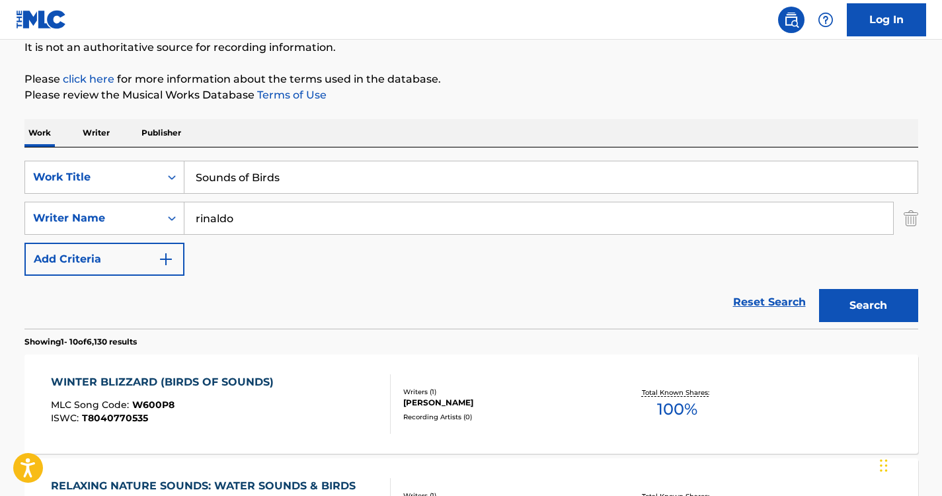
scroll to position [127, 0]
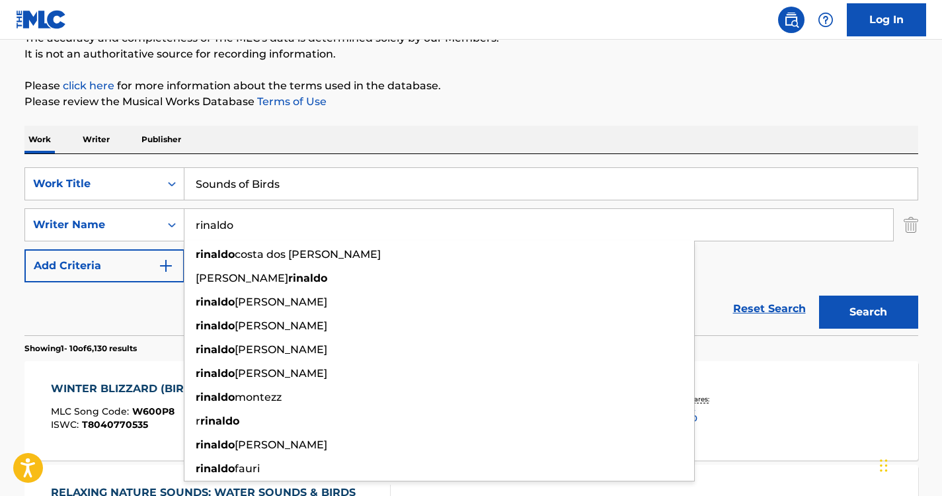
drag, startPoint x: 298, startPoint y: 215, endPoint x: 161, endPoint y: 206, distance: 137.1
click at [161, 206] on div "SearchWithCriteria1152d5fa-7b97-4ca9-96f9-1429bc7f845d Work Title Sounds of Bir…" at bounding box center [471, 224] width 894 height 115
paste input "[PERSON_NAME]"
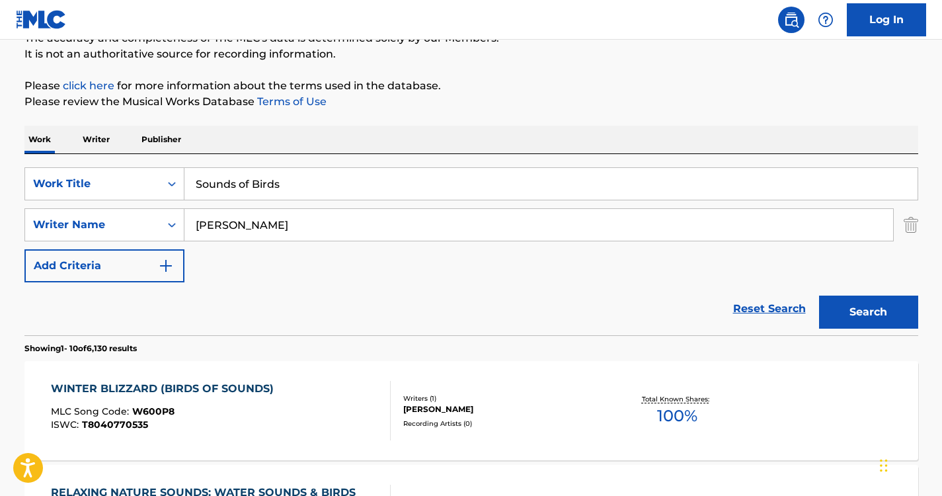
type input "[PERSON_NAME]"
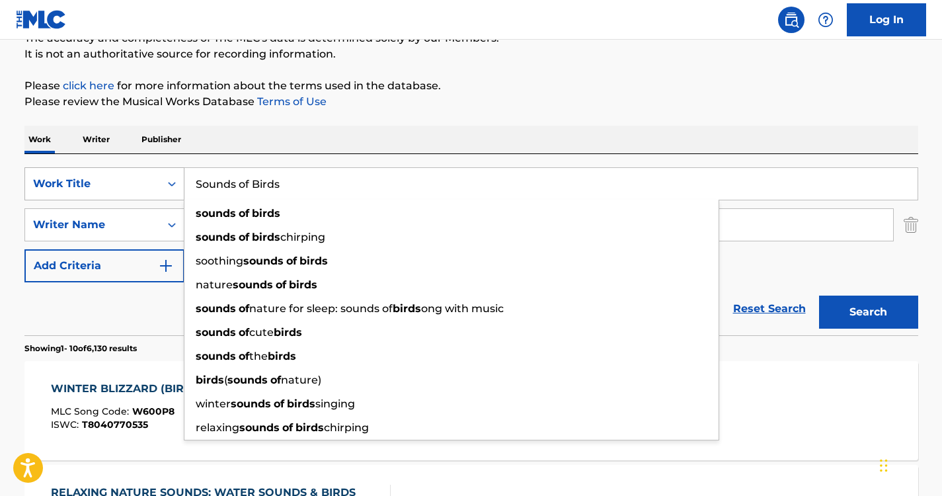
drag, startPoint x: 336, startPoint y: 186, endPoint x: 117, endPoint y: 180, distance: 218.9
click at [117, 180] on div "SearchWithCriteria1152d5fa-7b97-4ca9-96f9-1429bc7f845d Work Title Sounds of Bir…" at bounding box center [471, 183] width 894 height 33
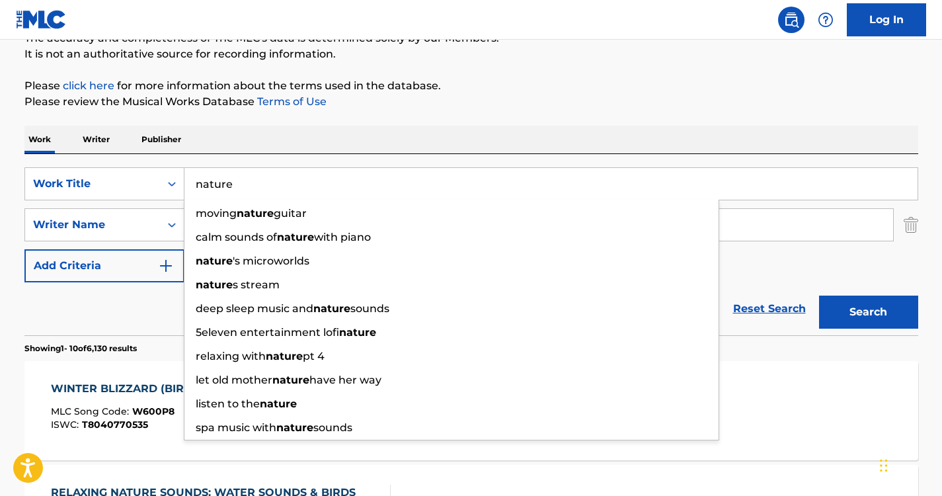
type input "nature"
click at [285, 145] on div "Work Writer Publisher" at bounding box center [471, 140] width 894 height 28
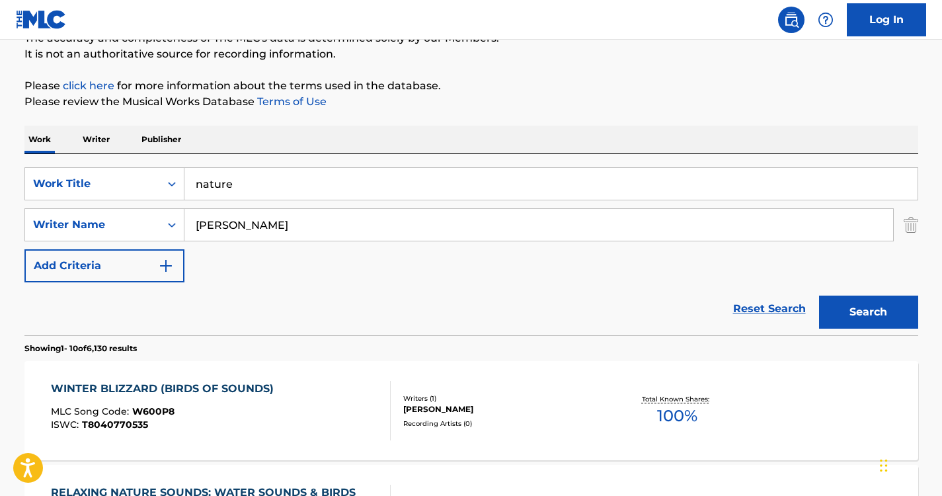
click at [855, 305] on button "Search" at bounding box center [868, 312] width 99 height 33
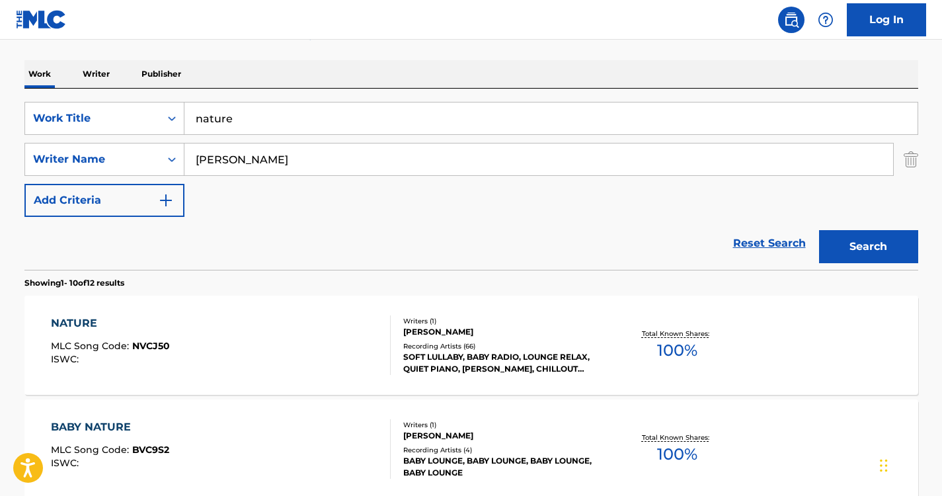
scroll to position [200, 0]
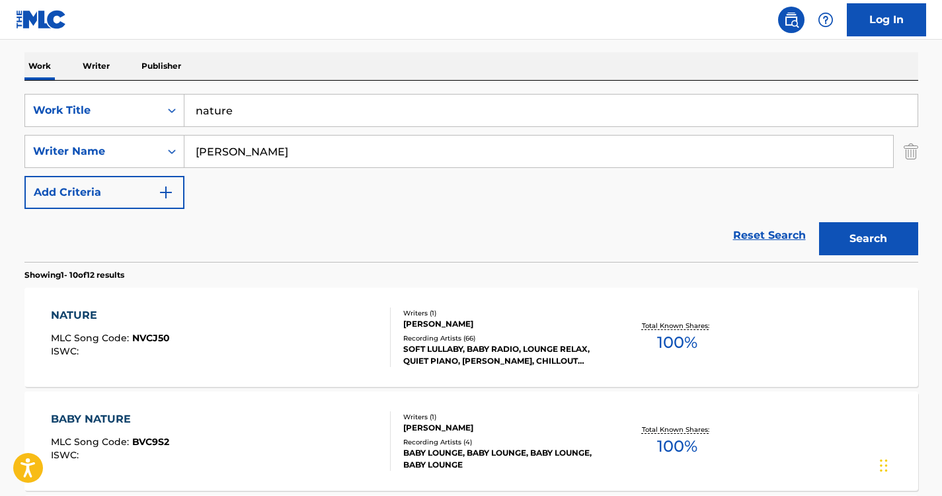
click at [363, 305] on div "NATURE MLC Song Code : NVCJ50 ISWC : Writers ( 1 ) [PERSON_NAME] Recording Arti…" at bounding box center [471, 337] width 894 height 99
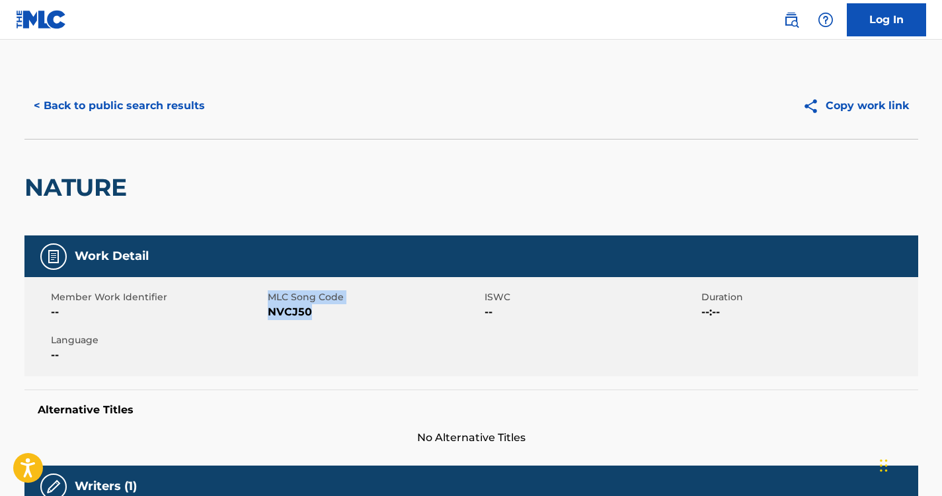
drag, startPoint x: 318, startPoint y: 312, endPoint x: 266, endPoint y: 314, distance: 52.3
click at [266, 314] on div "Member Work Identifier -- MLC Song Code NVCJ50 ISWC -- Duration --:-- Language …" at bounding box center [471, 326] width 894 height 99
drag, startPoint x: 266, startPoint y: 314, endPoint x: 325, endPoint y: 333, distance: 61.7
click at [325, 333] on div "Member Work Identifier -- MLC Song Code NVCJ50 ISWC -- Duration --:-- Language …" at bounding box center [471, 326] width 894 height 99
drag, startPoint x: 311, startPoint y: 310, endPoint x: 268, endPoint y: 309, distance: 43.0
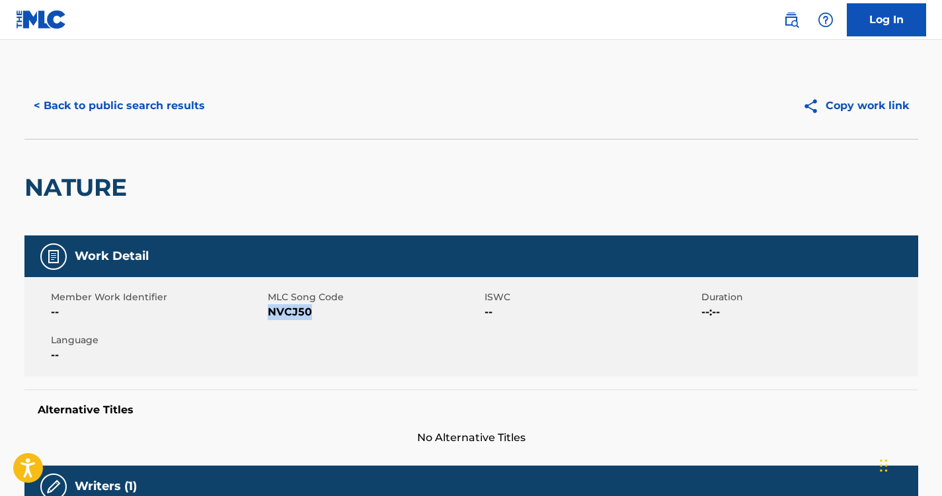
click at [268, 309] on span "NVCJ50" at bounding box center [375, 312] width 214 height 16
copy span "NVCJ50"
click at [180, 103] on button "< Back to public search results" at bounding box center [119, 105] width 190 height 33
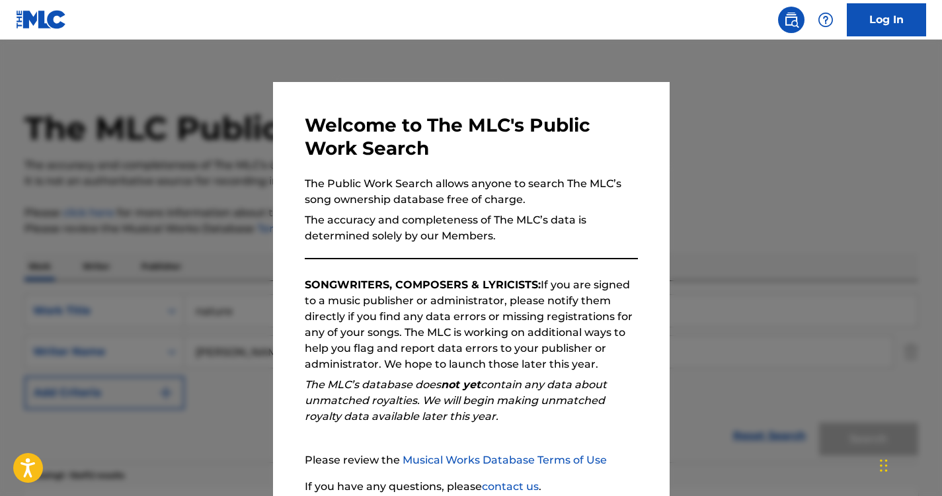
scroll to position [200, 0]
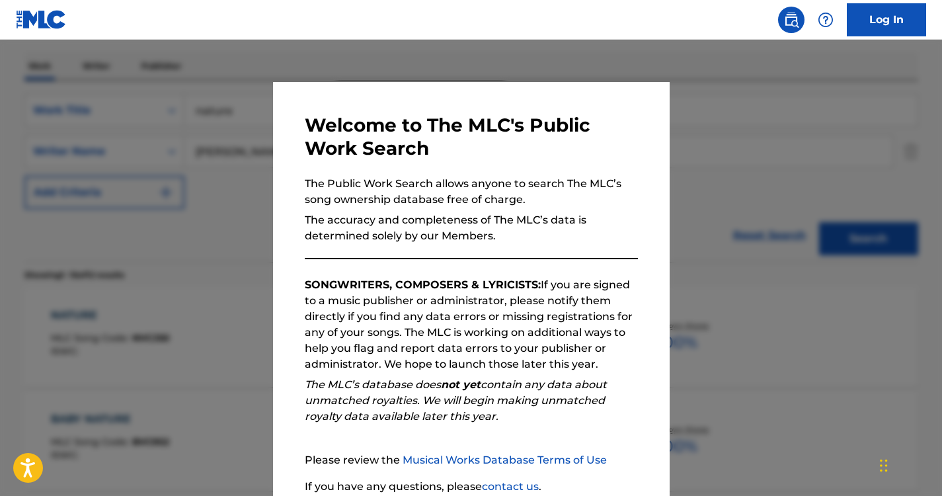
click at [218, 159] on div at bounding box center [471, 288] width 942 height 496
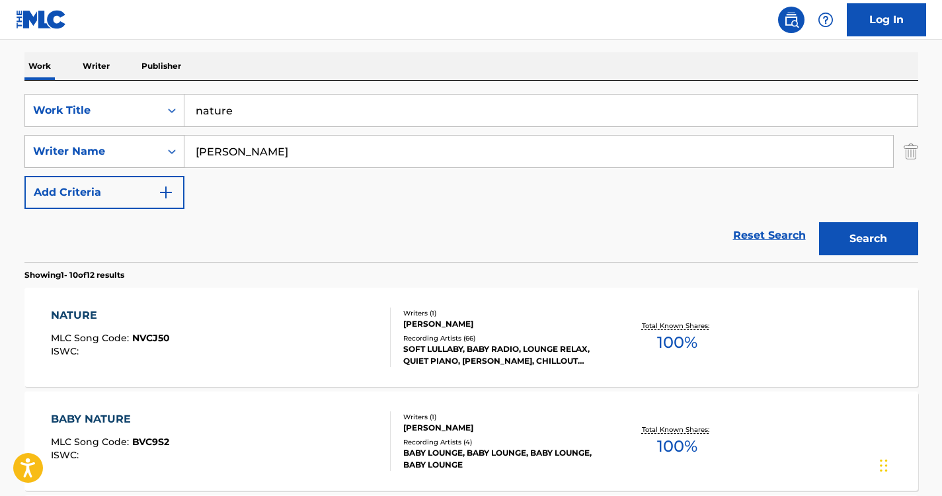
drag, startPoint x: 326, startPoint y: 145, endPoint x: 154, endPoint y: 147, distance: 171.9
click at [154, 147] on div "SearchWithCriteriaf9d3f5bf-a7ab-4f4b-b909-210f130568ab Writer Name [PERSON_NAME]" at bounding box center [471, 151] width 894 height 33
paste input "Trofimov"
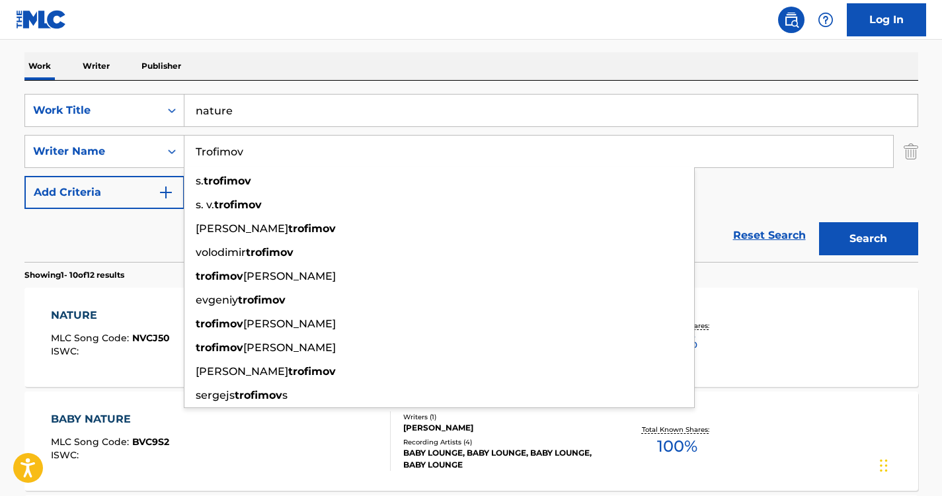
type input "Trofimov"
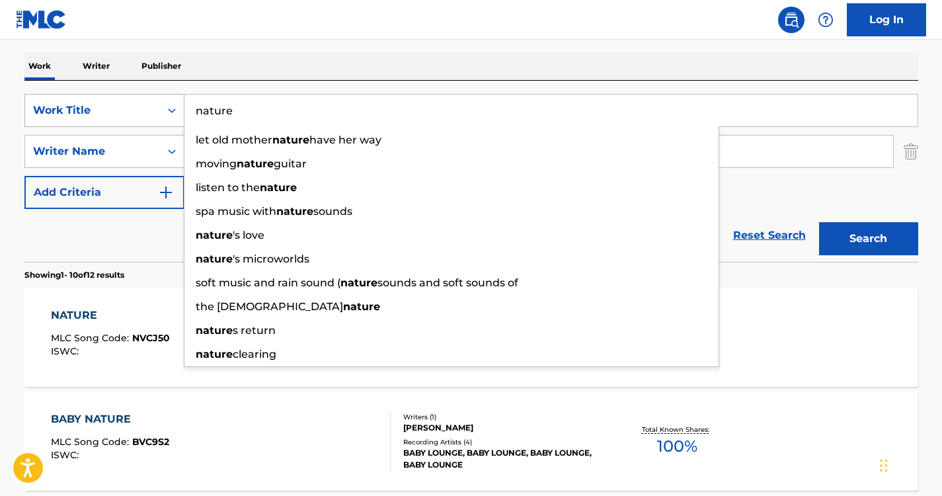
drag, startPoint x: 278, startPoint y: 121, endPoint x: 159, endPoint y: 104, distance: 120.1
click at [159, 104] on div "SearchWithCriteria1152d5fa-7b97-4ca9-96f9-1429bc7f845d Work Title nature let ol…" at bounding box center [471, 110] width 894 height 33
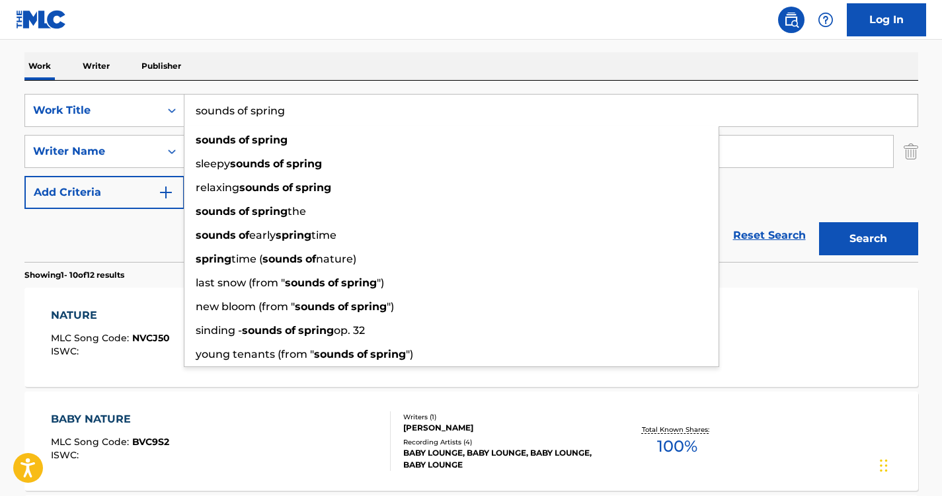
click at [303, 58] on div "Work Writer Publisher" at bounding box center [471, 66] width 894 height 28
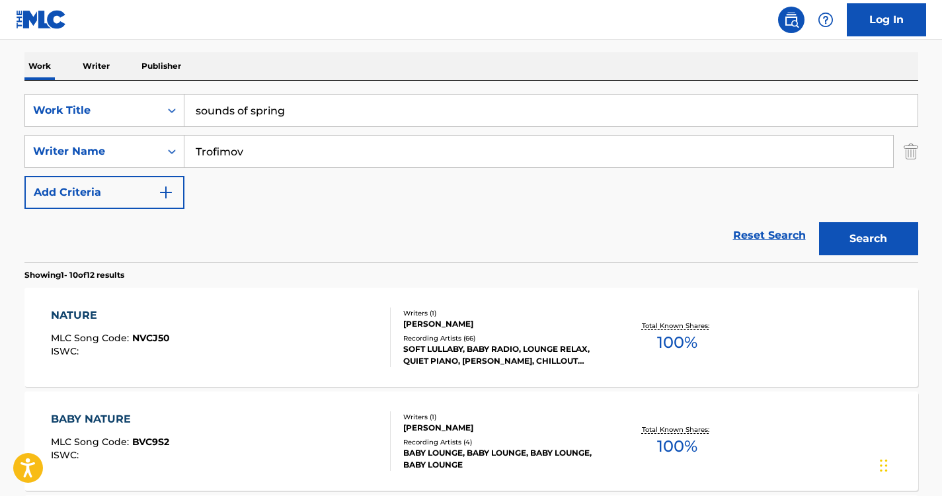
click at [825, 219] on div "Search" at bounding box center [866, 235] width 106 height 53
click at [831, 223] on button "Search" at bounding box center [868, 238] width 99 height 33
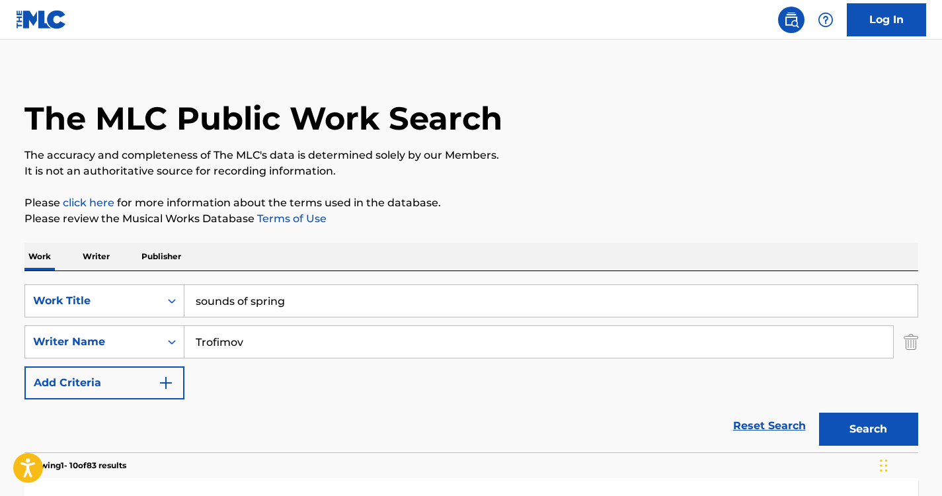
scroll to position [0, 0]
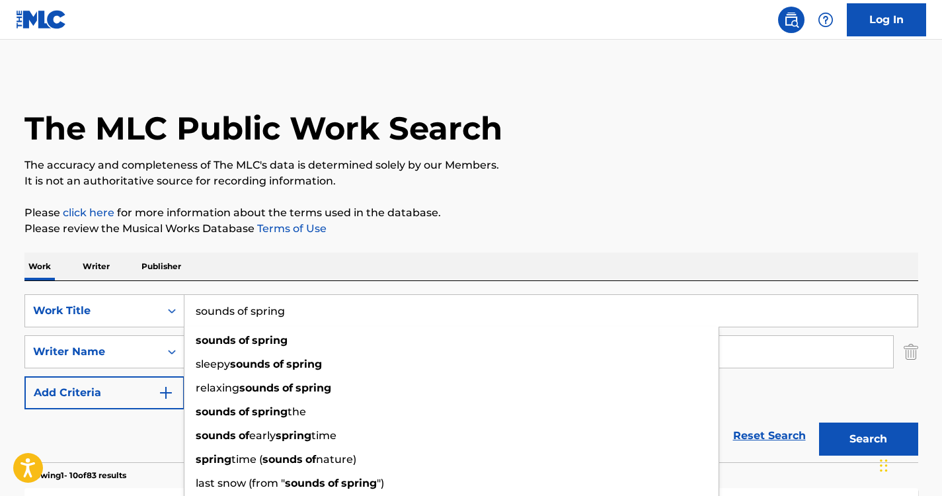
drag, startPoint x: 303, startPoint y: 309, endPoint x: 166, endPoint y: 284, distance: 139.1
click at [166, 284] on div "SearchWithCriteria1152d5fa-7b97-4ca9-96f9-1429bc7f845d Work Title sounds of spr…" at bounding box center [471, 371] width 894 height 181
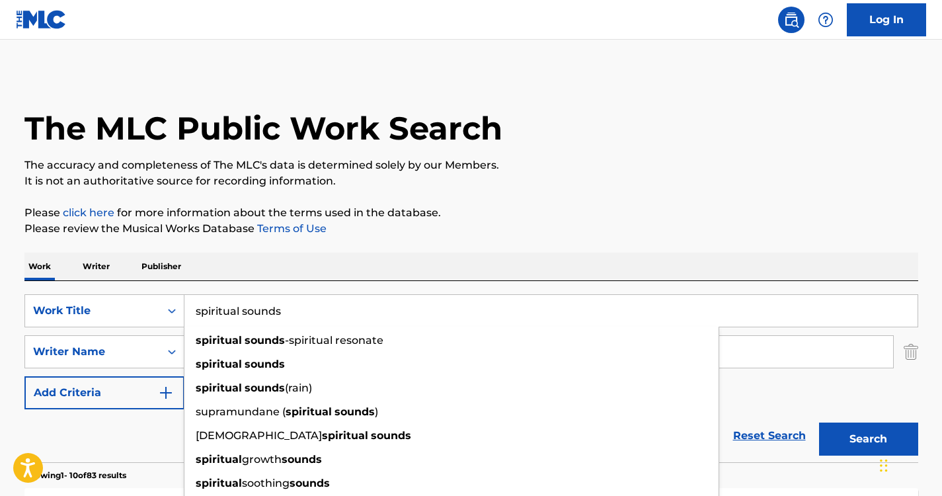
type input "spiritual sounds"
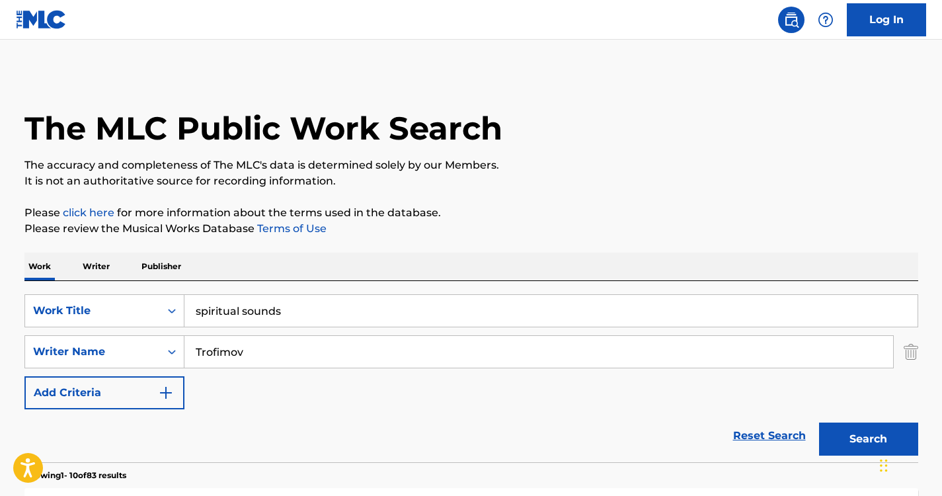
click at [320, 259] on div "Work Writer Publisher" at bounding box center [471, 267] width 894 height 28
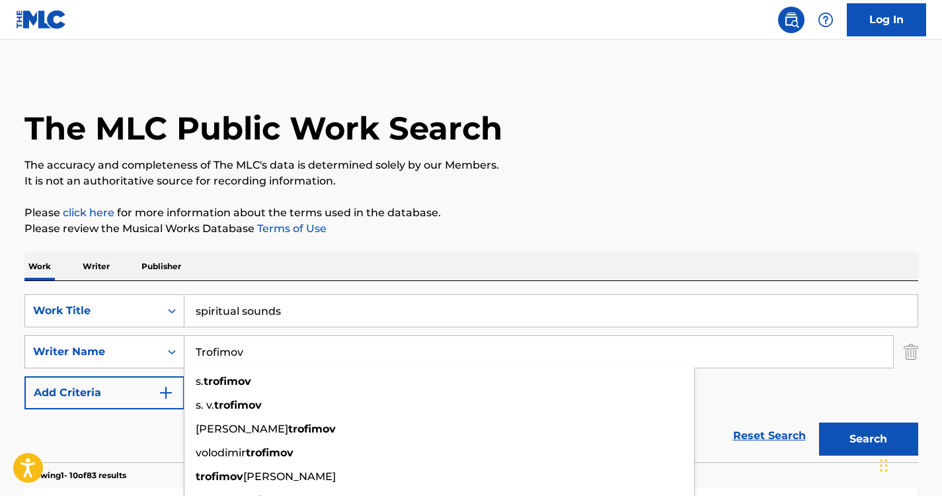
drag, startPoint x: 266, startPoint y: 357, endPoint x: 124, endPoint y: 343, distance: 142.8
click at [124, 343] on div "SearchWithCriteriaf9d3f5bf-a7ab-4f4b-b909-210f130568ab Writer Name [PERSON_NAME…" at bounding box center [471, 351] width 894 height 33
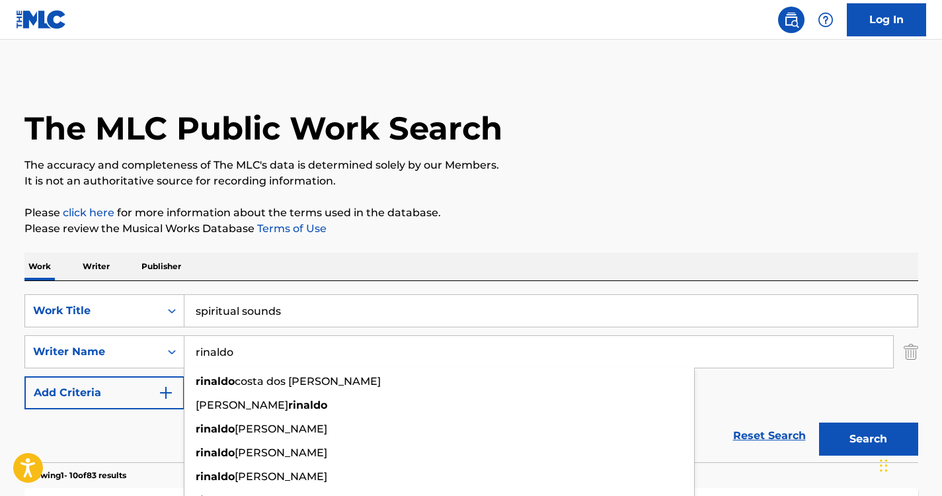
type input "rinaldo"
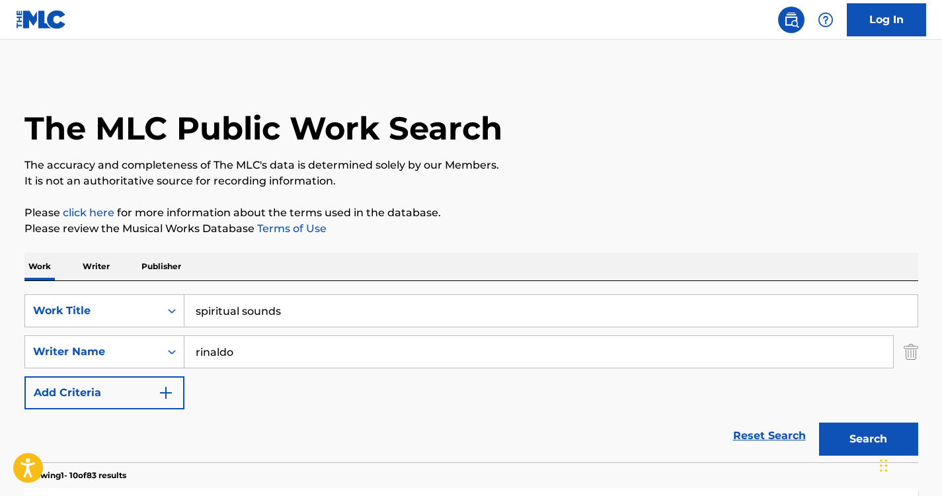
click at [846, 437] on button "Search" at bounding box center [868, 438] width 99 height 33
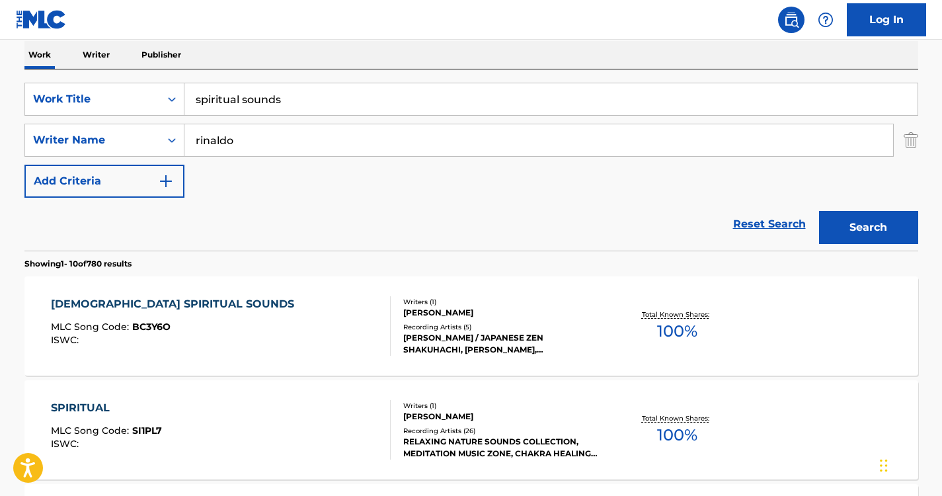
scroll to position [213, 0]
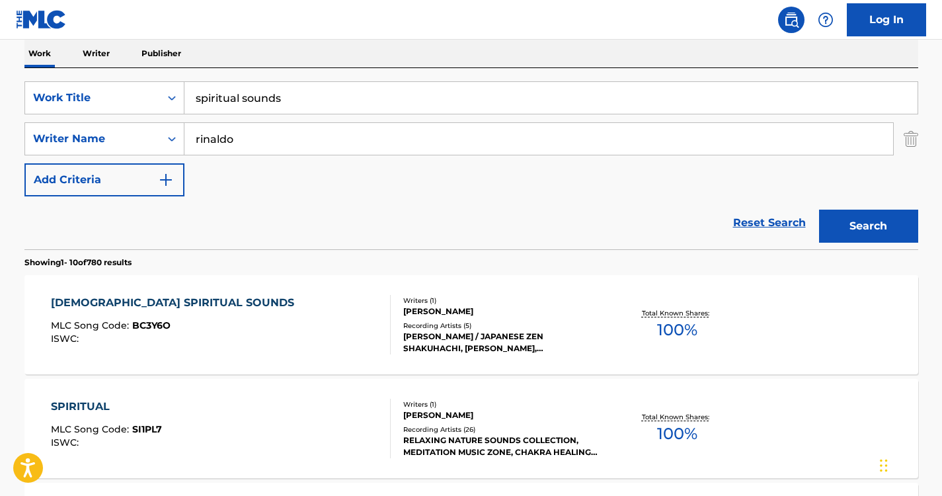
click at [194, 299] on div "[DEMOGRAPHIC_DATA] SPIRITUAL SOUNDS" at bounding box center [176, 303] width 250 height 16
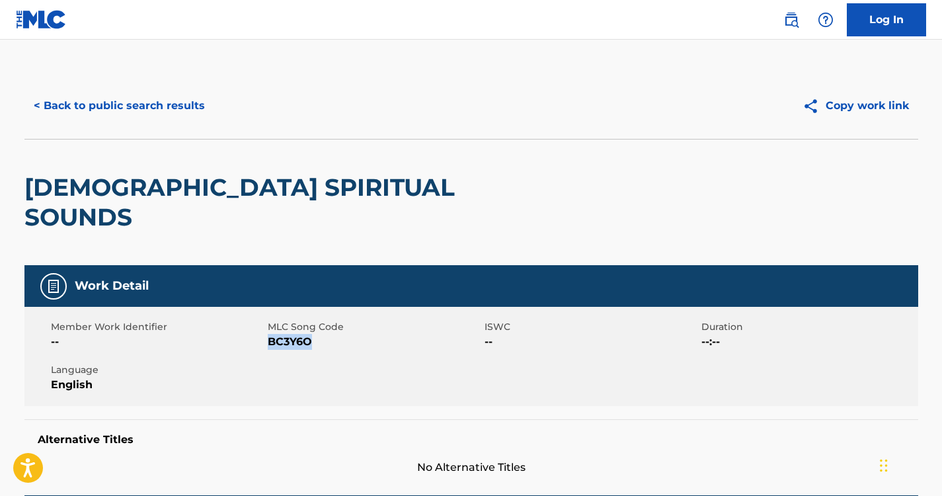
drag, startPoint x: 309, startPoint y: 314, endPoint x: 268, endPoint y: 313, distance: 41.0
click at [268, 334] on span "BC3Y6O" at bounding box center [375, 342] width 214 height 16
copy span "BC3Y6O"
click at [164, 108] on button "< Back to public search results" at bounding box center [119, 105] width 190 height 33
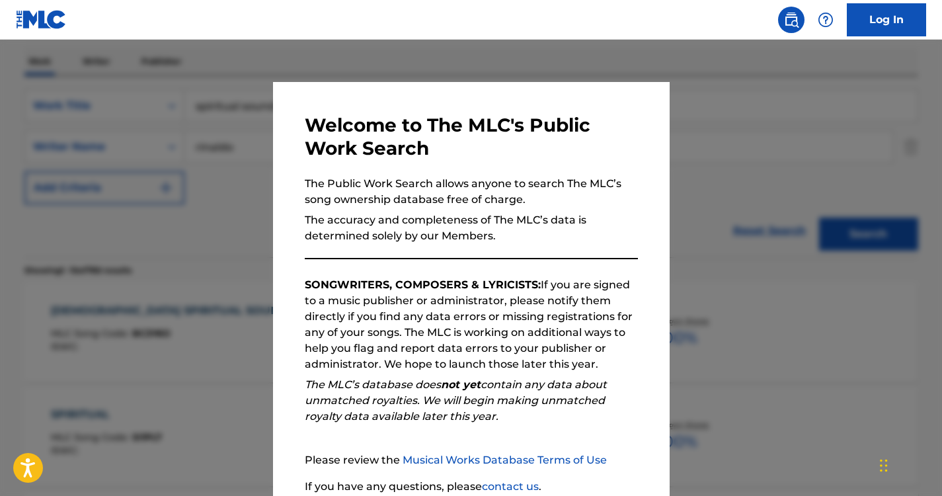
scroll to position [115, 0]
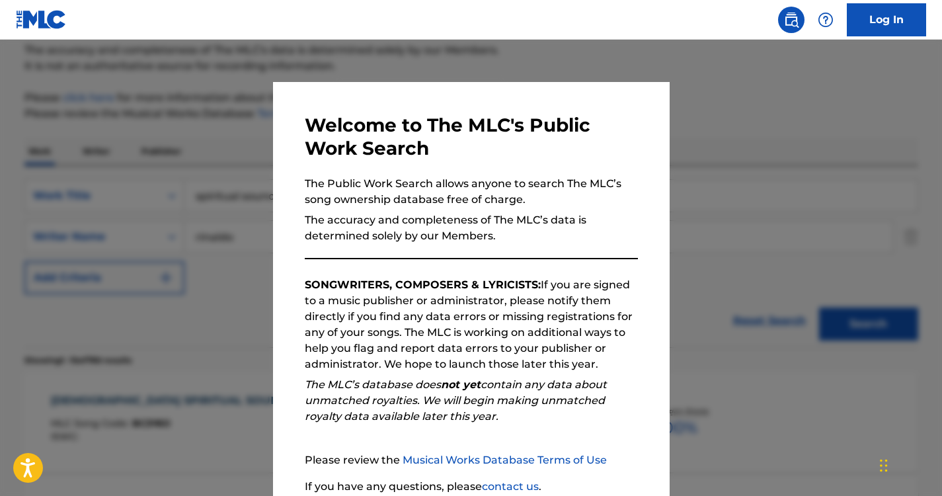
click at [202, 165] on div at bounding box center [471, 288] width 942 height 496
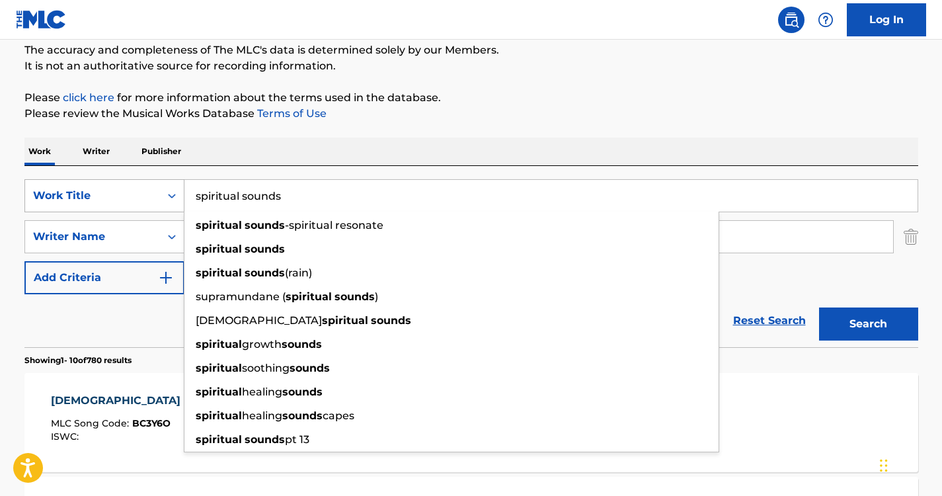
drag, startPoint x: 313, startPoint y: 201, endPoint x: 126, endPoint y: 184, distance: 187.2
click at [126, 184] on div "SearchWithCriteria1152d5fa-7b97-4ca9-96f9-1429bc7f845d Work Title spiritual sou…" at bounding box center [471, 195] width 894 height 33
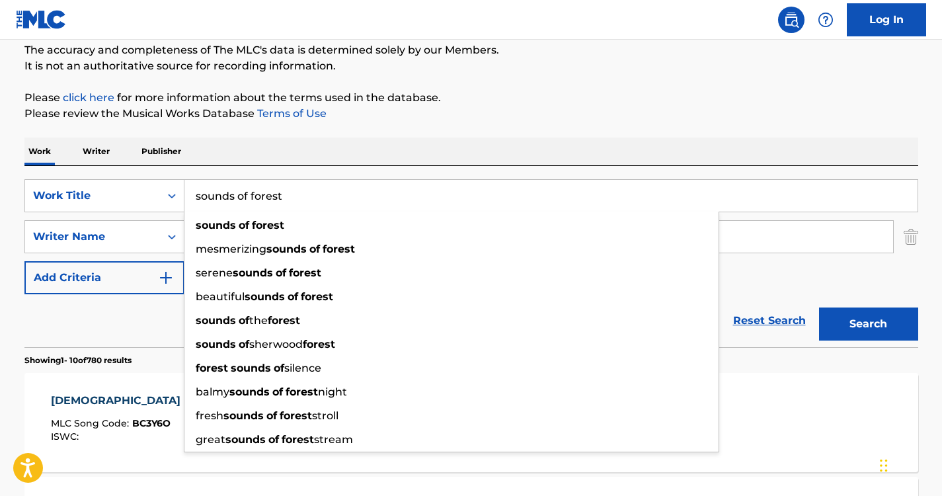
click at [387, 157] on div "Work Writer Publisher" at bounding box center [471, 152] width 894 height 28
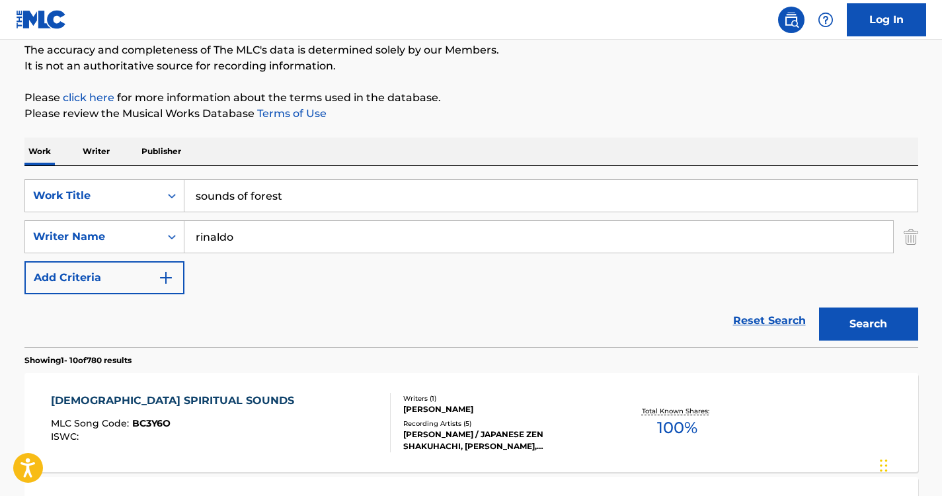
click at [849, 310] on button "Search" at bounding box center [868, 323] width 99 height 33
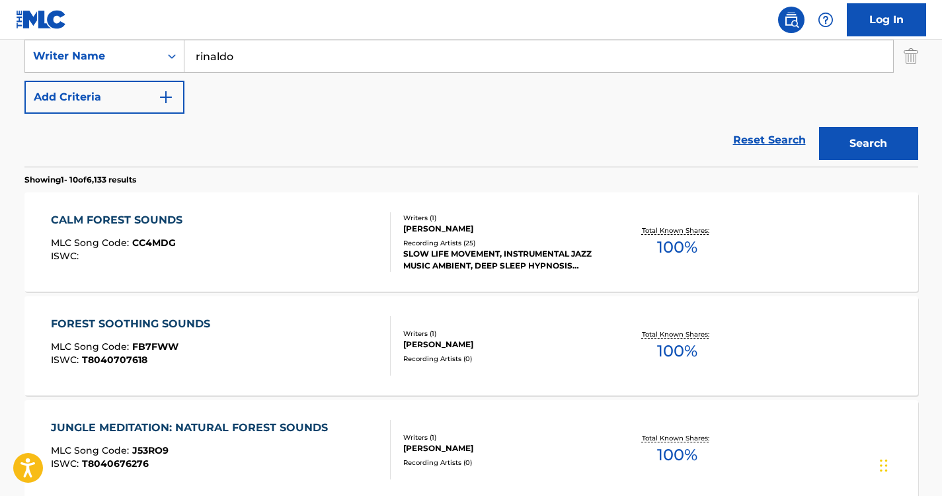
scroll to position [268, 0]
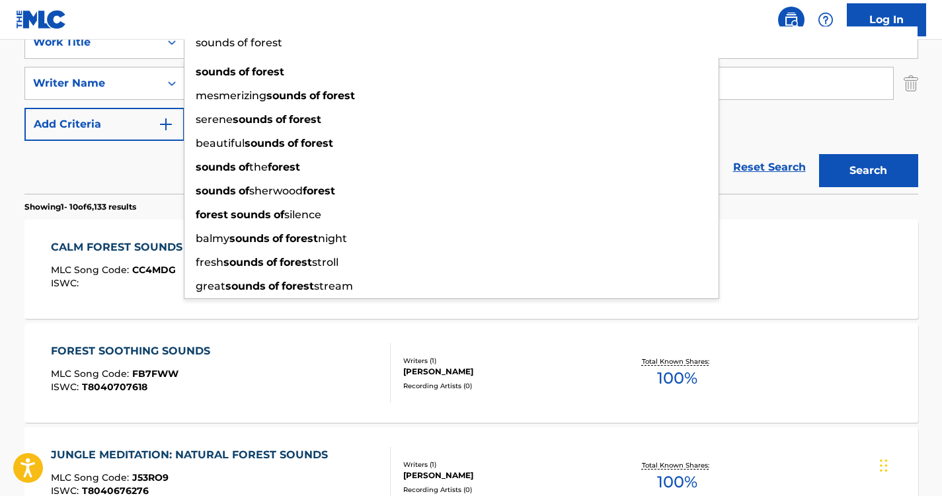
drag, startPoint x: 309, startPoint y: 50, endPoint x: 251, endPoint y: 54, distance: 58.3
click at [251, 54] on input "sounds of forest" at bounding box center [550, 42] width 733 height 32
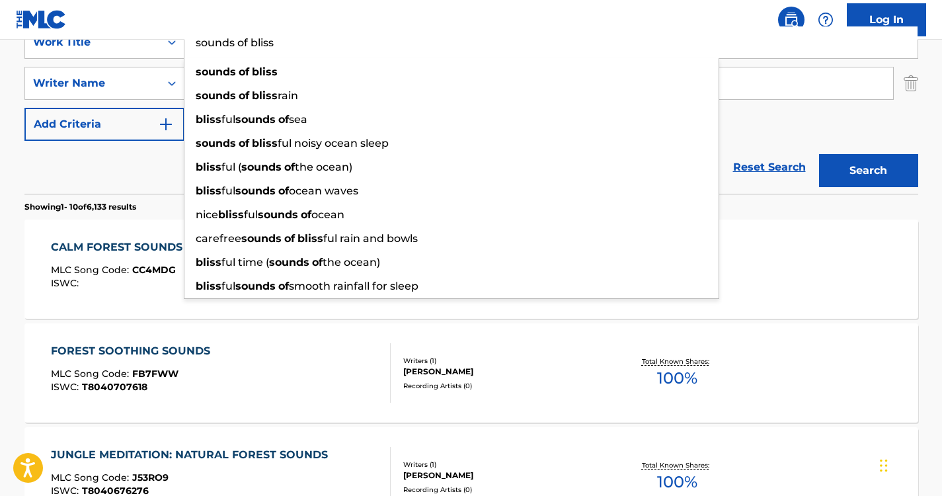
type input "sounds of bliss"
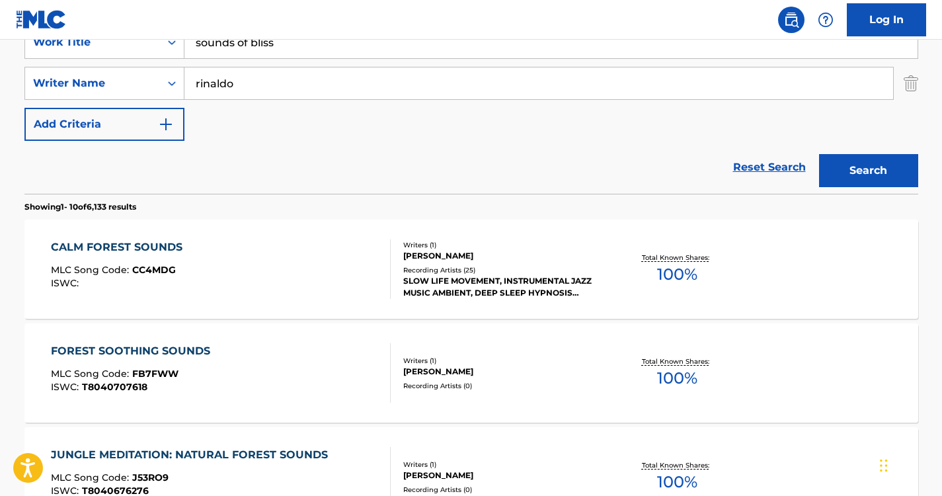
click at [127, 188] on div "Reset Search Search" at bounding box center [471, 167] width 894 height 53
click at [880, 169] on button "Search" at bounding box center [868, 170] width 99 height 33
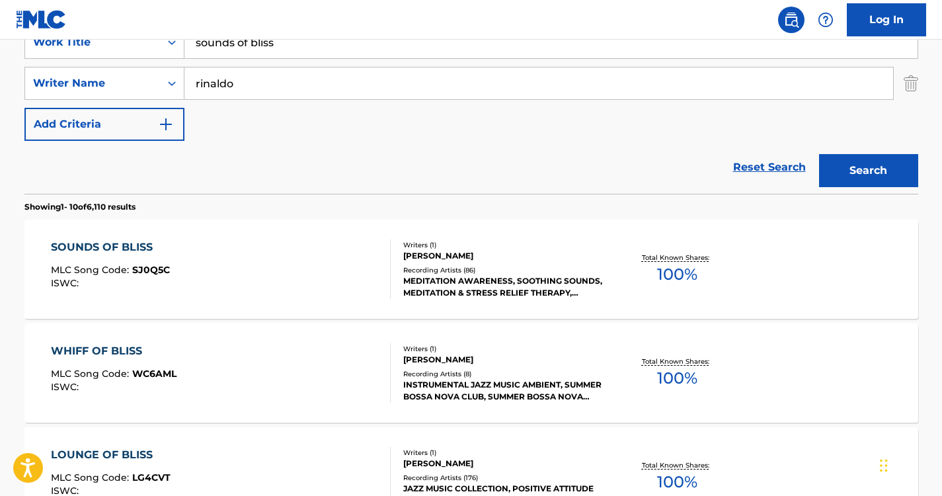
click at [117, 260] on div "SOUNDS OF BLISS MLC Song Code : SJ0Q5C ISWC :" at bounding box center [110, 269] width 119 height 60
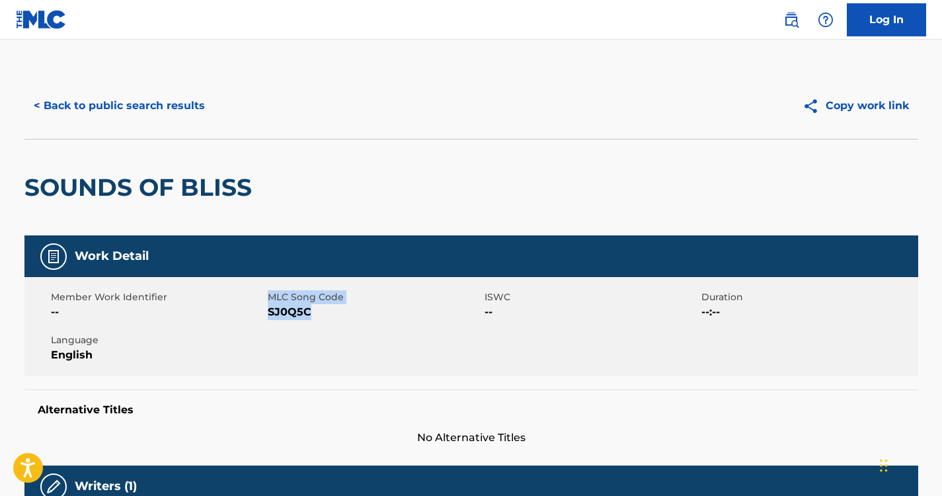
drag, startPoint x: 310, startPoint y: 313, endPoint x: 266, endPoint y: 315, distance: 44.4
click at [266, 315] on div "Member Work Identifier -- MLC Song Code SJ0Q5C ISWC -- Duration --:-- Language …" at bounding box center [471, 326] width 894 height 99
drag, startPoint x: 266, startPoint y: 315, endPoint x: 329, endPoint y: 304, distance: 63.8
click at [329, 304] on span "SJ0Q5C" at bounding box center [375, 312] width 214 height 16
drag, startPoint x: 309, startPoint y: 312, endPoint x: 267, endPoint y: 321, distance: 43.3
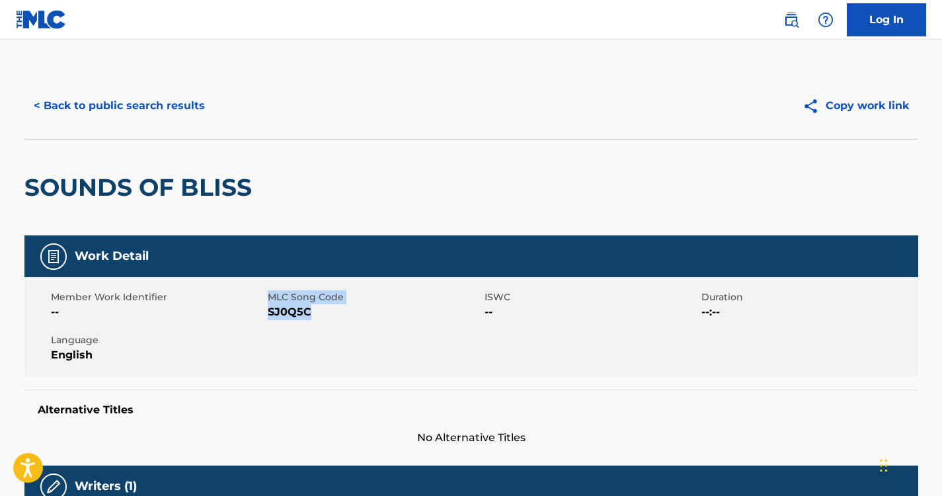
click at [267, 321] on div "Member Work Identifier -- MLC Song Code SJ0Q5C ISWC -- Duration --:-- Language …" at bounding box center [471, 326] width 894 height 99
drag, startPoint x: 267, startPoint y: 321, endPoint x: 315, endPoint y: 313, distance: 48.9
click at [315, 313] on span "SJ0Q5C" at bounding box center [375, 312] width 214 height 16
drag, startPoint x: 309, startPoint y: 309, endPoint x: 268, endPoint y: 316, distance: 40.9
click at [268, 316] on span "SJ0Q5C" at bounding box center [375, 312] width 214 height 16
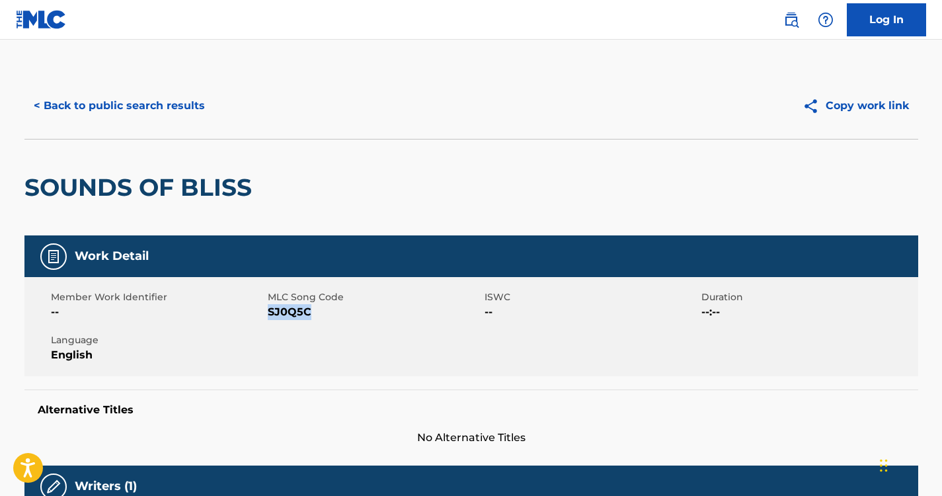
copy span "SJ0Q5C"
click at [600, 495] on html "Accessibility Screen-Reader Guide, Feedback, and Issue Reporting | New window L…" at bounding box center [471, 248] width 942 height 496
click at [170, 97] on button "< Back to public search results" at bounding box center [119, 105] width 190 height 33
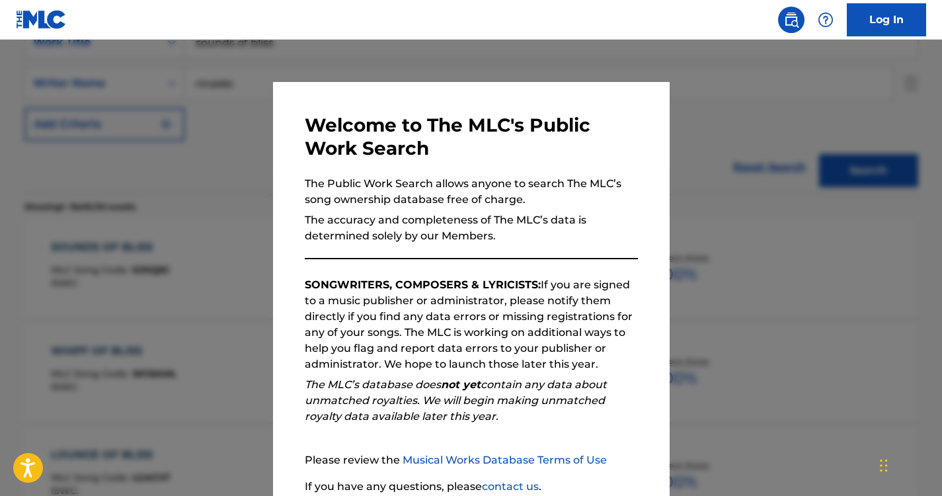
click at [186, 173] on div at bounding box center [471, 288] width 942 height 496
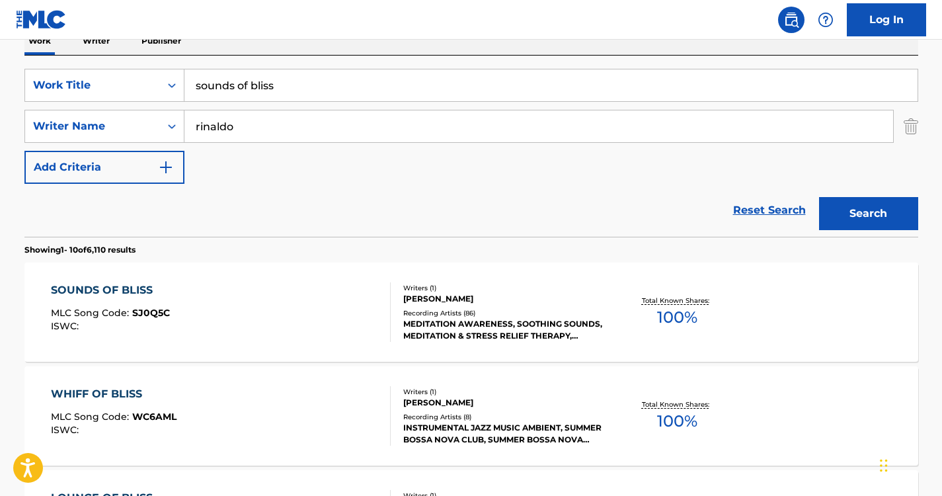
scroll to position [220, 0]
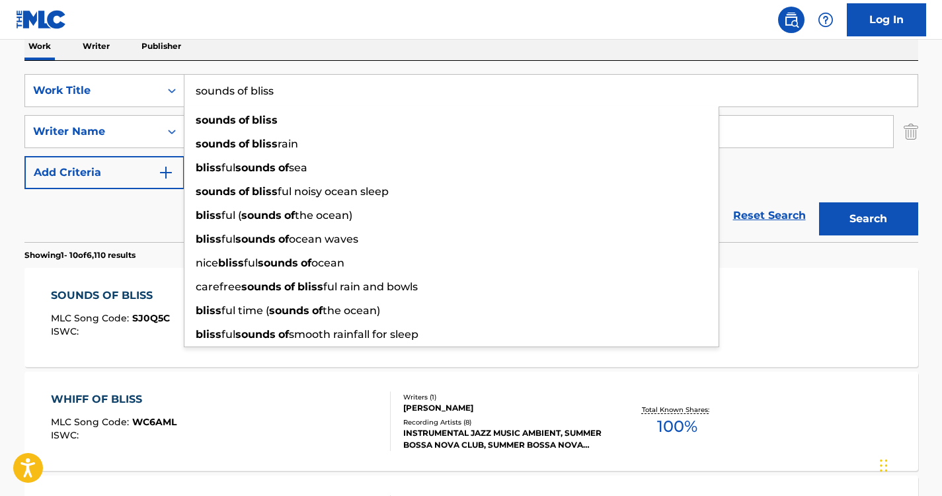
drag, startPoint x: 314, startPoint y: 87, endPoint x: 128, endPoint y: 73, distance: 186.9
click at [128, 73] on div "SearchWithCriteria1152d5fa-7b97-4ca9-96f9-1429bc7f845d Work Title sounds of bli…" at bounding box center [471, 151] width 894 height 181
paste input "Underwater Lullaby (Nature Sounds)"
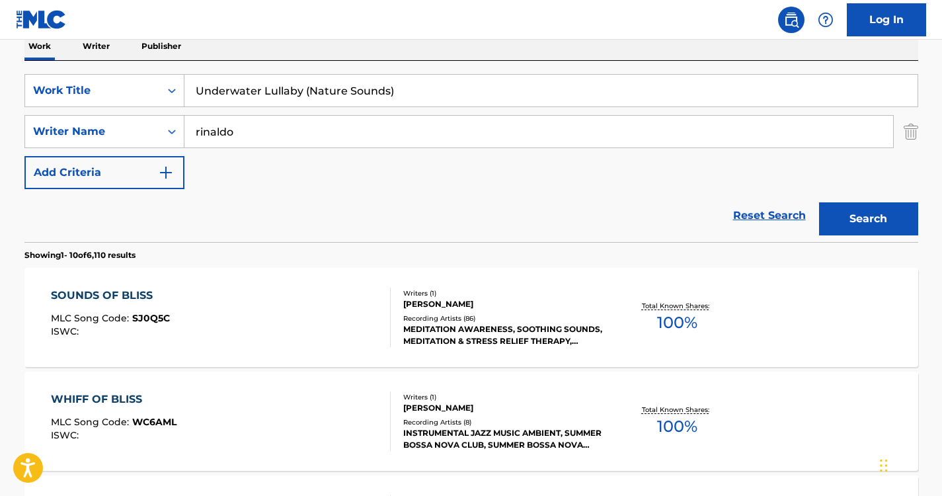
type input "Underwater Lullaby (Nature Sounds)"
click at [279, 50] on div "Work Writer Publisher" at bounding box center [471, 46] width 894 height 28
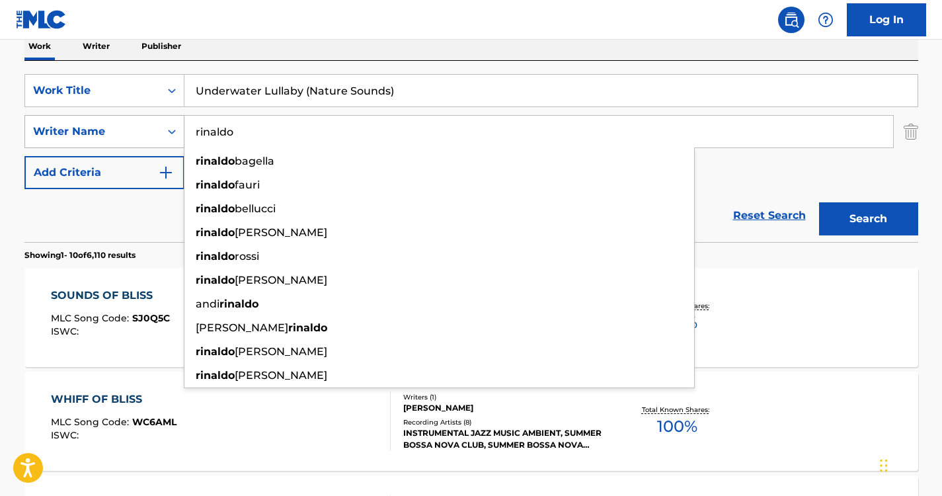
drag, startPoint x: 273, startPoint y: 139, endPoint x: 49, endPoint y: 134, distance: 224.2
click at [48, 135] on div "SearchWithCriteriaf9d3f5bf-a7ab-4f4b-b909-210f130568ab Writer Name [PERSON_NAME…" at bounding box center [471, 131] width 894 height 33
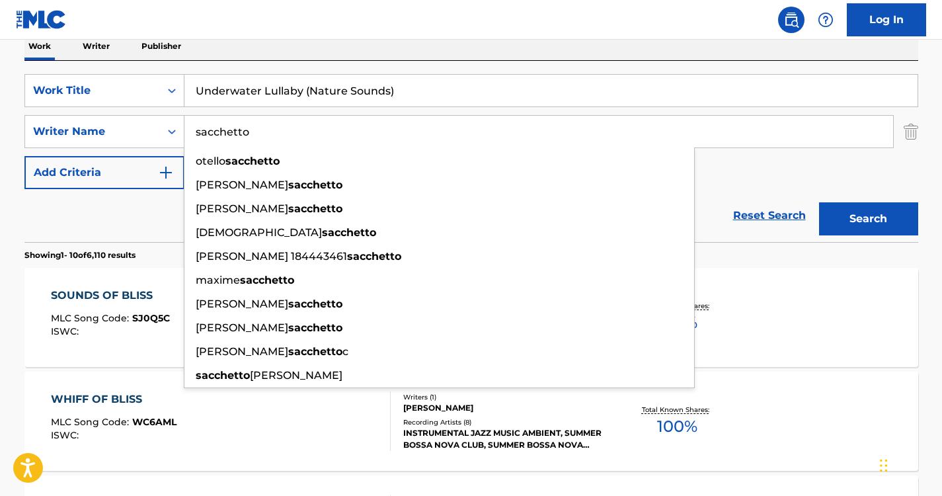
click at [268, 37] on nav "Log In" at bounding box center [471, 20] width 942 height 40
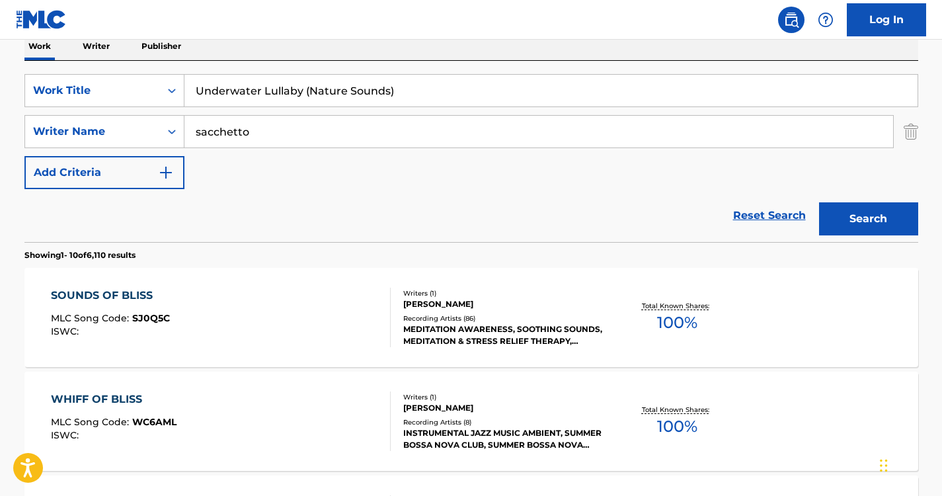
click at [871, 231] on button "Search" at bounding box center [868, 218] width 99 height 33
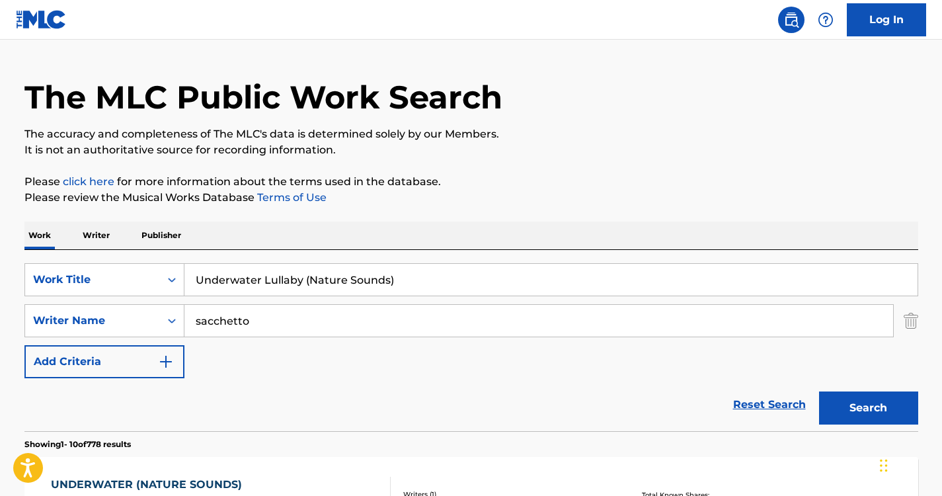
scroll to position [0, 0]
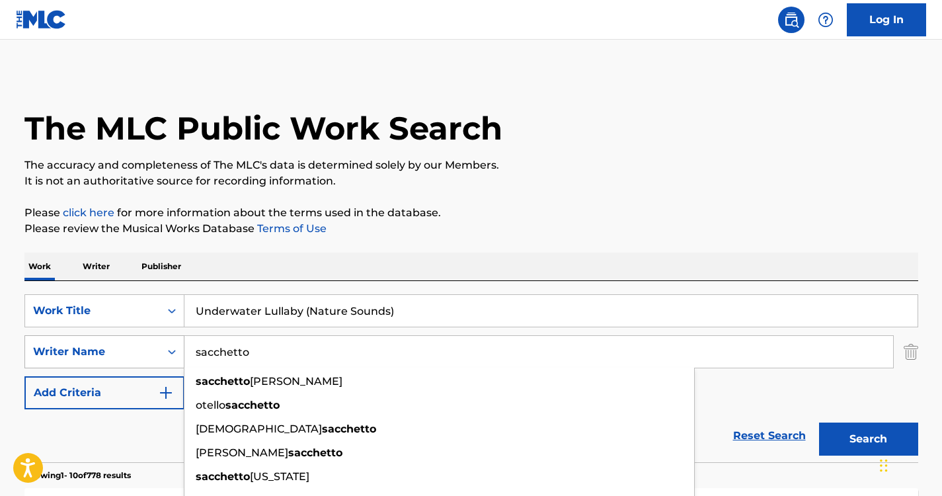
drag, startPoint x: 287, startPoint y: 351, endPoint x: 162, endPoint y: 340, distance: 125.5
click at [162, 340] on div "SearchWithCriteriaf9d3f5bf-a7ab-4f4b-b909-210f130568ab Writer Name sacchetto [P…" at bounding box center [471, 351] width 894 height 33
paste input "Trivella"
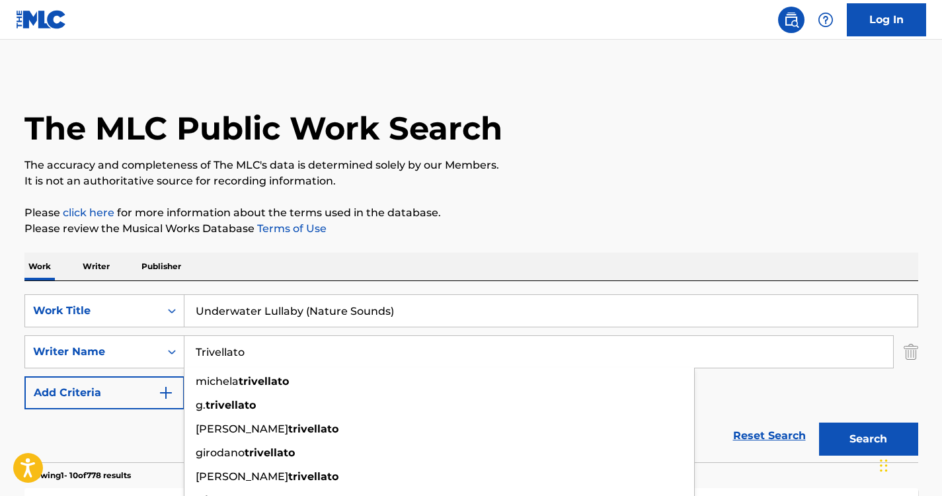
type input "Trivellato"
click at [445, 276] on div "Work Writer Publisher" at bounding box center [471, 267] width 894 height 28
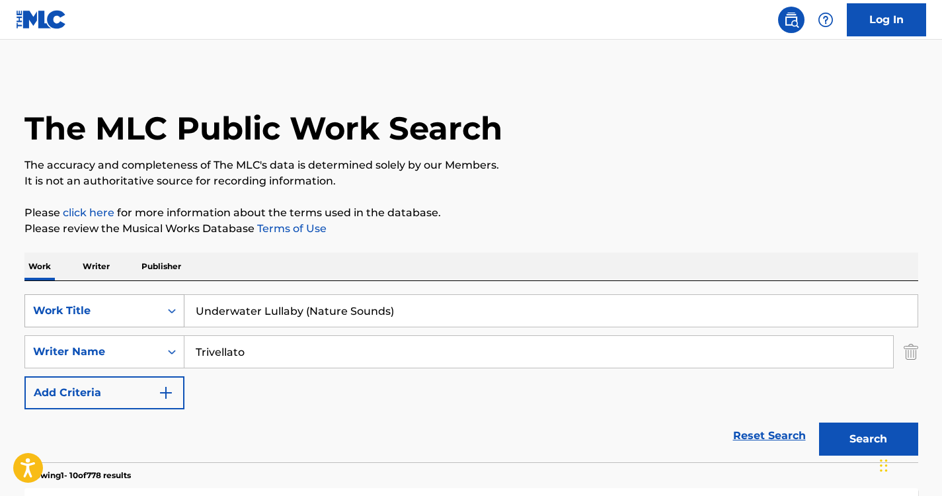
drag, startPoint x: 395, startPoint y: 311, endPoint x: 182, endPoint y: 303, distance: 213.0
click at [182, 303] on div "SearchWithCriteria1152d5fa-7b97-4ca9-96f9-1429bc7f845d Work Title Underwater Lu…" at bounding box center [471, 310] width 894 height 33
paste input "Sounds of the Night"
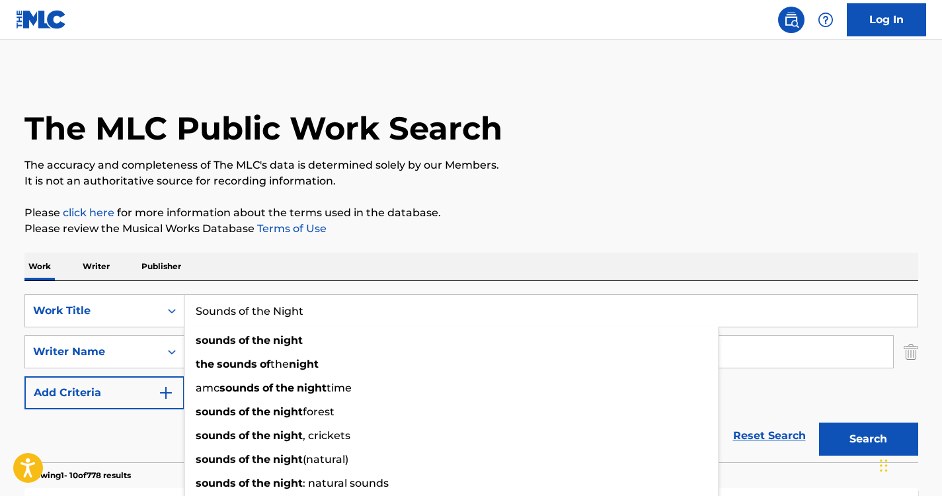
type input "Sounds of the Night"
click at [491, 284] on div "SearchWithCriteria1152d5fa-7b97-4ca9-96f9-1429bc7f845d Work Title Sounds of the…" at bounding box center [471, 371] width 894 height 181
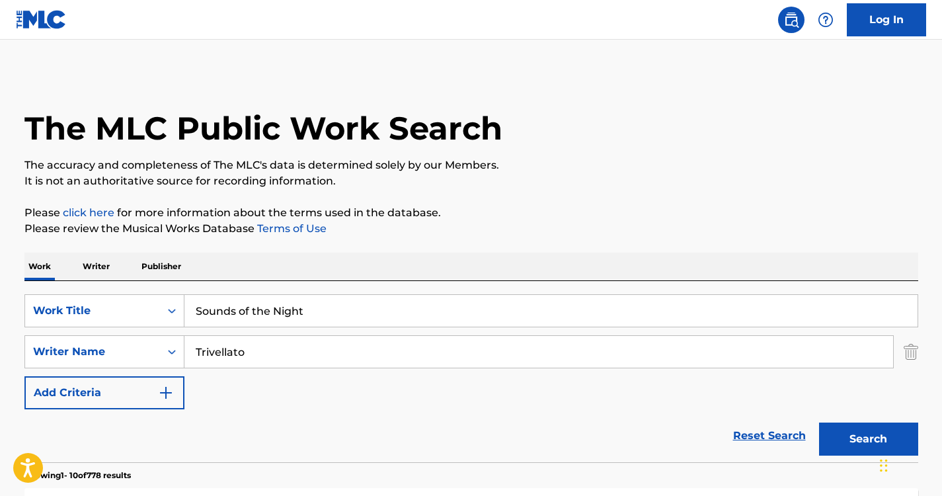
click at [865, 442] on button "Search" at bounding box center [868, 438] width 99 height 33
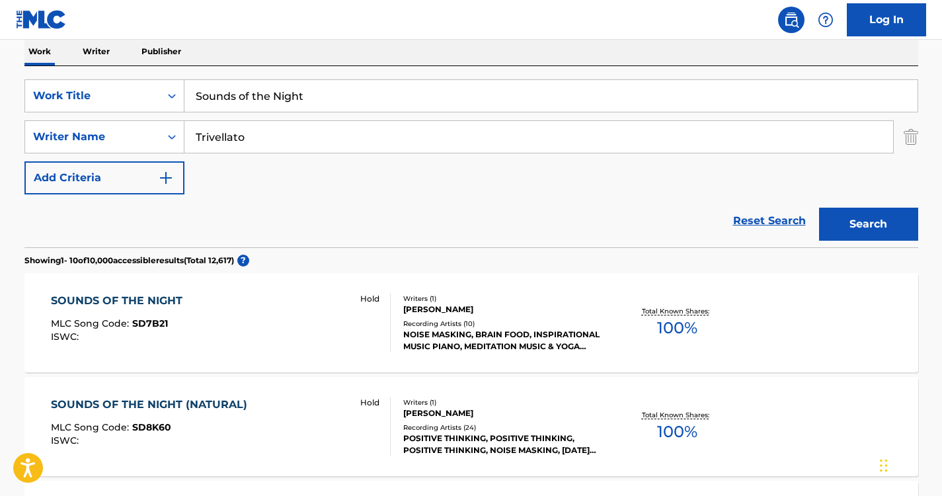
scroll to position [217, 0]
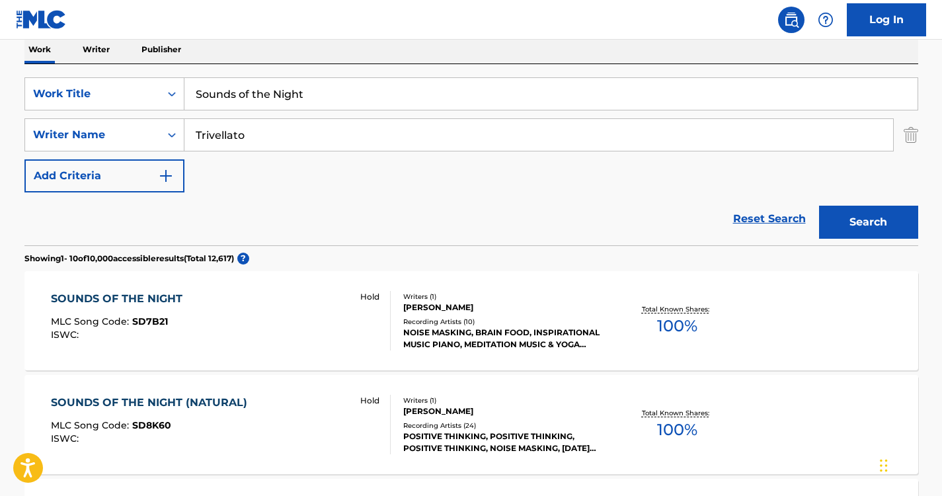
click at [156, 292] on div "SOUNDS OF THE NIGHT" at bounding box center [120, 299] width 138 height 16
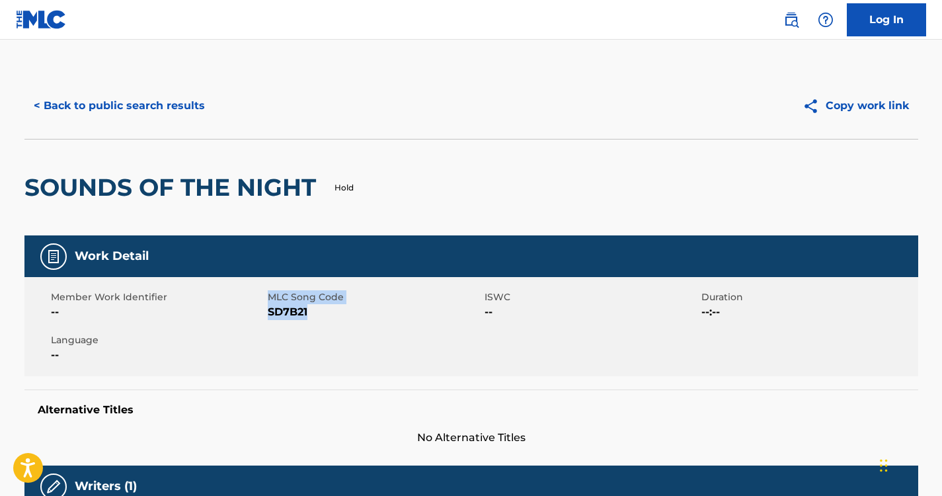
drag, startPoint x: 312, startPoint y: 305, endPoint x: 266, endPoint y: 306, distance: 46.3
click at [266, 306] on div "Member Work Identifier -- MLC Song Code SD7B21 ISWC -- Duration --:-- Language …" at bounding box center [471, 326] width 894 height 99
click at [266, 306] on div "Member Work Identifier --" at bounding box center [159, 305] width 217 height 30
drag, startPoint x: 306, startPoint y: 311, endPoint x: 270, endPoint y: 311, distance: 36.4
click at [270, 311] on span "SD7B21" at bounding box center [375, 312] width 214 height 16
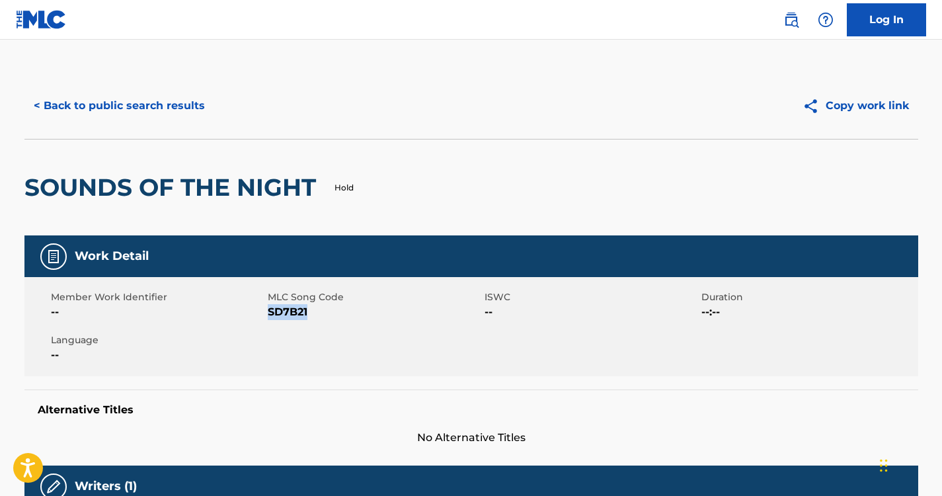
copy span "SD7B21"
click at [151, 99] on button "< Back to public search results" at bounding box center [119, 105] width 190 height 33
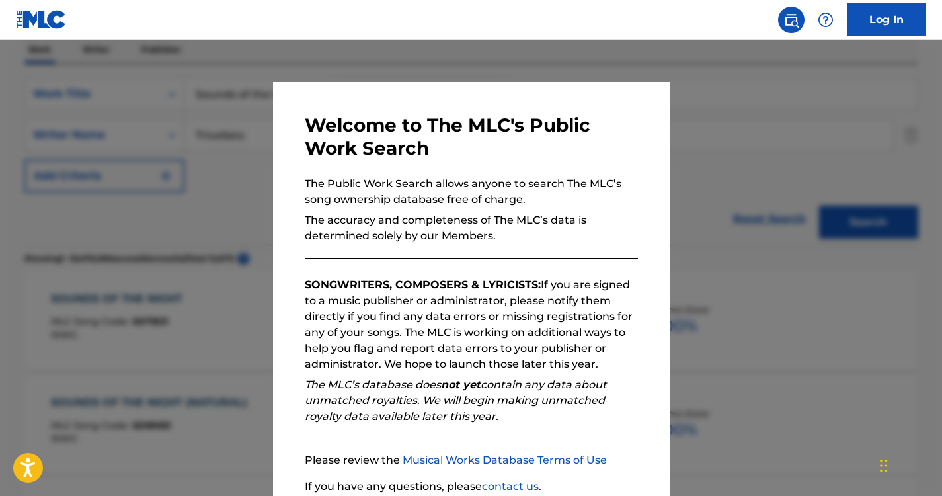
click at [225, 141] on div at bounding box center [471, 288] width 942 height 496
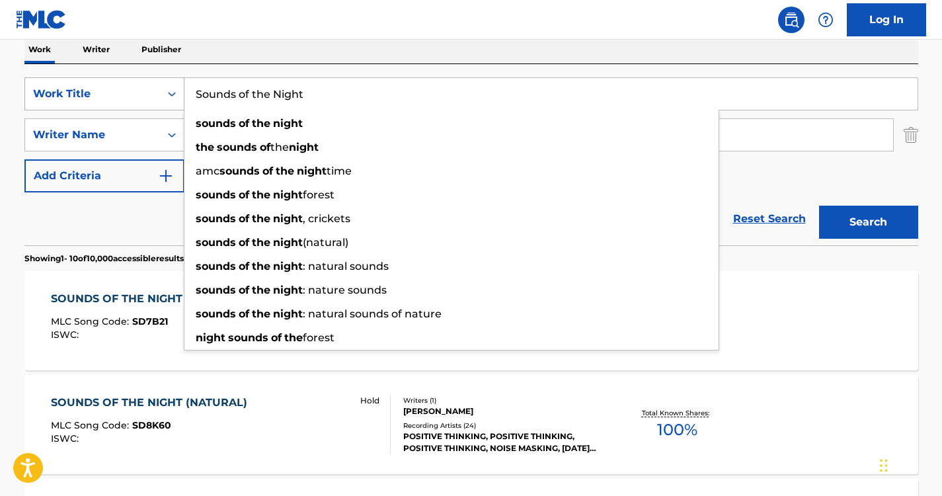
drag, startPoint x: 340, startPoint y: 99, endPoint x: 175, endPoint y: 95, distance: 165.3
click at [175, 95] on div "SearchWithCriteria1152d5fa-7b97-4ca9-96f9-1429bc7f845d Work Title Sounds of the…" at bounding box center [471, 93] width 894 height 33
paste input "Nature Sound of River"
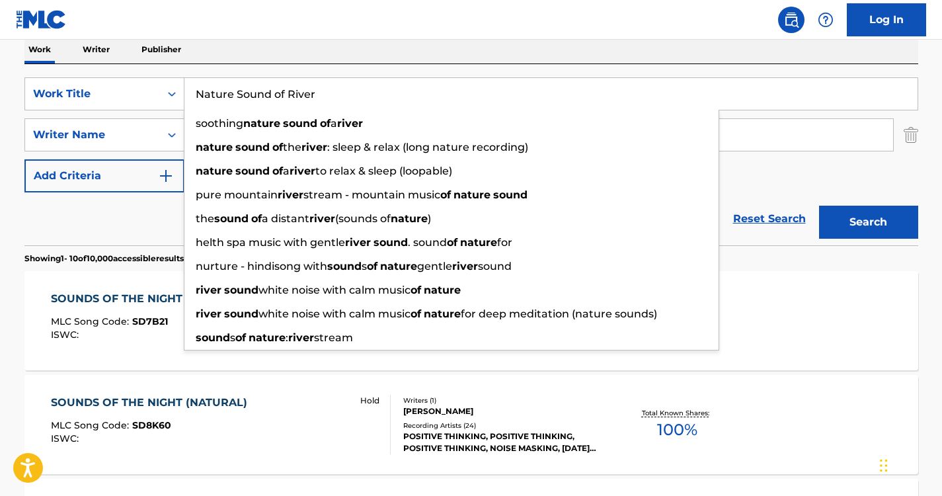
type input "Nature Sound of River"
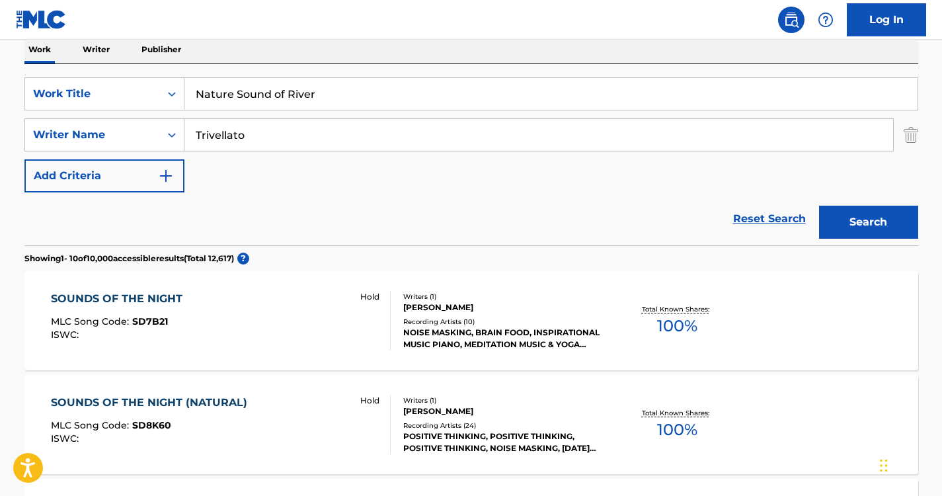
click at [311, 36] on nav "Log In" at bounding box center [471, 20] width 942 height 40
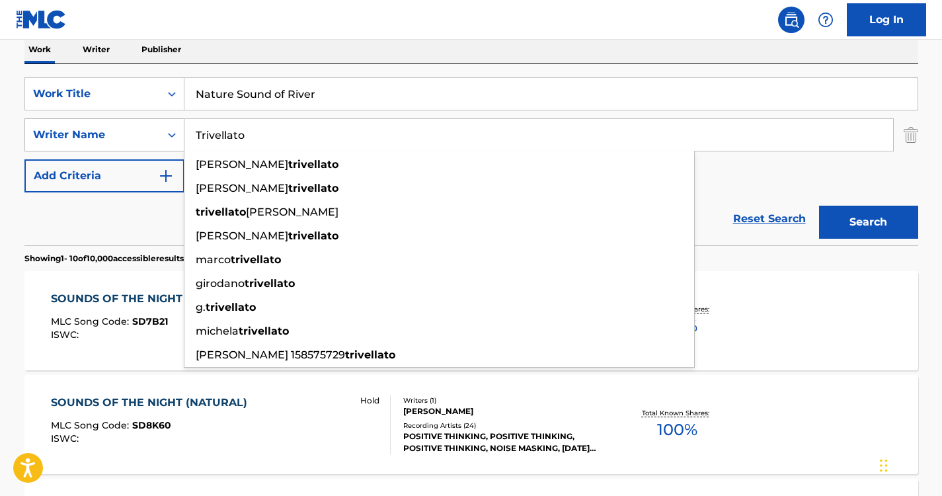
drag, startPoint x: 280, startPoint y: 132, endPoint x: 137, endPoint y: 133, distance: 143.5
click at [137, 133] on div "SearchWithCriteriaf9d3f5bf-a7ab-4f4b-b909-210f130568ab Writer Name [PERSON_NAME…" at bounding box center [471, 134] width 894 height 33
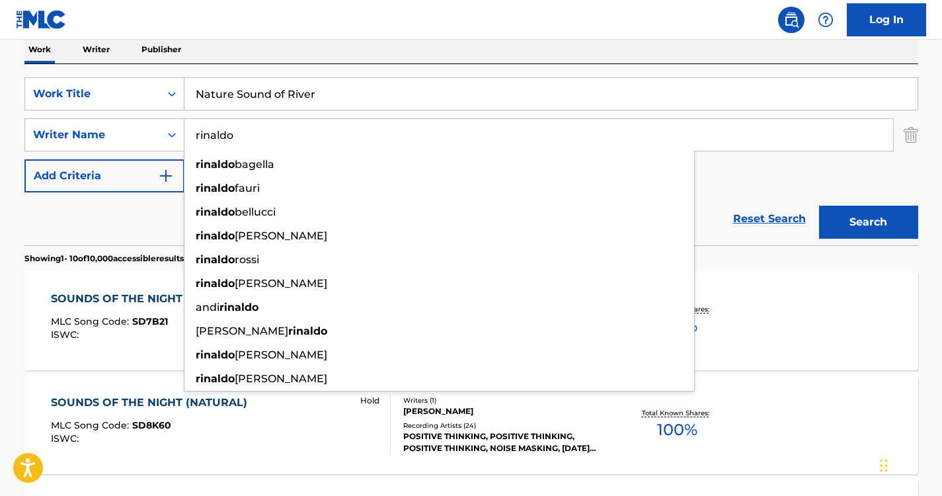
type input "rinaldo"
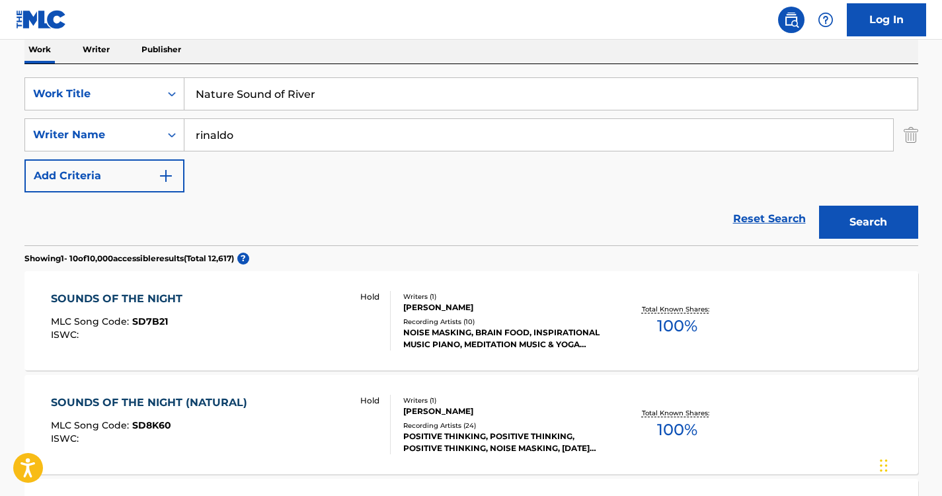
click at [331, 42] on div "Work Writer Publisher" at bounding box center [471, 50] width 894 height 28
click at [893, 223] on button "Search" at bounding box center [868, 222] width 99 height 33
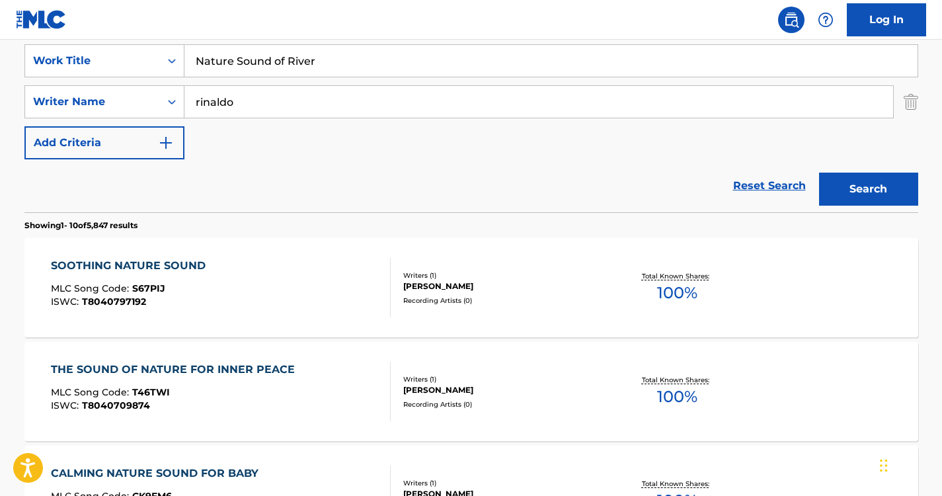
scroll to position [282, 0]
